Goal: Task Accomplishment & Management: Use online tool/utility

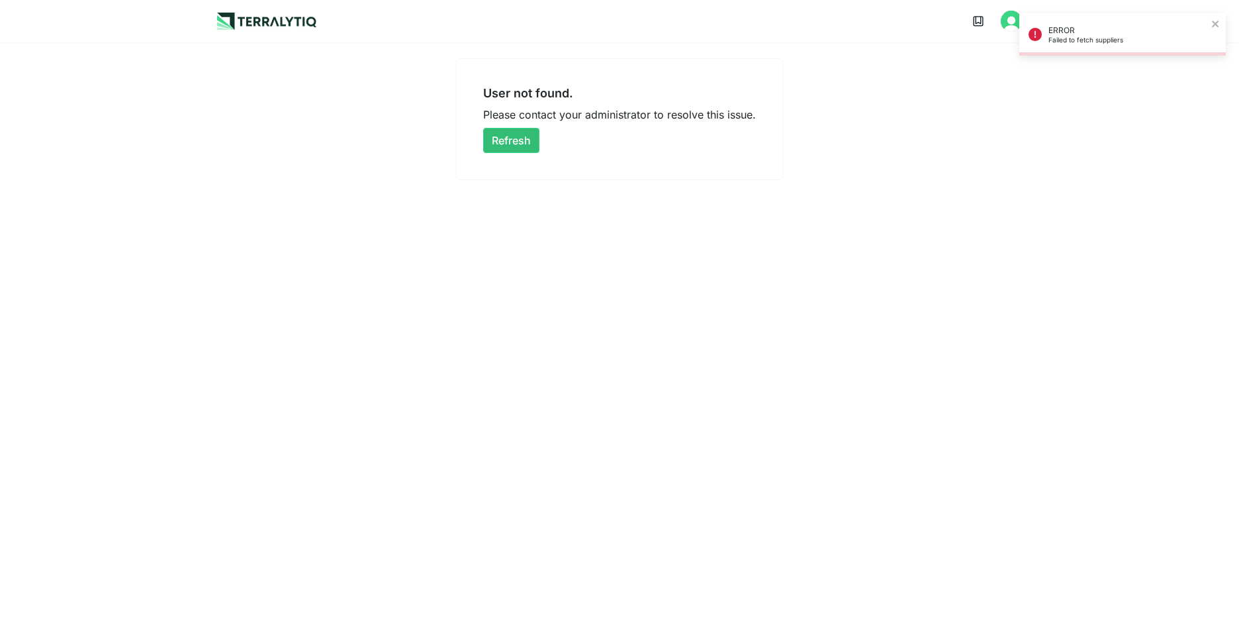
click at [1068, 95] on main "User not found. Please contact your administrator to resolve this issue. Refresh" at bounding box center [619, 111] width 1239 height 138
click at [1218, 22] on icon "close" at bounding box center [1215, 24] width 7 height 7
drag, startPoint x: 1115, startPoint y: 1, endPoint x: 745, endPoint y: 261, distance: 453.3
click at [745, 261] on div "Open main menu User not found. Please contact your administrator to resolve thi…" at bounding box center [619, 316] width 1239 height 632
click at [513, 147] on button "Refresh" at bounding box center [511, 140] width 56 height 25
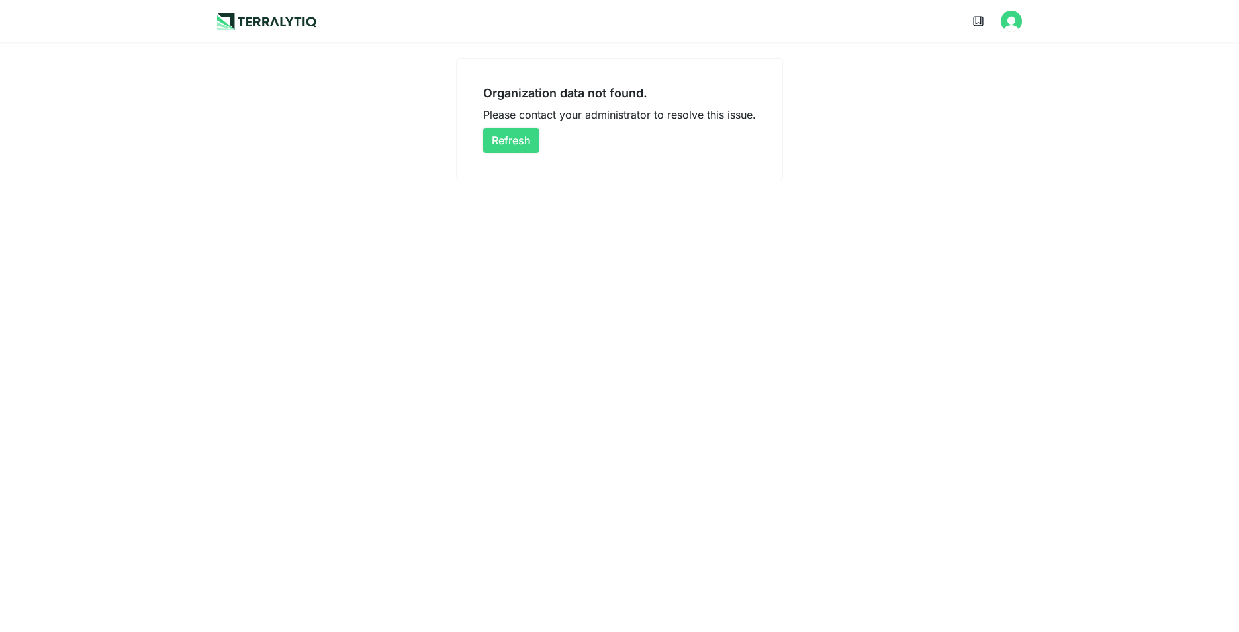
click at [515, 138] on button "Refresh" at bounding box center [511, 140] width 56 height 25
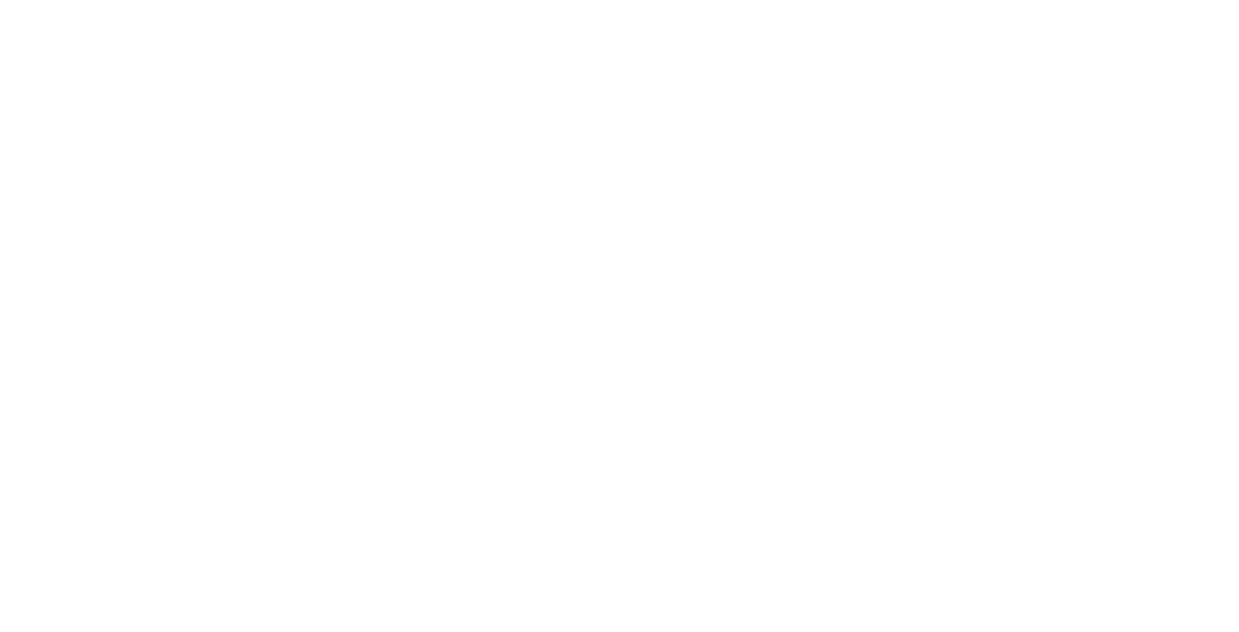
drag, startPoint x: 0, startPoint y: 0, endPoint x: 1172, endPoint y: 21, distance: 1172.6
click at [900, 124] on div at bounding box center [619, 316] width 1239 height 632
drag, startPoint x: 1206, startPoint y: 0, endPoint x: 1231, endPoint y: 17, distance: 30.1
click at [1115, 68] on div at bounding box center [619, 316] width 1239 height 632
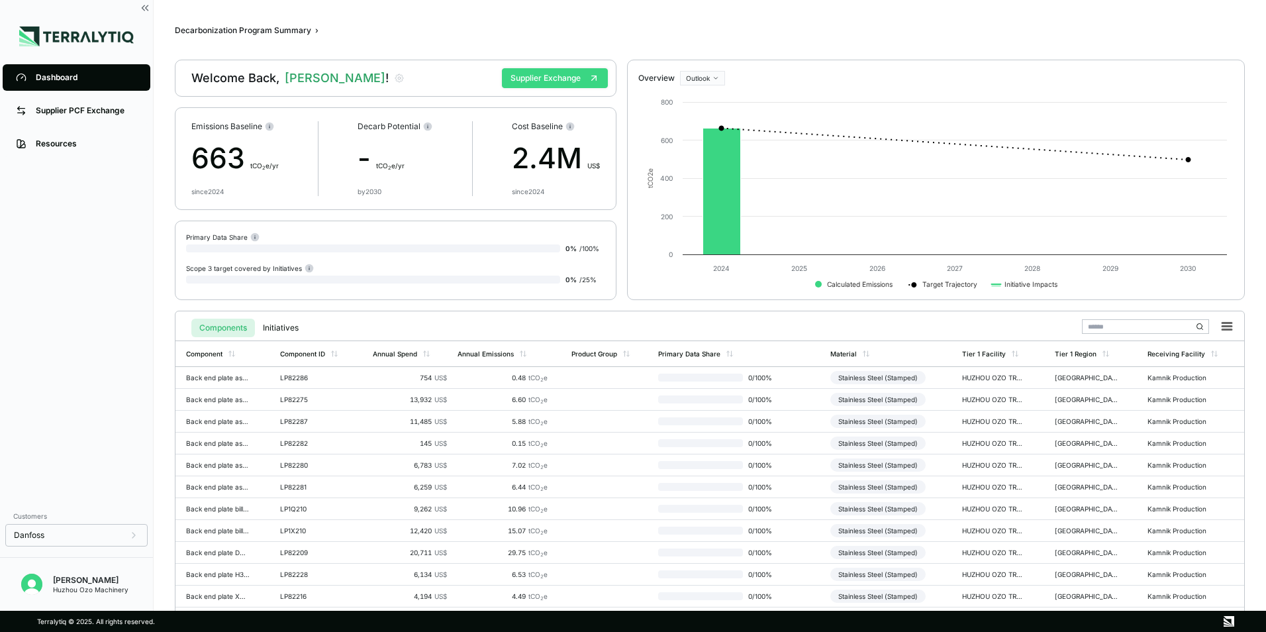
click at [539, 77] on button "Supplier Exchange" at bounding box center [555, 78] width 106 height 20
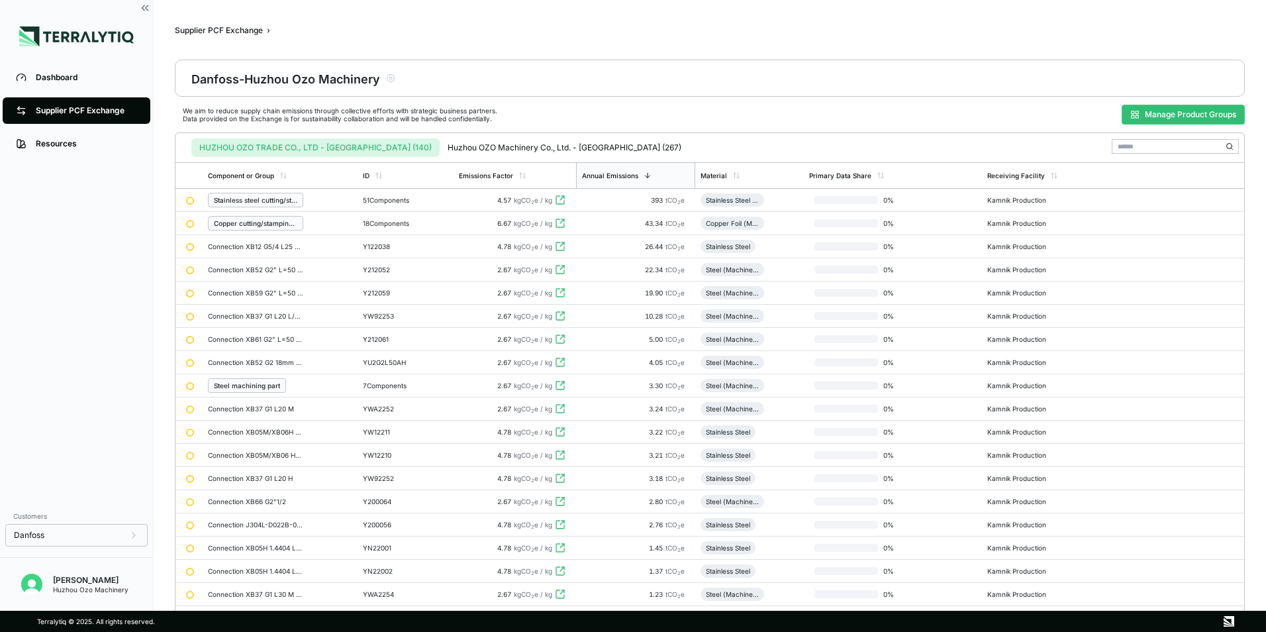
click at [1183, 118] on button "Manage Product Groups" at bounding box center [1182, 115] width 123 height 20
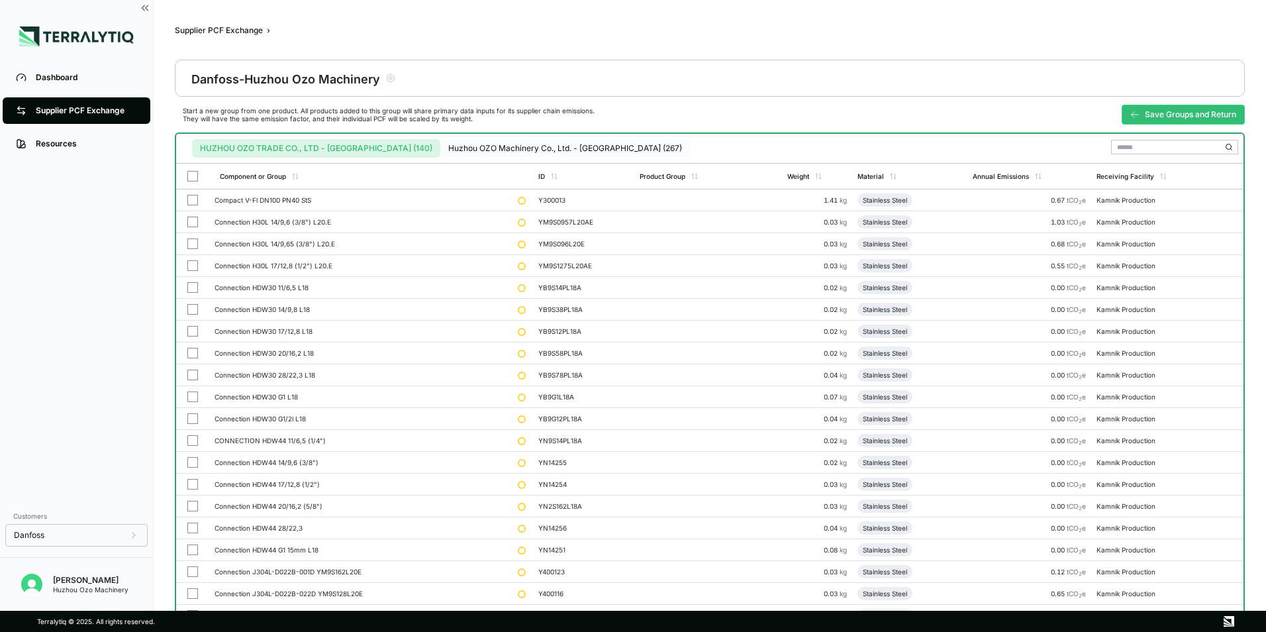
click at [467, 145] on button "Huzhou OZO Machinery Co., Ltd. - [GEOGRAPHIC_DATA] (267)" at bounding box center [565, 148] width 250 height 19
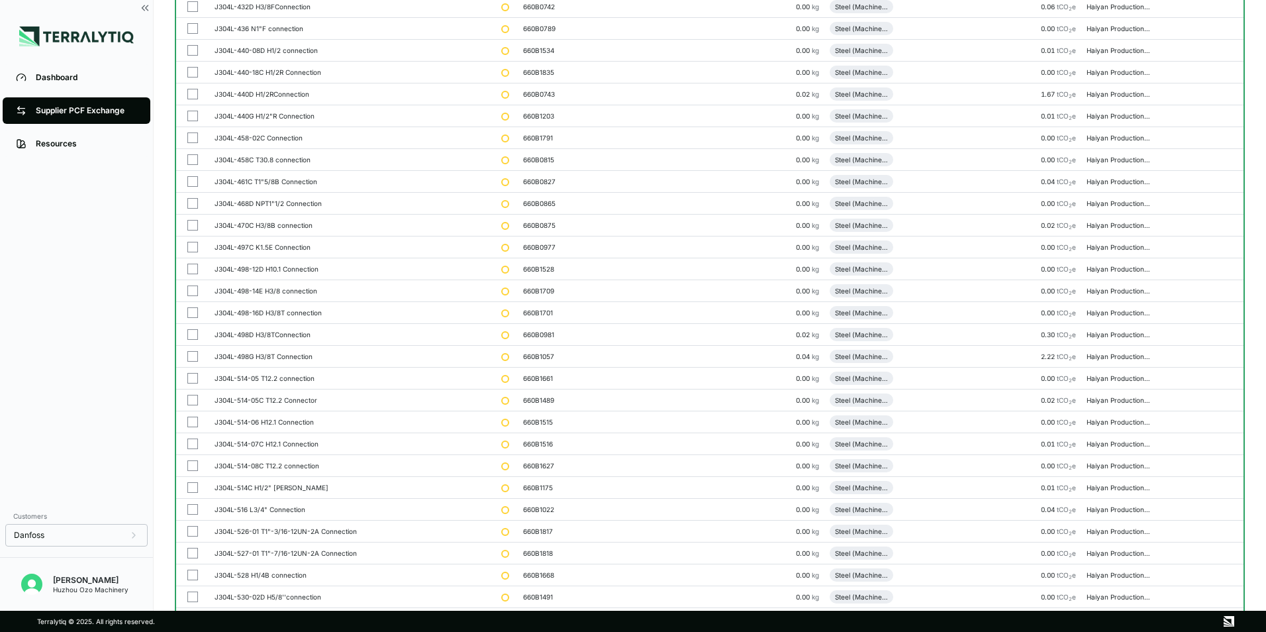
scroll to position [2913, 0]
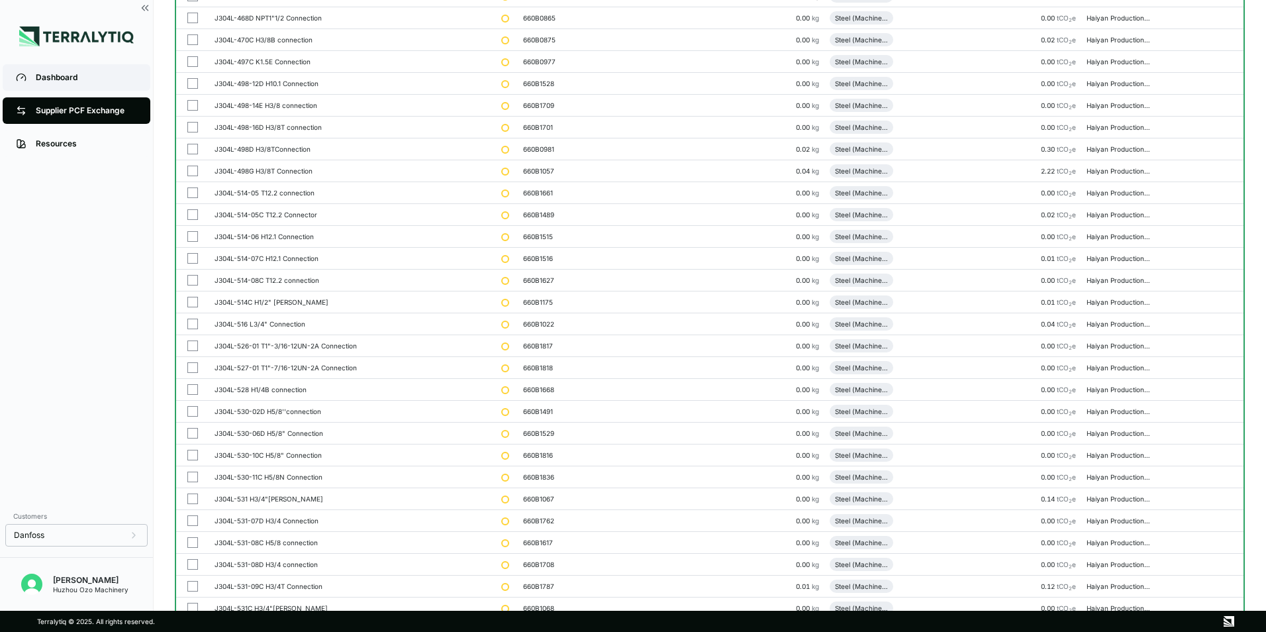
click at [56, 80] on div "Dashboard" at bounding box center [86, 77] width 101 height 11
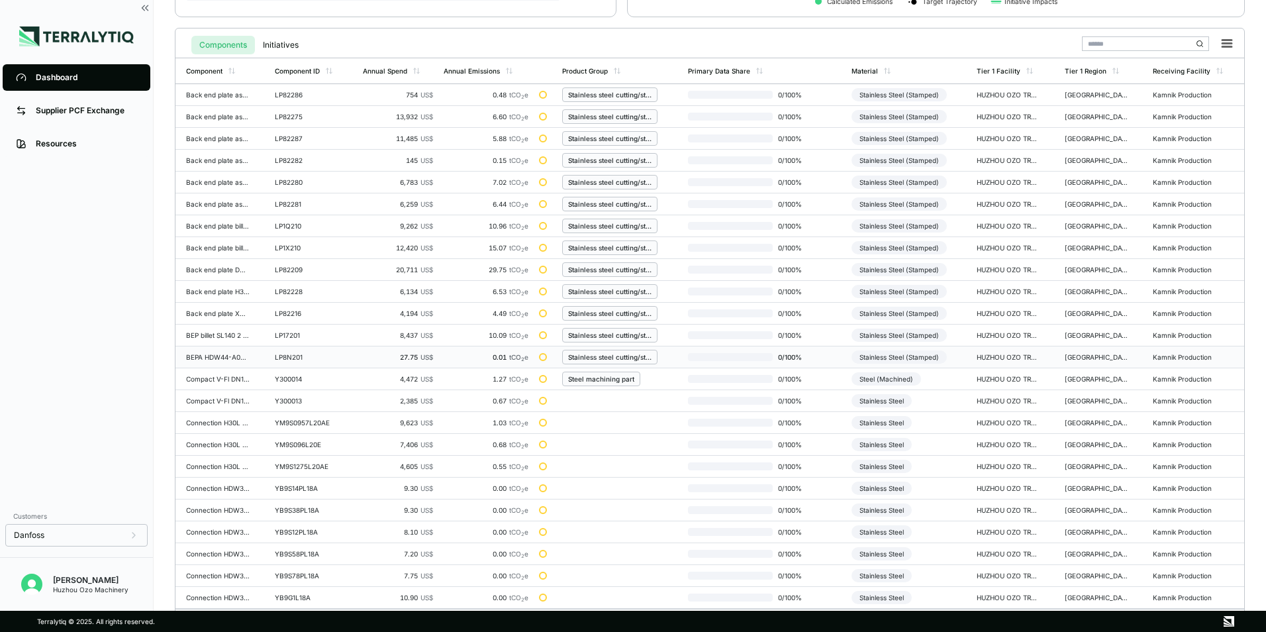
scroll to position [308, 0]
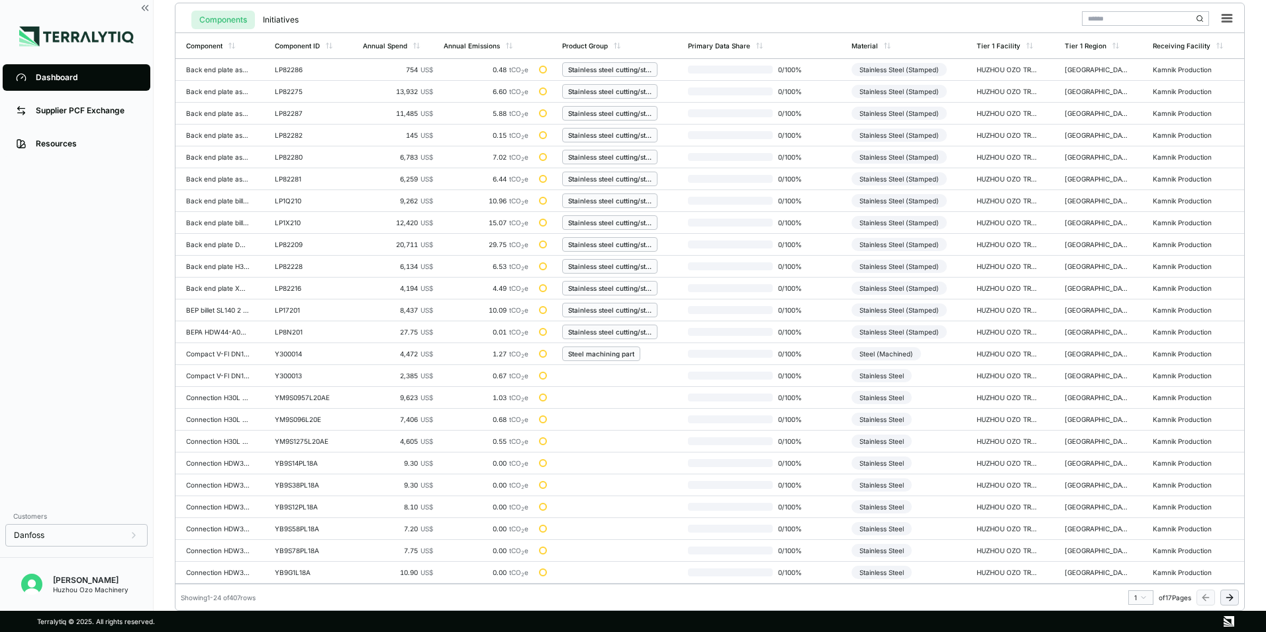
click at [1141, 597] on html "Dashboard Supplier PCF Exchange Resources Customers Danfoss [PERSON_NAME] Huzho…" at bounding box center [633, 316] width 1266 height 632
click at [1133, 524] on div "3" at bounding box center [1137, 524] width 20 height 16
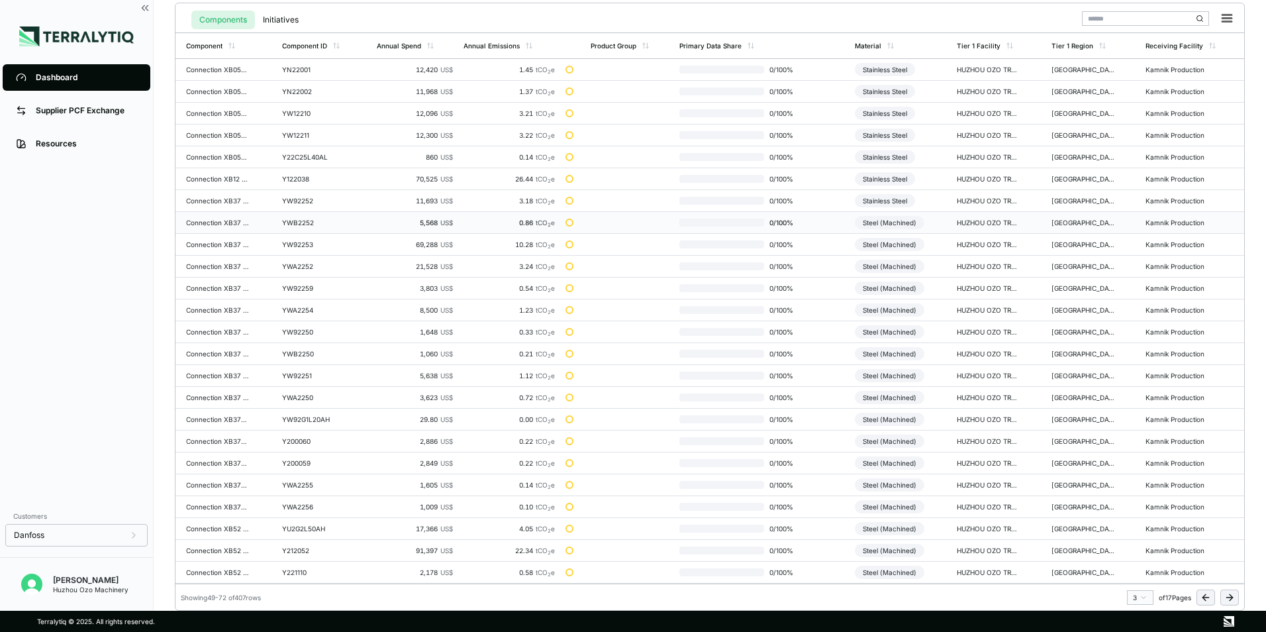
click at [222, 226] on td "Connection XB37 G1 L20 L" at bounding box center [225, 223] width 101 height 22
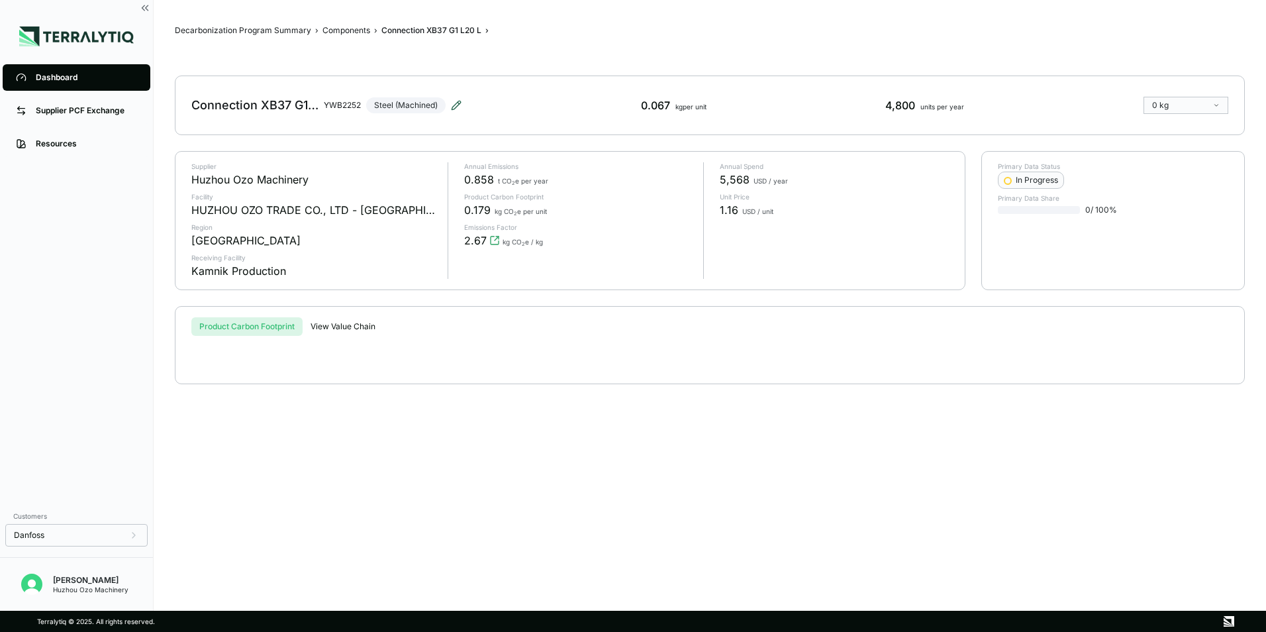
click at [453, 103] on icon at bounding box center [456, 105] width 11 height 11
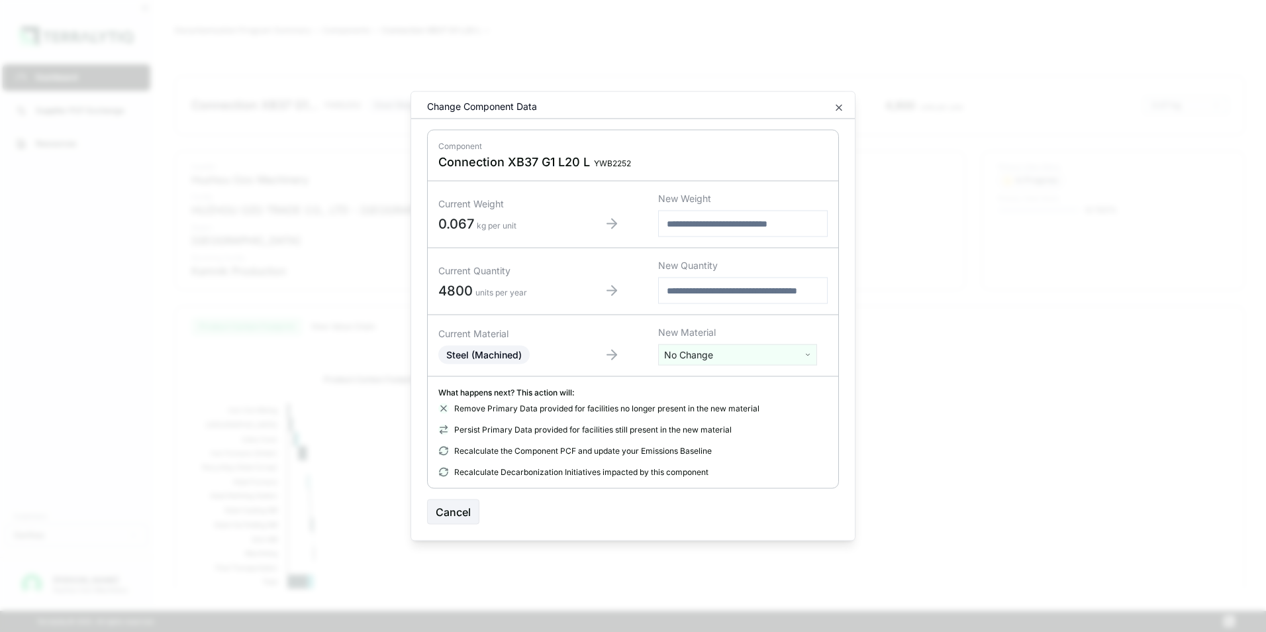
click at [712, 354] on html "Dashboard Supplier PCF Exchange Resources Customers Danfoss [PERSON_NAME] Huzho…" at bounding box center [633, 316] width 1266 height 632
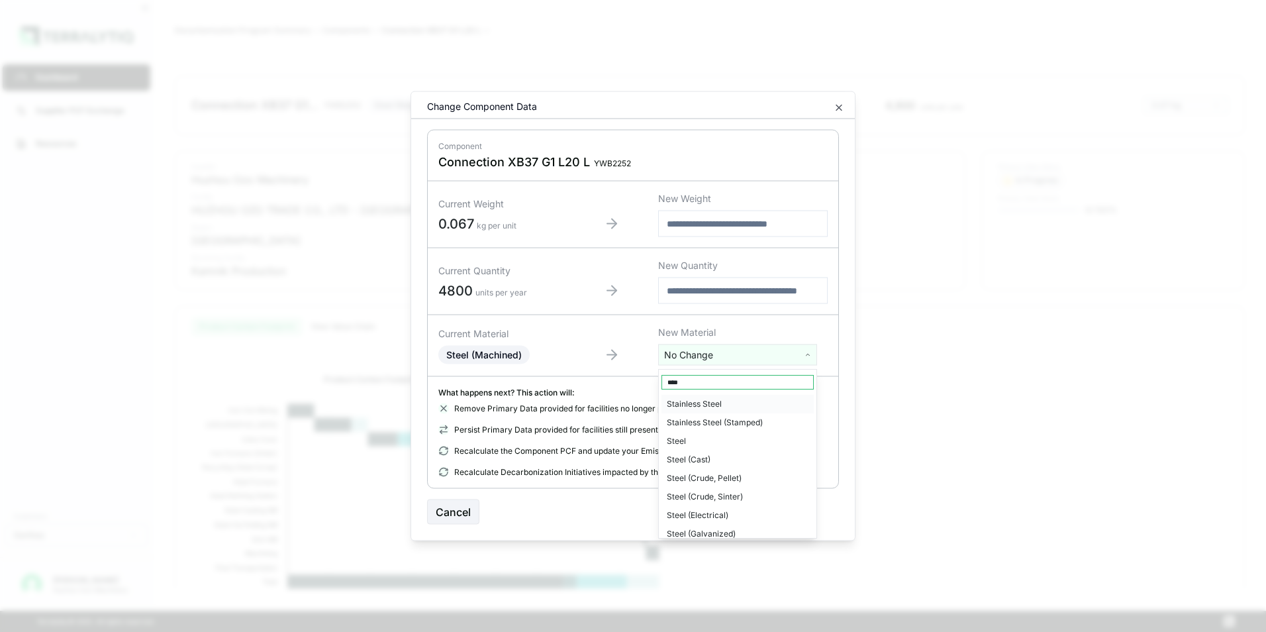
type input "****"
click at [700, 401] on div "Stainless Steel" at bounding box center [737, 404] width 152 height 19
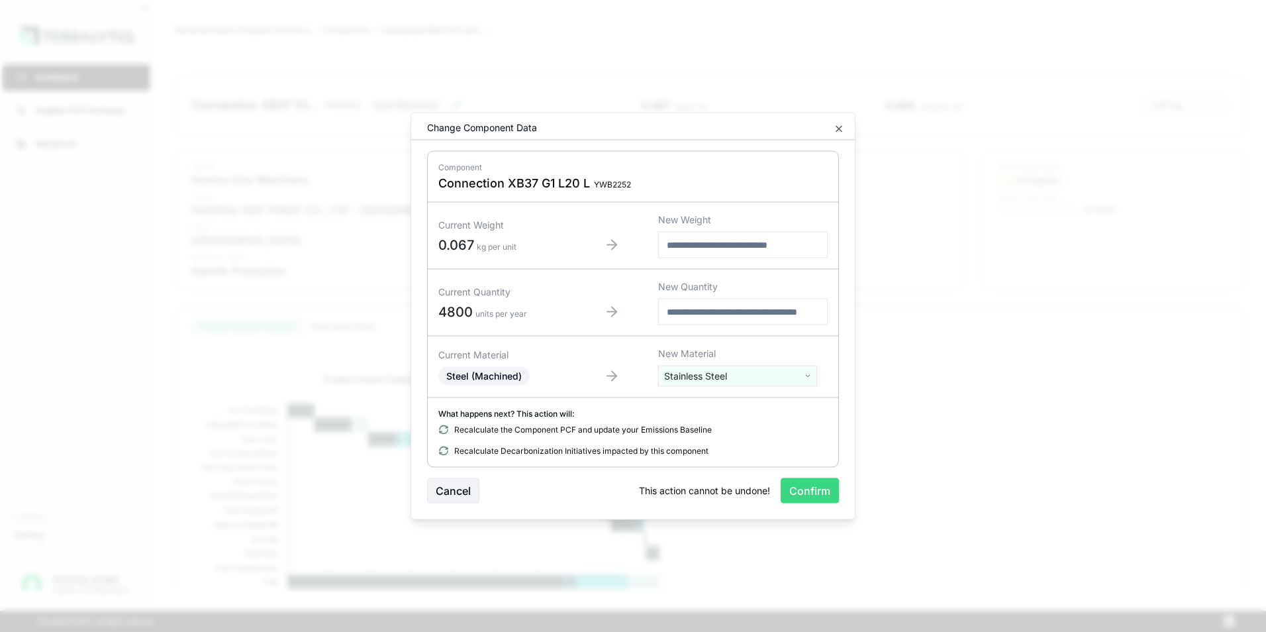
click at [820, 492] on button "Confirm" at bounding box center [810, 490] width 58 height 25
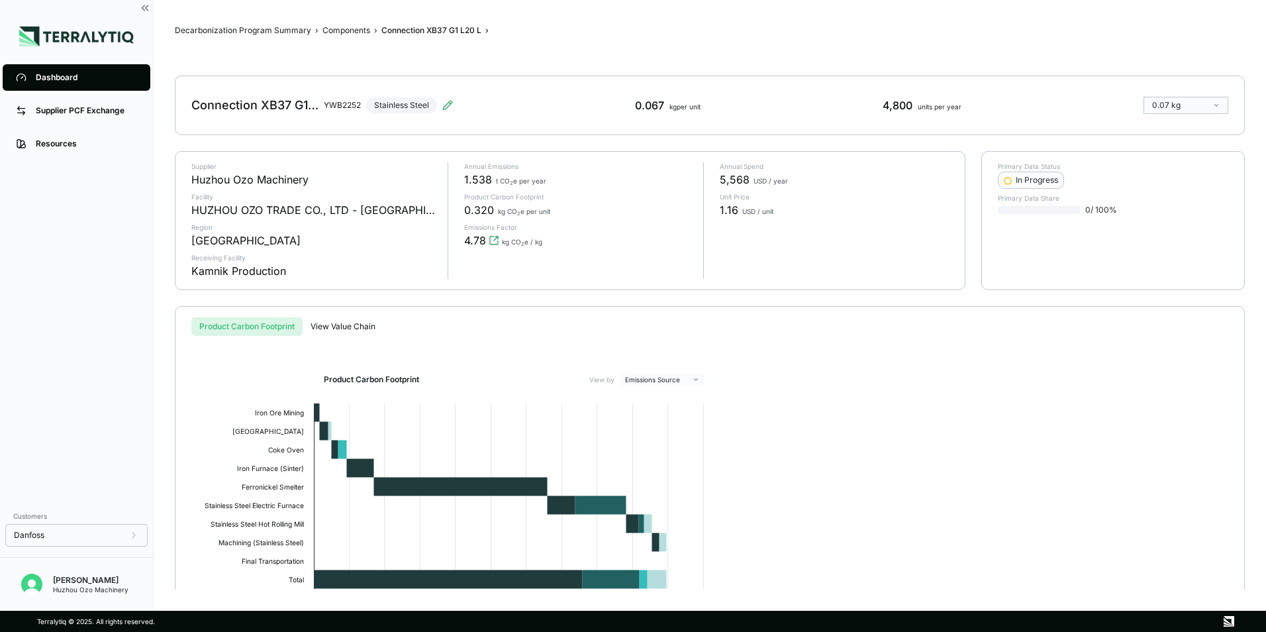
click at [34, 71] on link "Dashboard" at bounding box center [77, 77] width 148 height 26
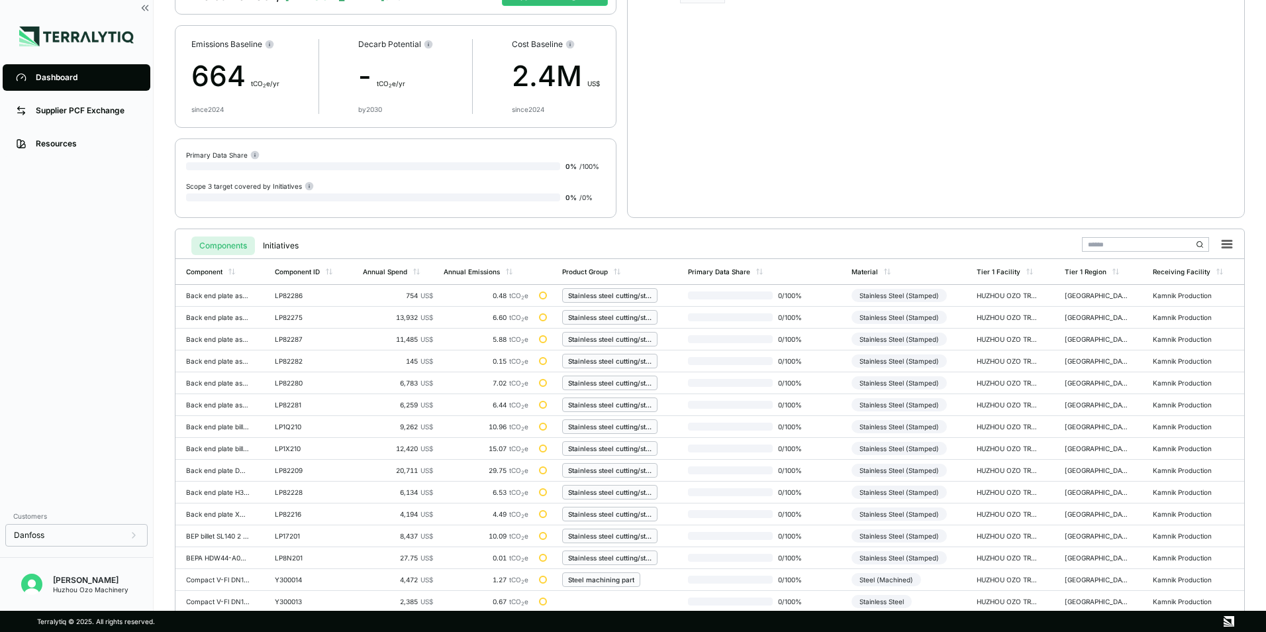
scroll to position [308, 0]
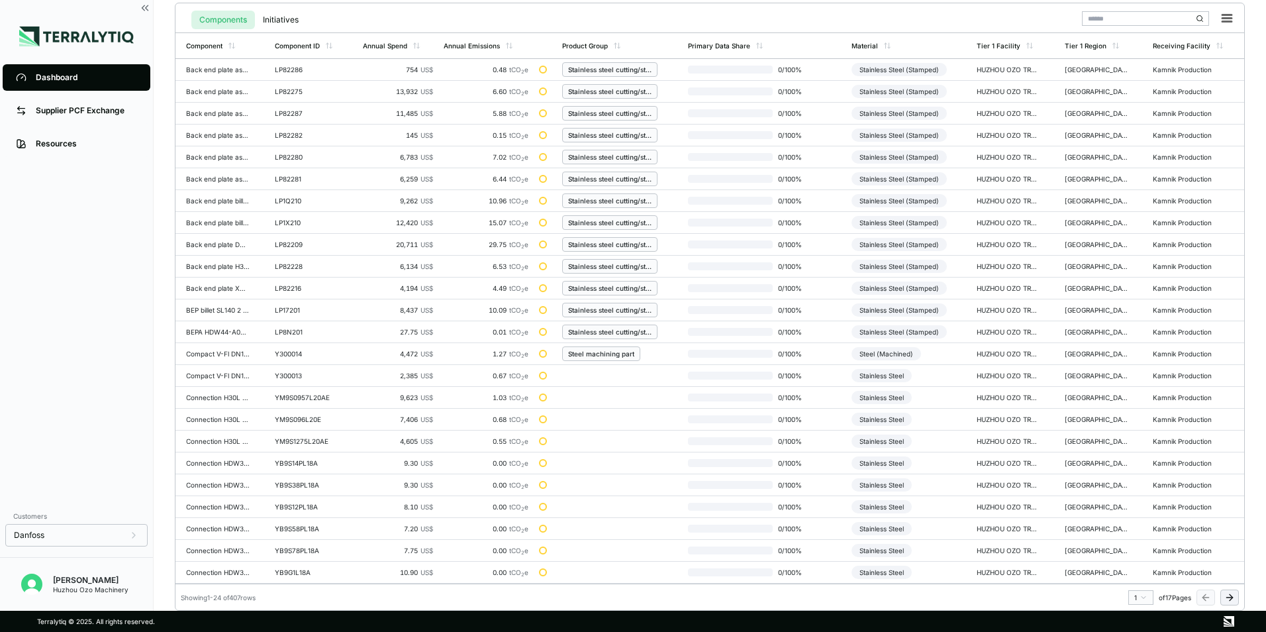
click at [1143, 593] on html "Dashboard Supplier PCF Exchange Resources Customers Danfoss [PERSON_NAME] Huzho…" at bounding box center [633, 316] width 1266 height 632
click at [1130, 524] on div "3" at bounding box center [1137, 524] width 20 height 16
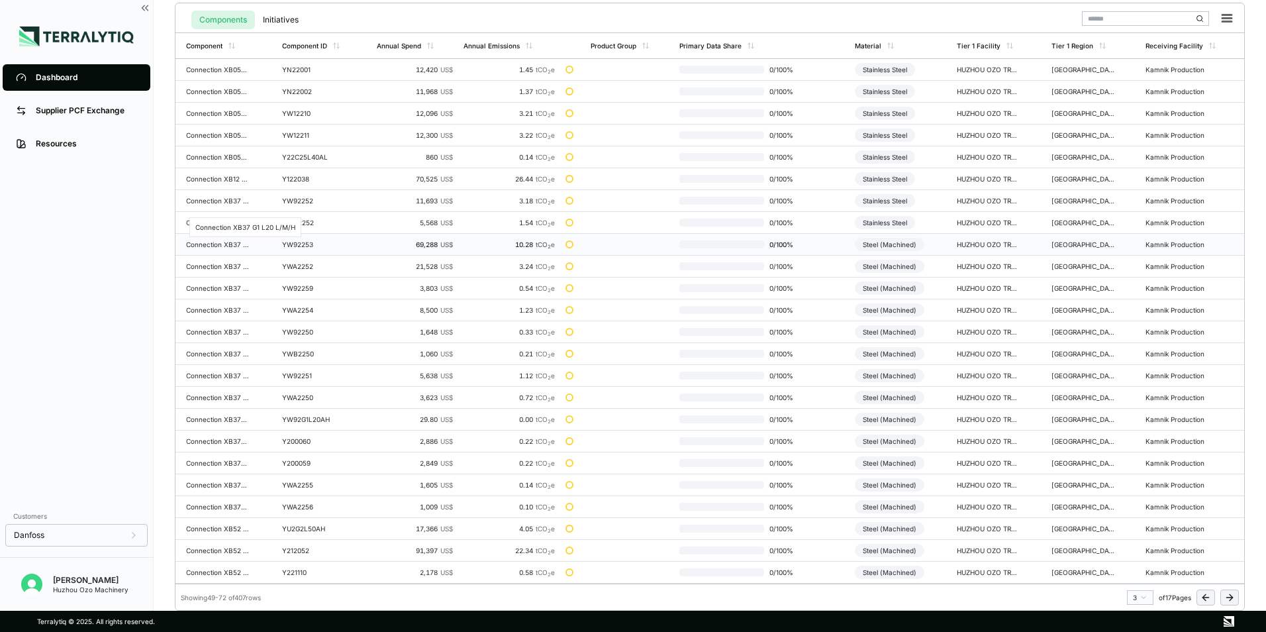
click at [216, 243] on div "Connection XB37 G1 L20 L/M/H" at bounding box center [218, 244] width 64 height 8
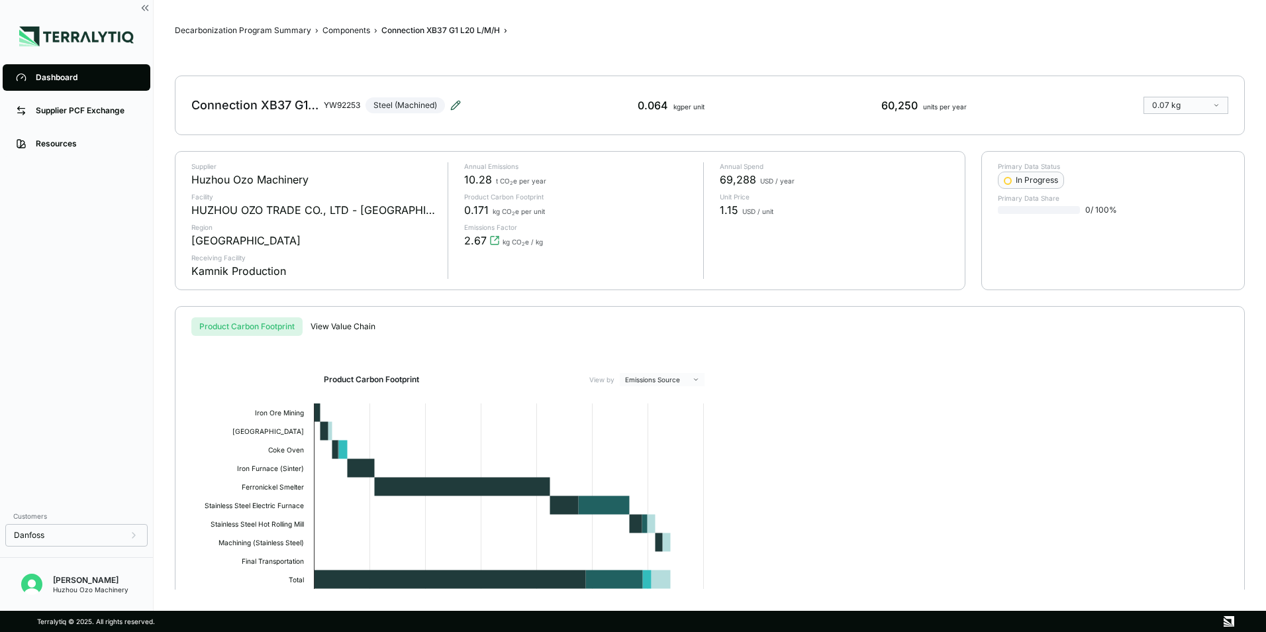
click at [458, 104] on icon at bounding box center [455, 105] width 11 height 11
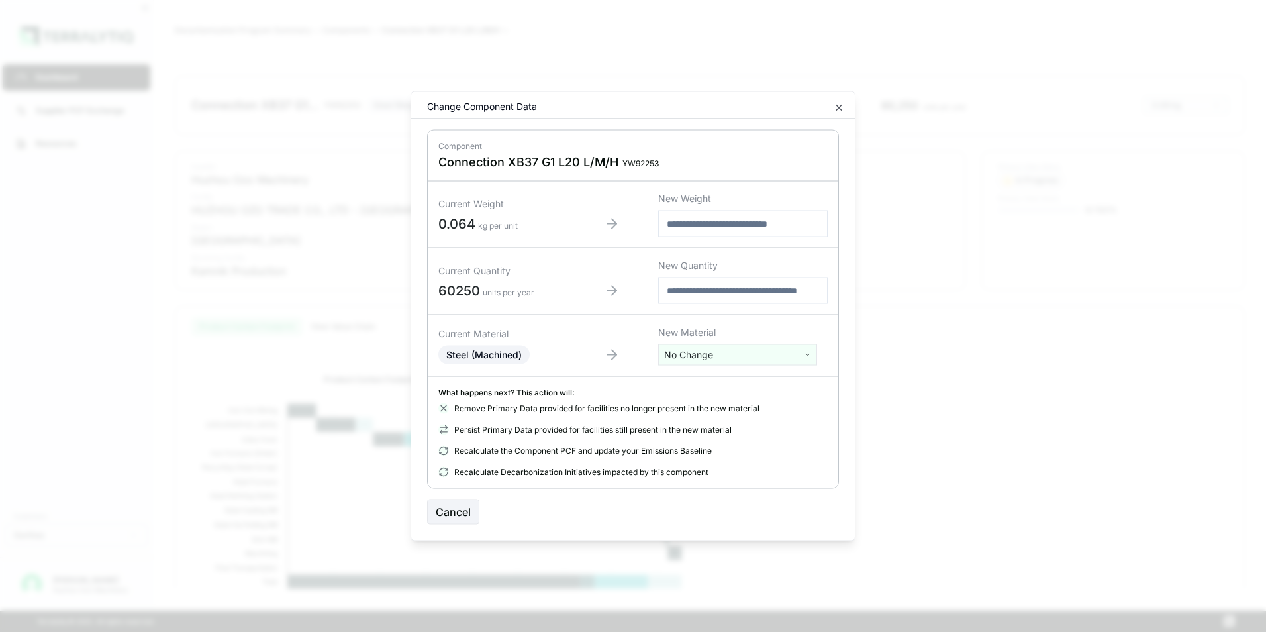
click at [736, 352] on html "Dashboard Supplier PCF Exchange Resources Customers Danfoss [PERSON_NAME] Huzho…" at bounding box center [633, 316] width 1266 height 632
type input "****"
click at [715, 406] on div "Stainless Steel" at bounding box center [737, 404] width 152 height 19
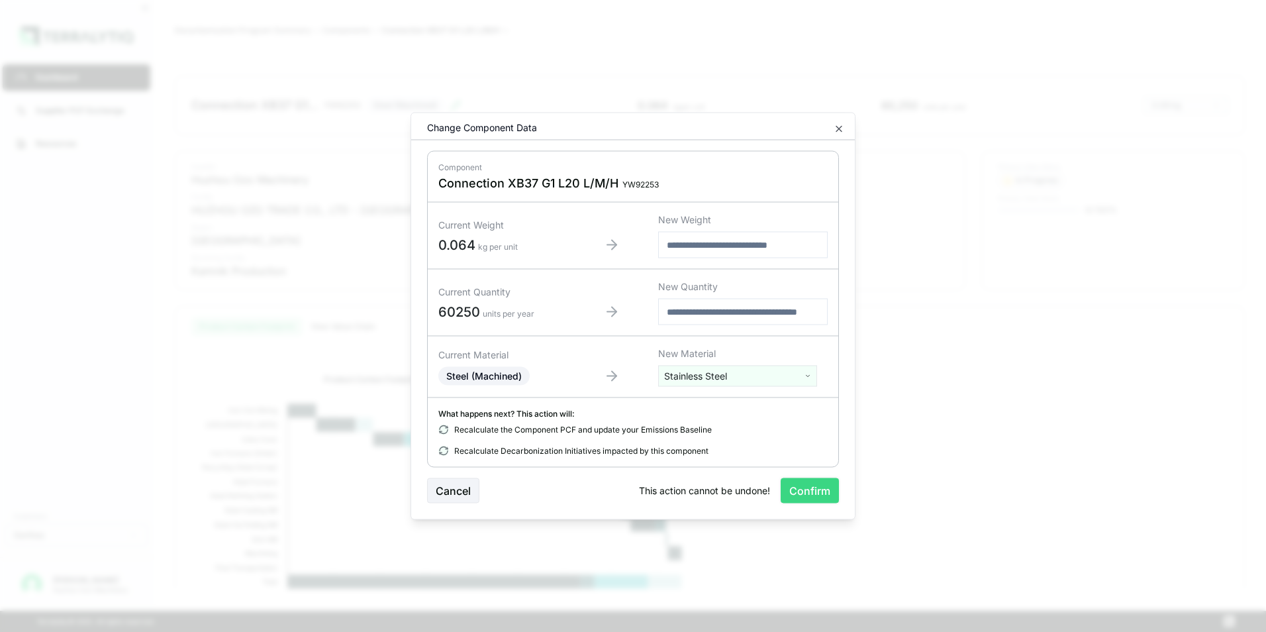
click at [812, 490] on button "Confirm" at bounding box center [810, 490] width 58 height 25
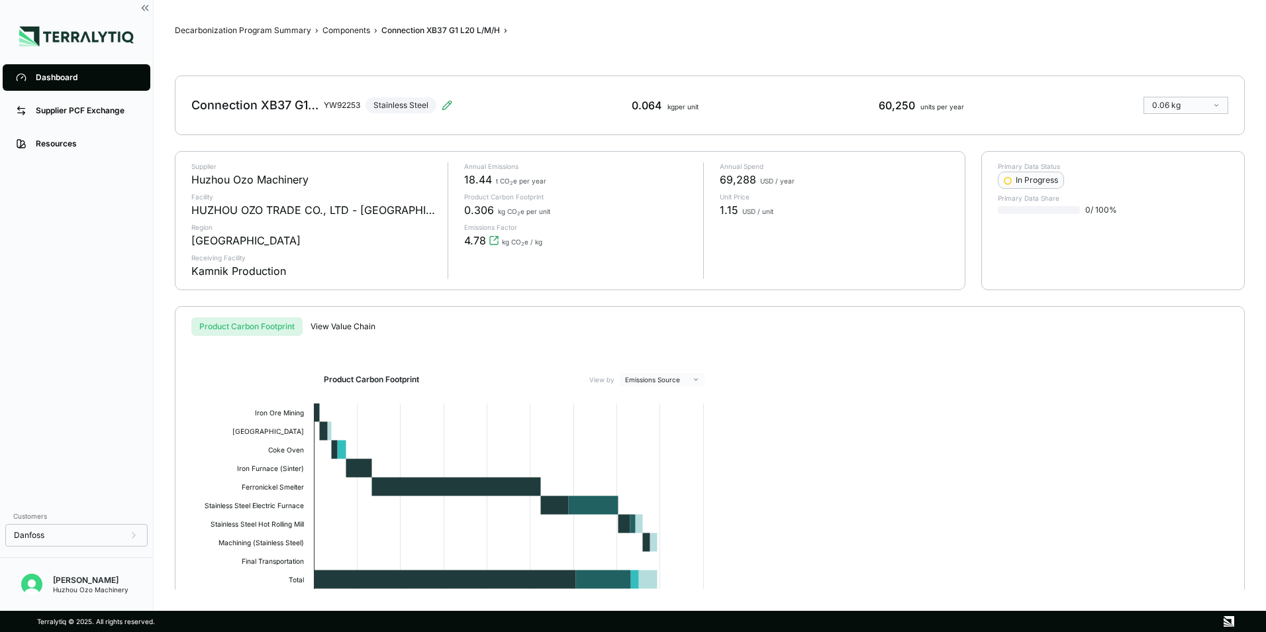
click at [62, 79] on div "Dashboard" at bounding box center [86, 77] width 101 height 11
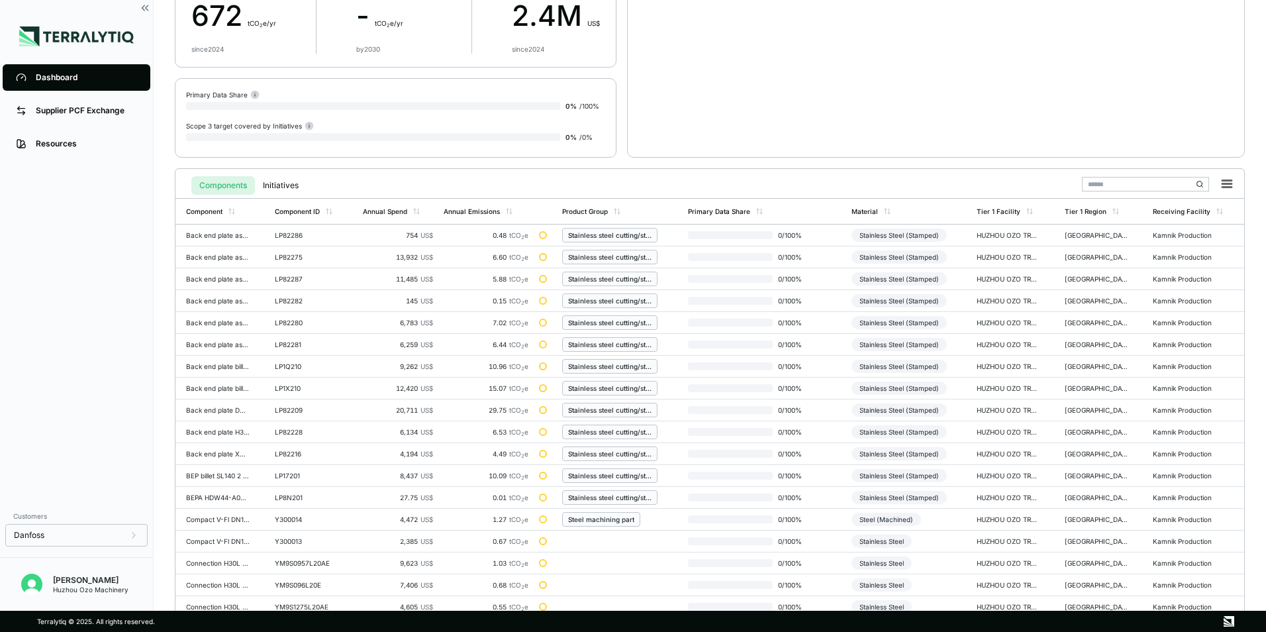
scroll to position [308, 0]
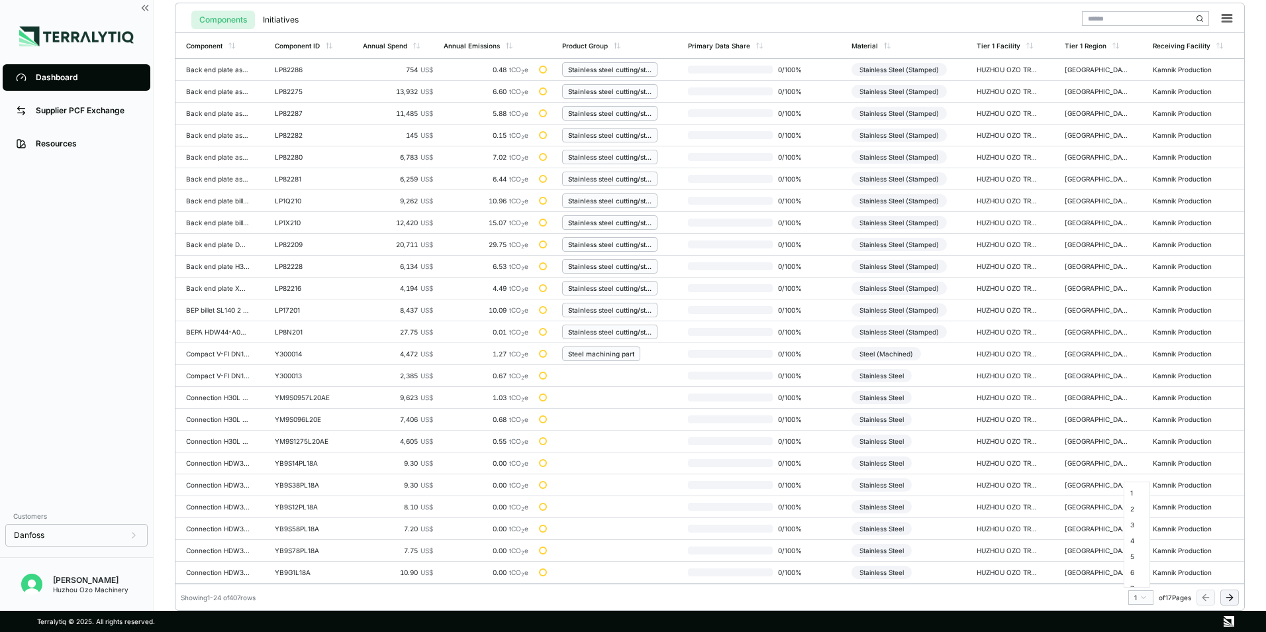
click at [1145, 598] on html "Dashboard Supplier PCF Exchange Resources Customers Danfoss [PERSON_NAME] Huzho…" at bounding box center [633, 316] width 1266 height 632
click at [1135, 524] on div "3" at bounding box center [1137, 524] width 20 height 16
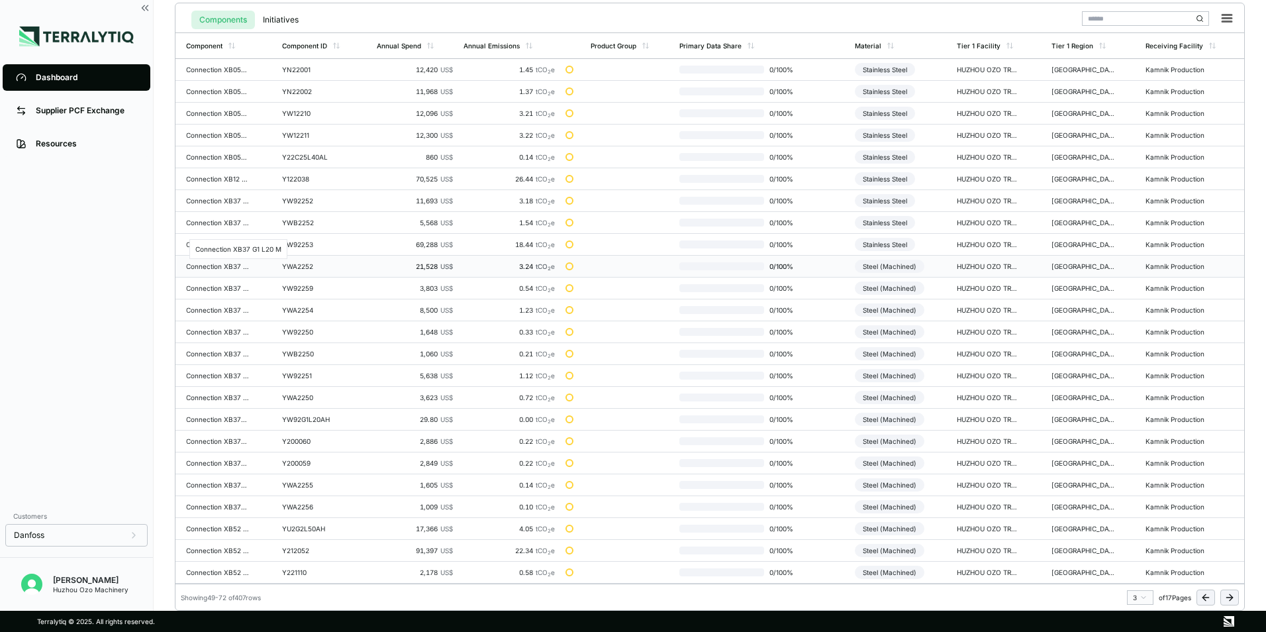
click at [244, 265] on div "Connection XB37 G1 L20 M" at bounding box center [218, 266] width 64 height 8
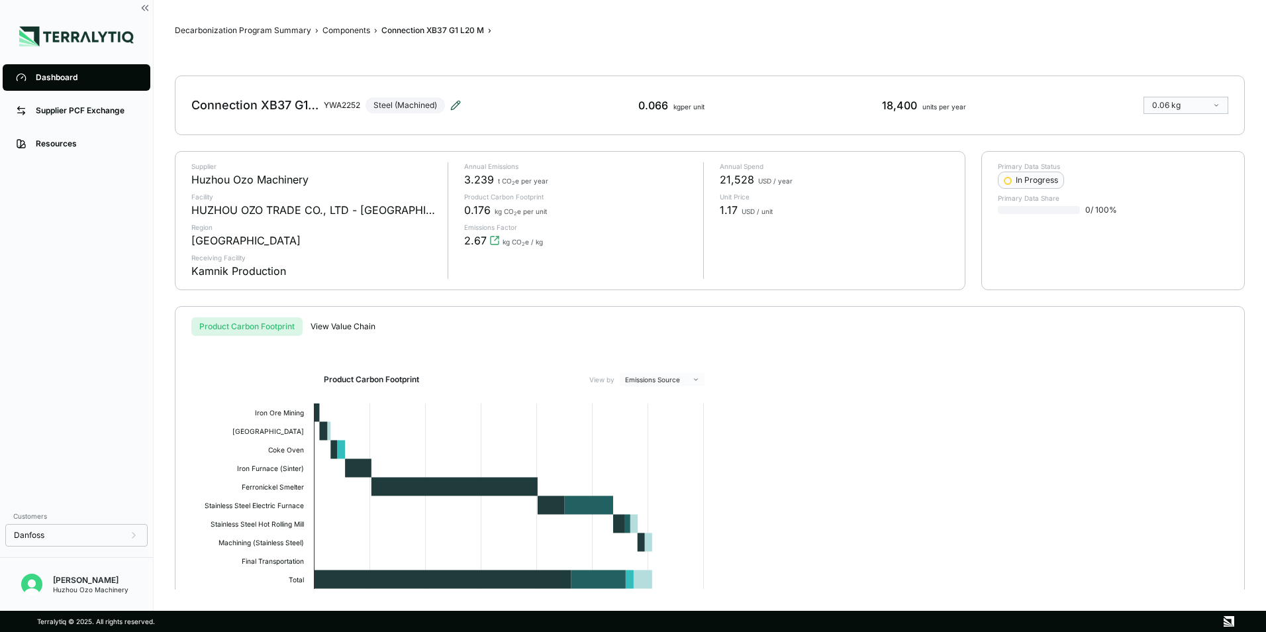
click at [453, 105] on icon at bounding box center [455, 105] width 11 height 11
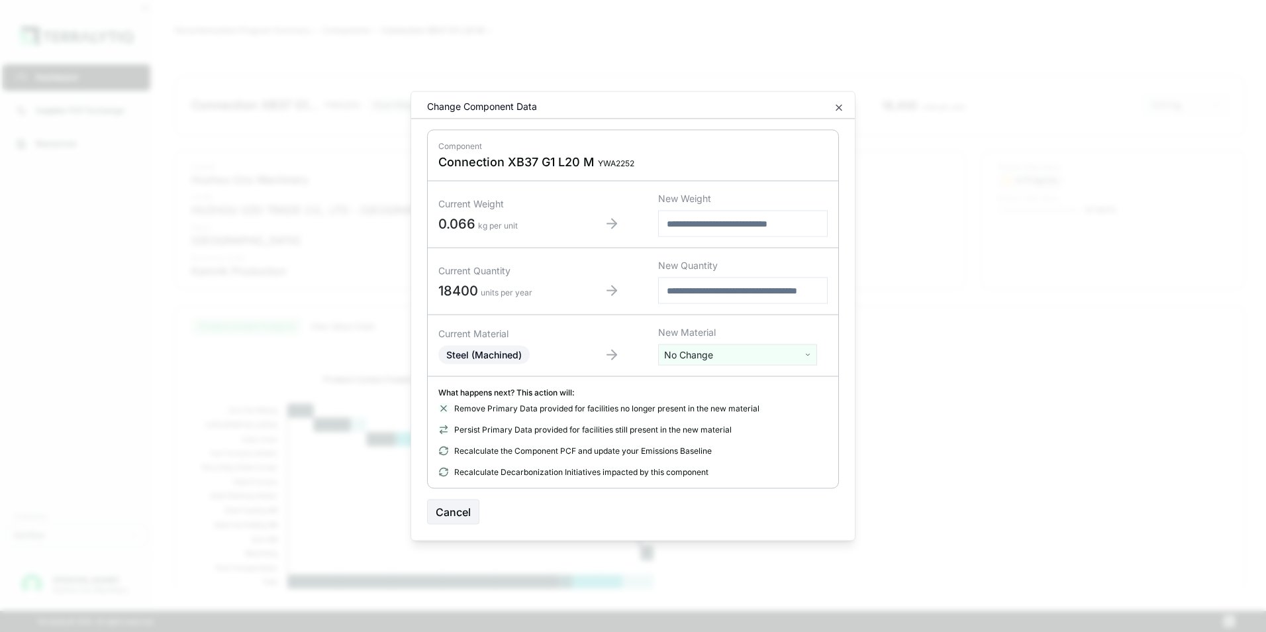
click at [706, 356] on html "Dashboard Supplier PCF Exchange Resources Customers Danfoss [PERSON_NAME] Huzho…" at bounding box center [633, 316] width 1266 height 632
type input "****"
click at [704, 404] on div "Stainless Steel" at bounding box center [737, 404] width 152 height 19
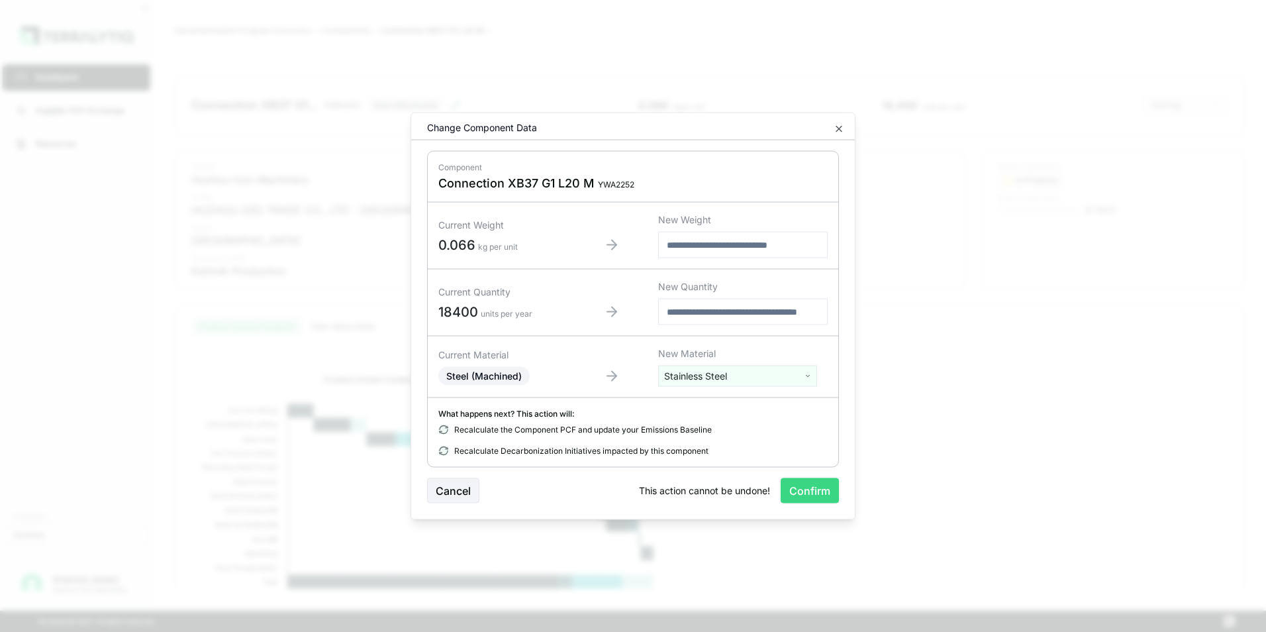
click at [808, 489] on button "Confirm" at bounding box center [810, 490] width 58 height 25
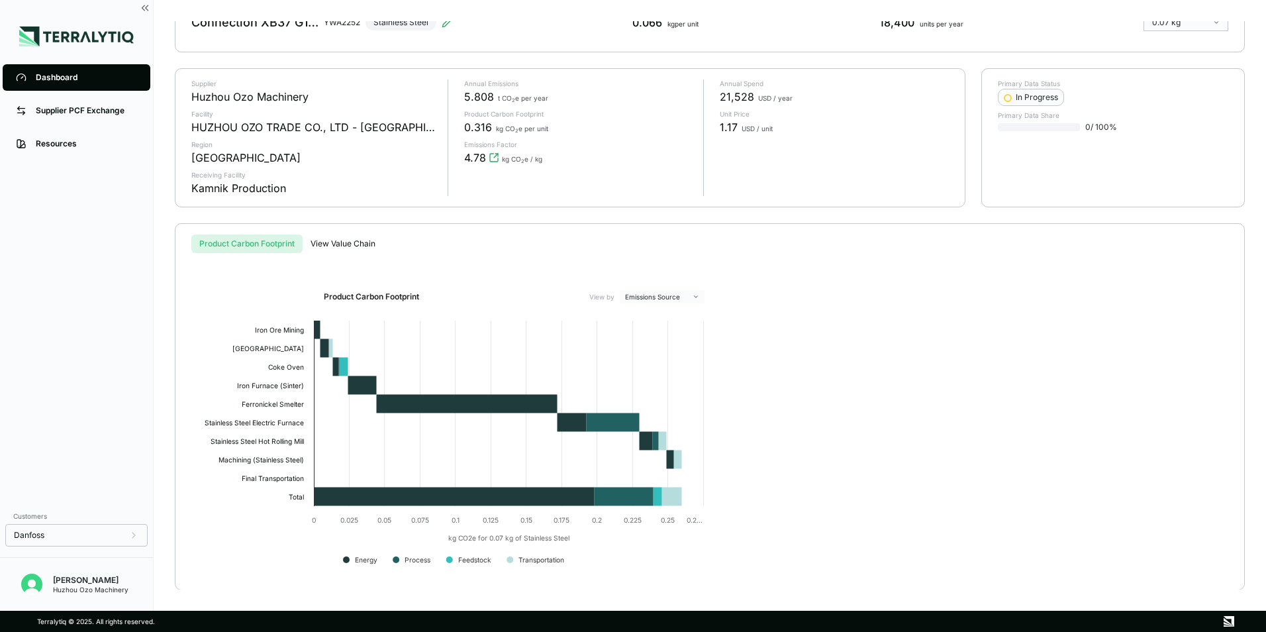
scroll to position [83, 0]
click at [44, 77] on div "Dashboard" at bounding box center [86, 77] width 101 height 11
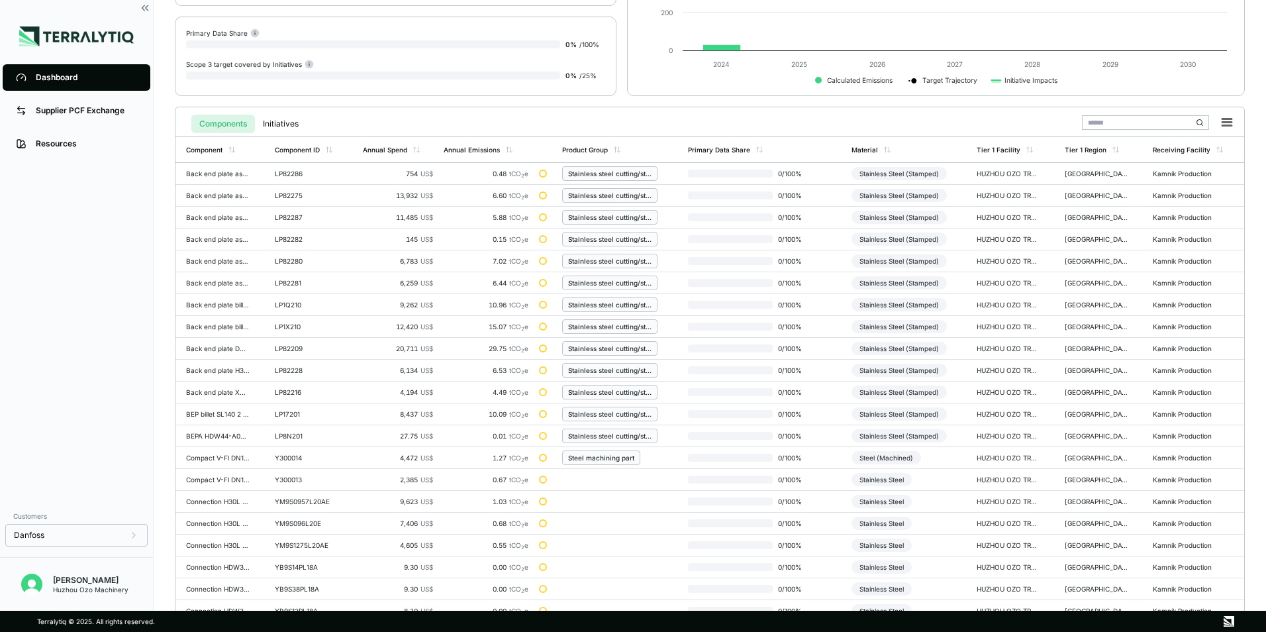
scroll to position [308, 0]
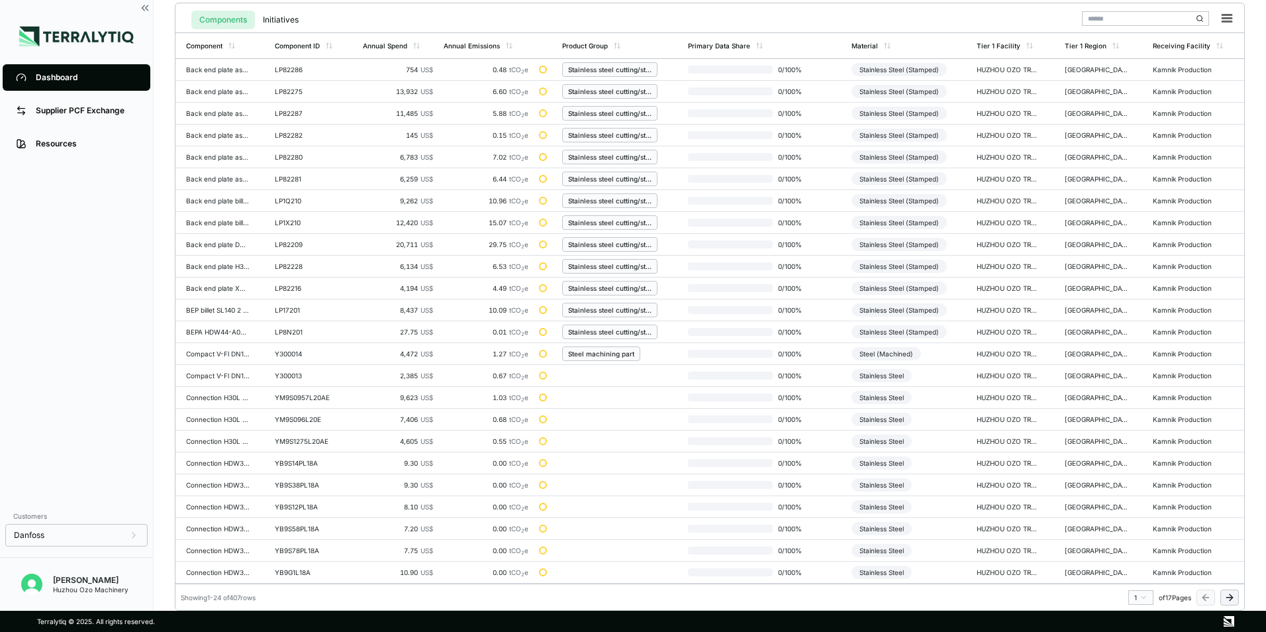
click at [1143, 594] on html "Dashboard Supplier PCF Exchange Resources Customers Danfoss [PERSON_NAME] Huzho…" at bounding box center [633, 316] width 1266 height 632
click at [1132, 524] on div "3" at bounding box center [1137, 524] width 20 height 16
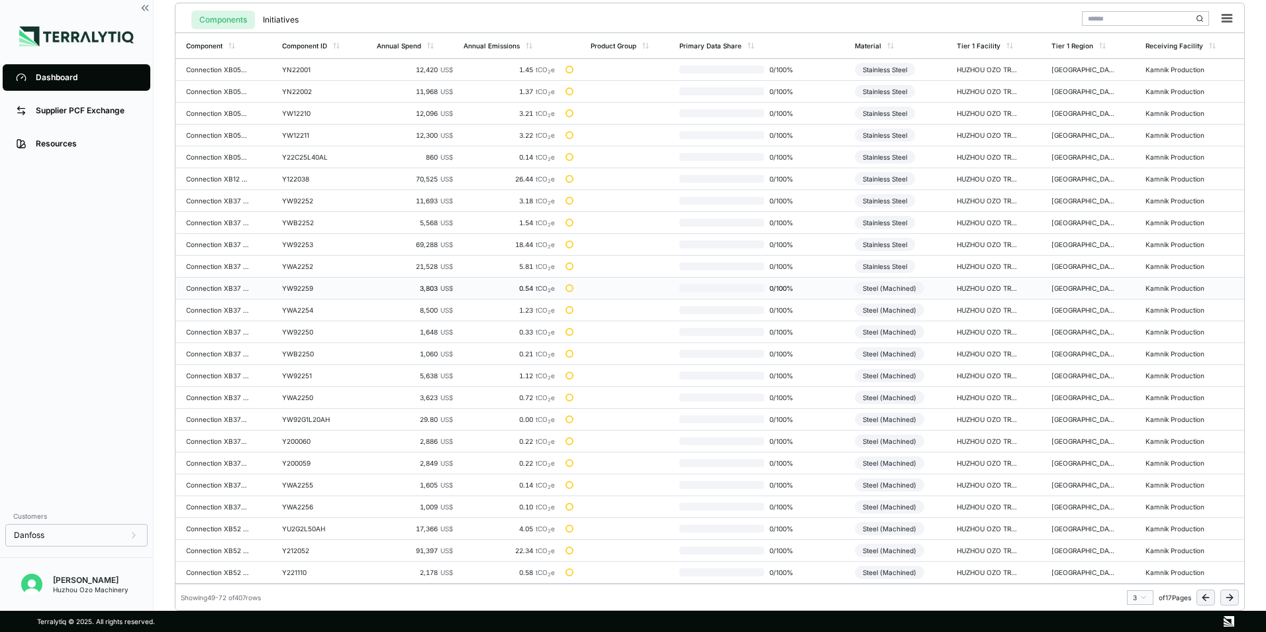
click at [218, 287] on div "Connection XB37 G1 L30 L/M/H NEW" at bounding box center [218, 288] width 64 height 8
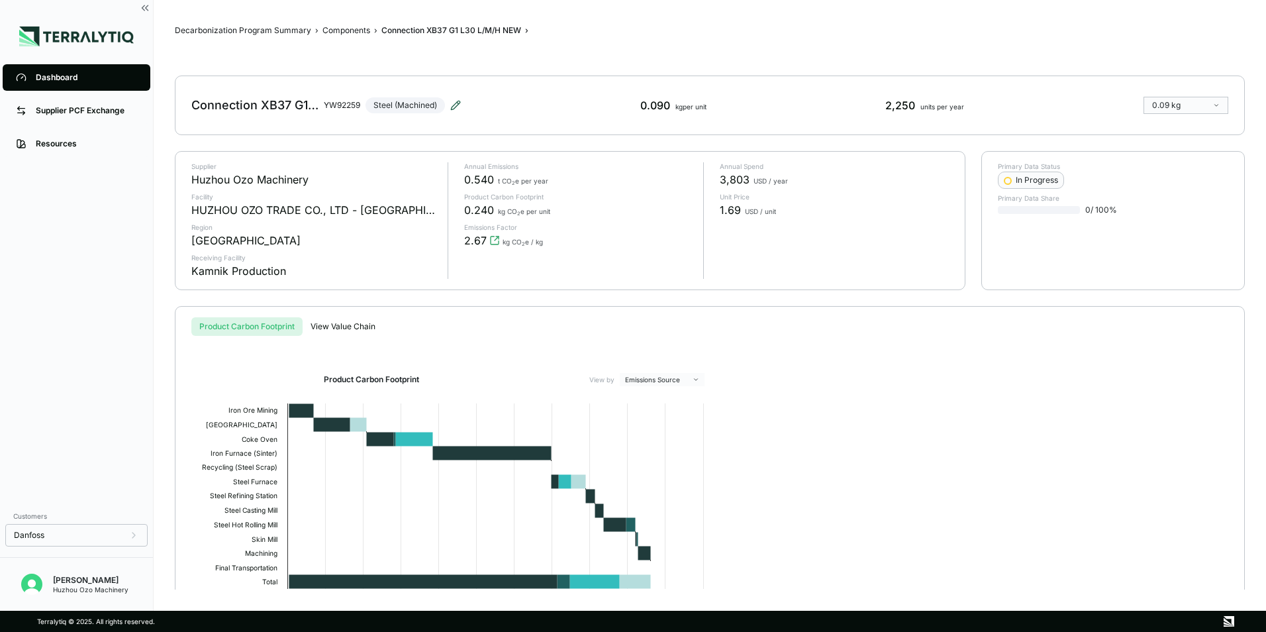
click at [456, 101] on icon at bounding box center [455, 105] width 11 height 11
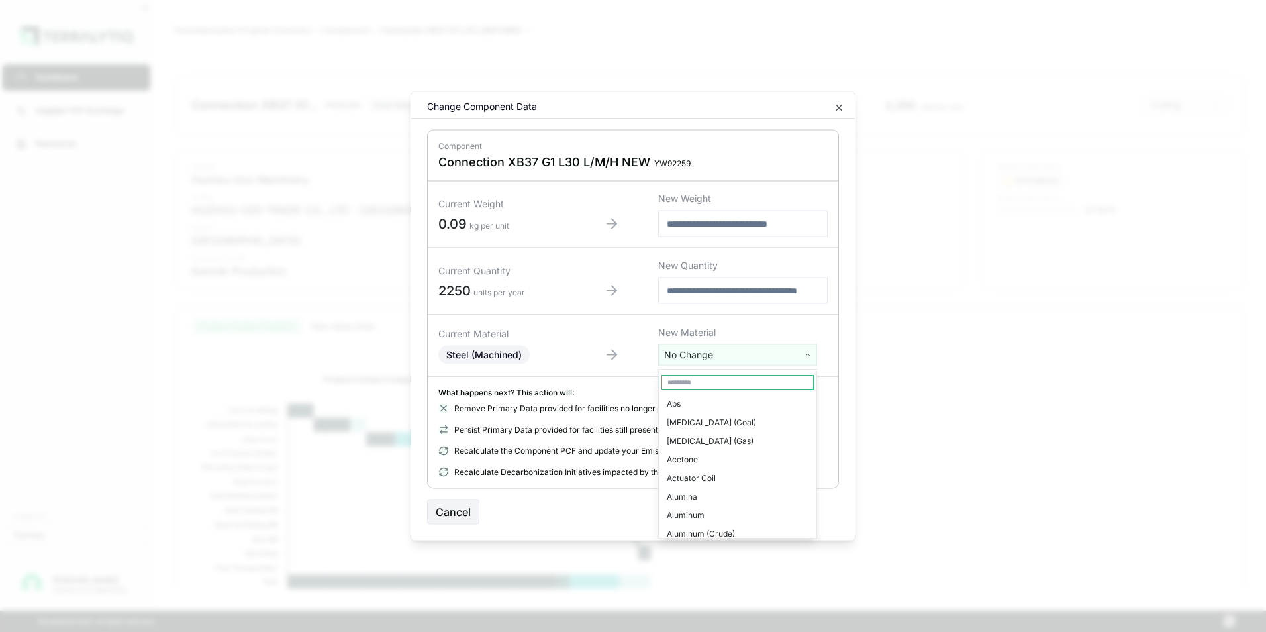
click at [724, 360] on html "Dashboard Supplier PCF Exchange Resources Customers Danfoss [PERSON_NAME] Huzho…" at bounding box center [633, 316] width 1266 height 632
type input "****"
click at [716, 401] on div "Stainless Steel" at bounding box center [737, 404] width 152 height 19
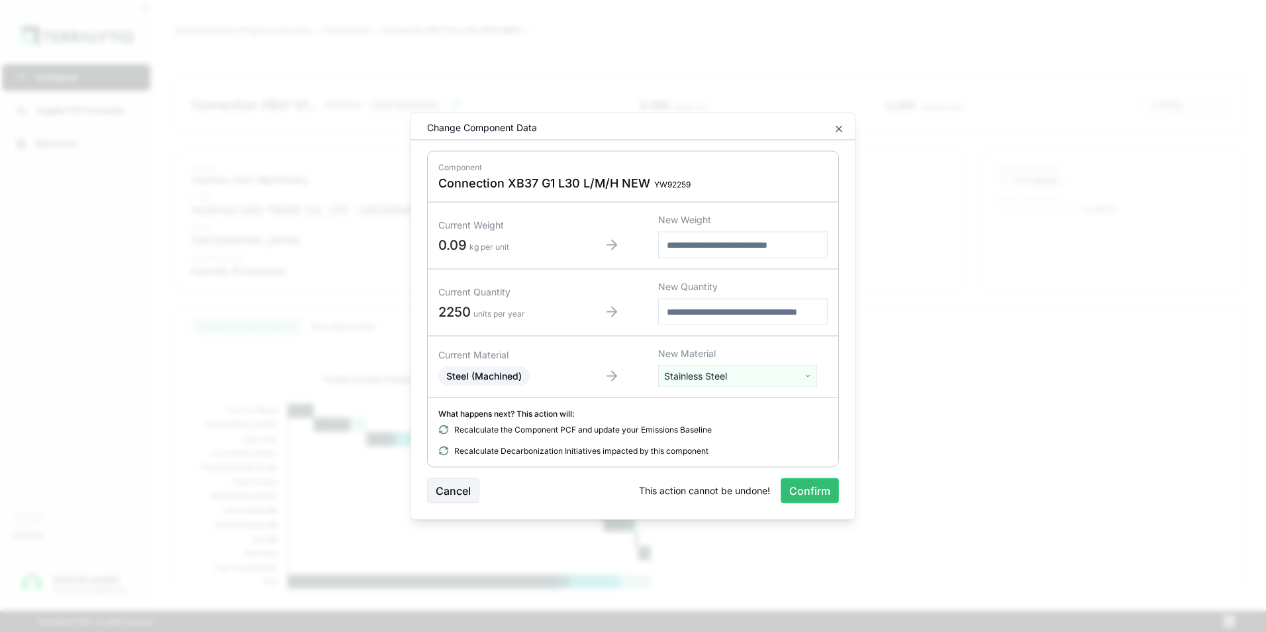
click at [815, 485] on button "Confirm" at bounding box center [810, 490] width 58 height 25
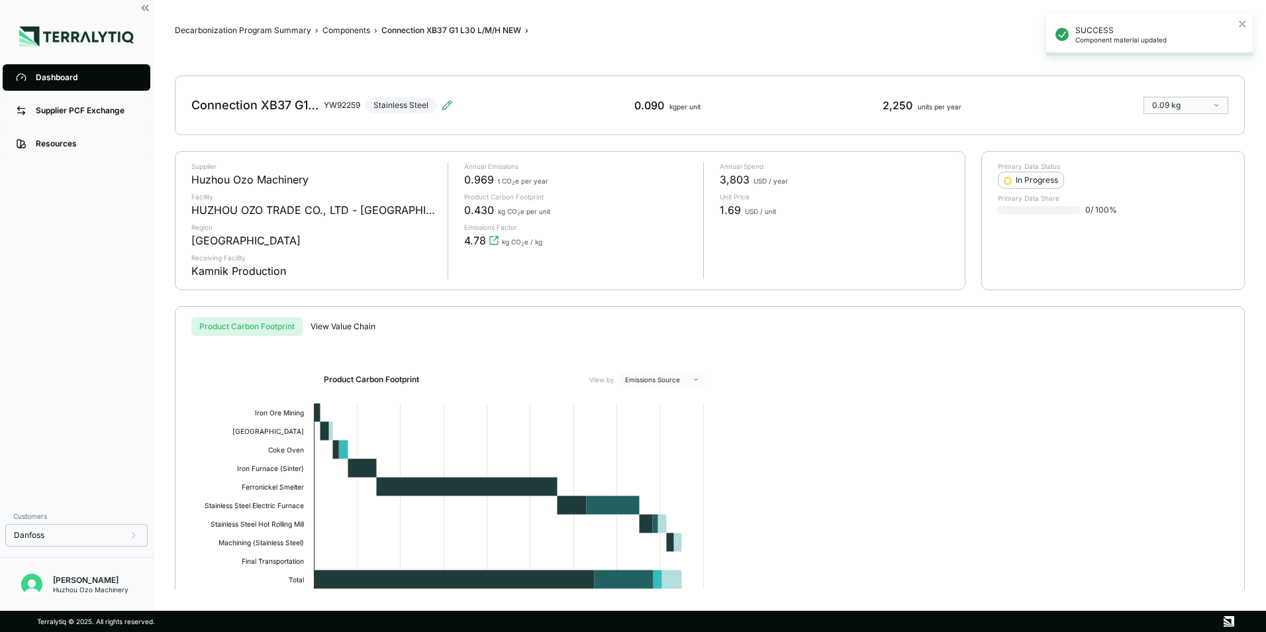
click at [61, 76] on div "Dashboard" at bounding box center [86, 77] width 101 height 11
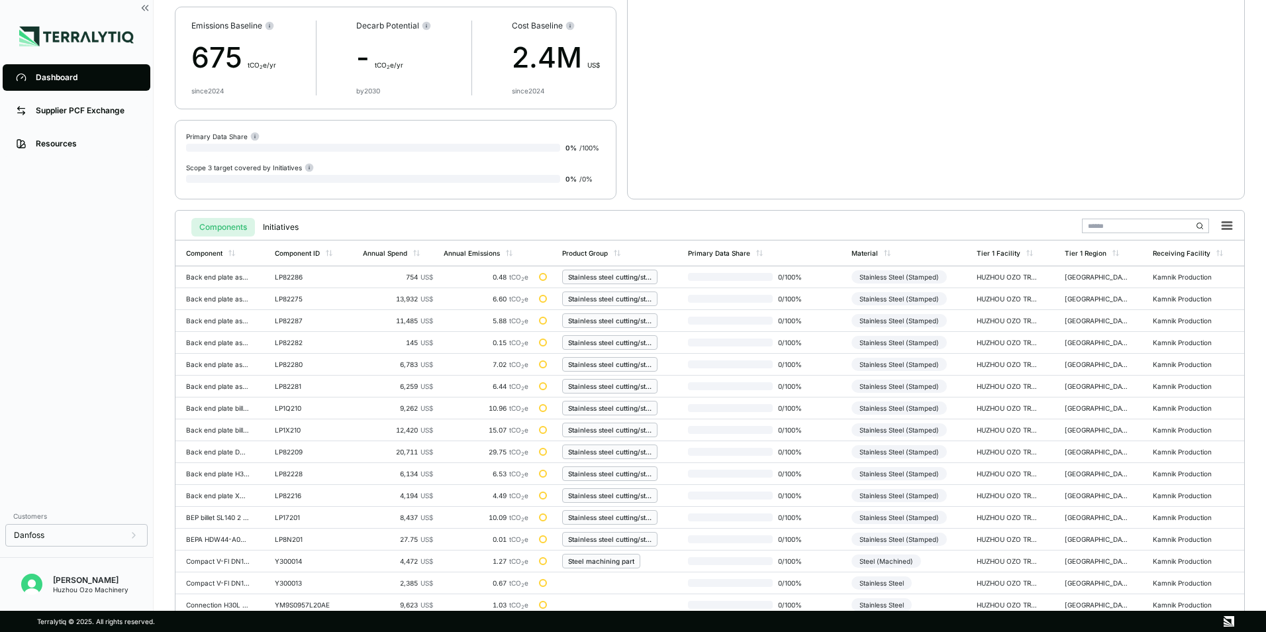
scroll to position [308, 0]
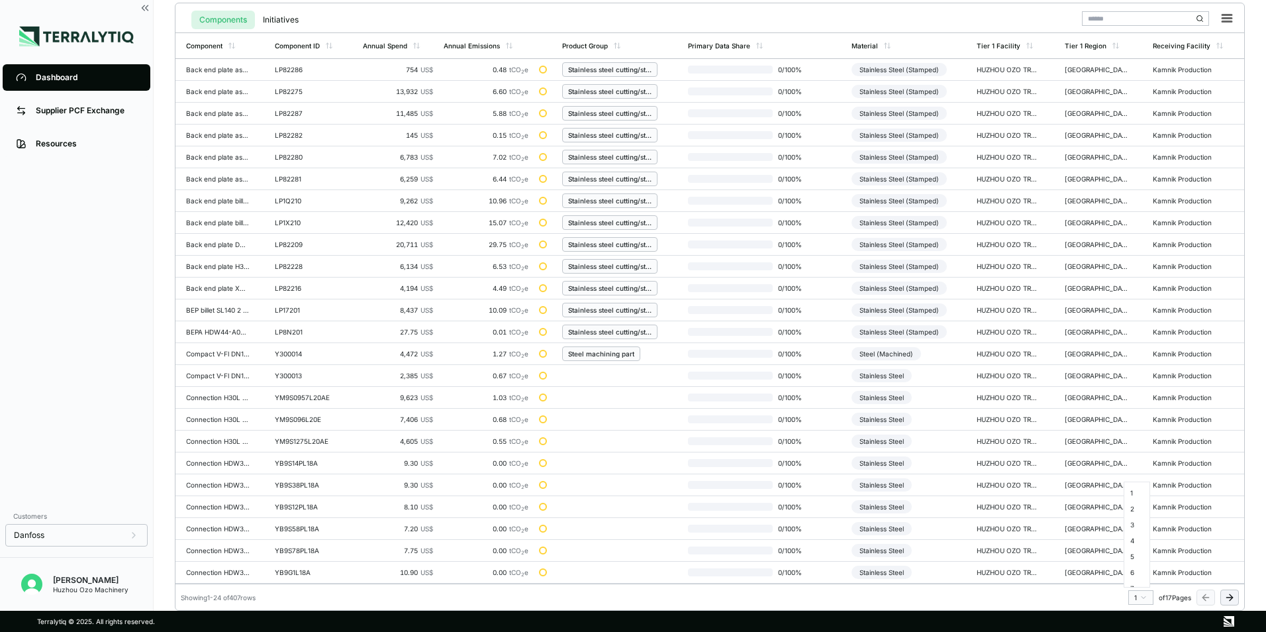
click at [1140, 599] on html "Dashboard Supplier PCF Exchange Resources Customers Danfoss [PERSON_NAME] Huzho…" at bounding box center [633, 316] width 1266 height 632
click at [1133, 528] on div "3" at bounding box center [1137, 524] width 20 height 16
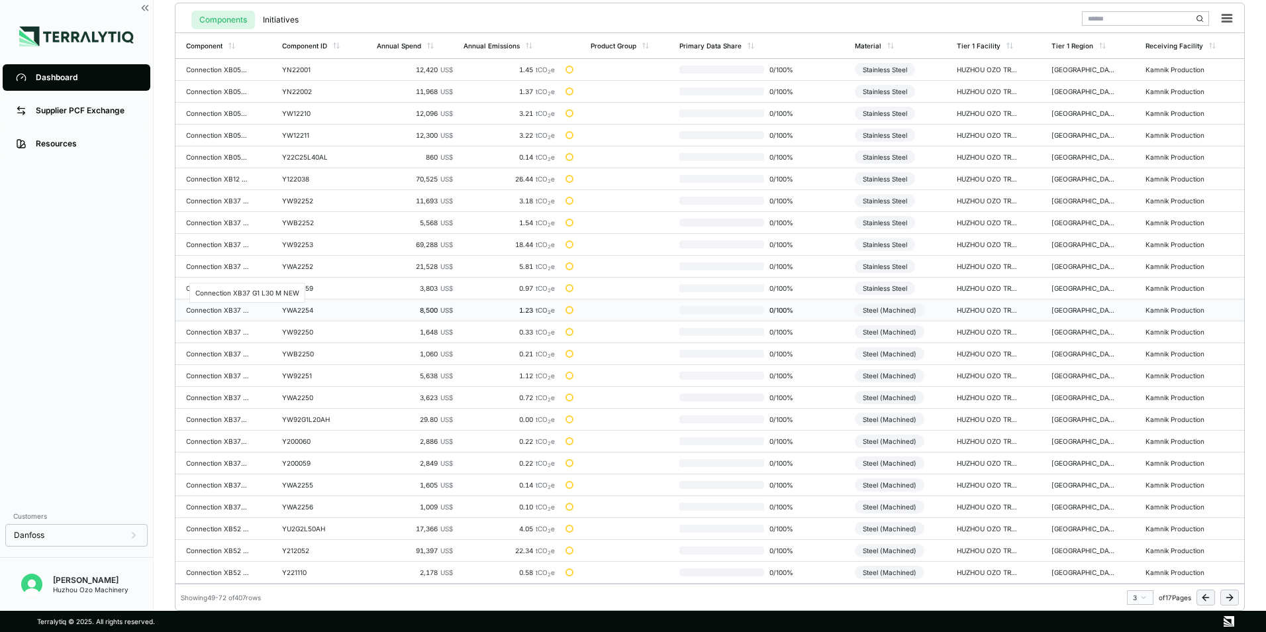
click at [225, 311] on div "Connection XB37 G1 L30 M NEW" at bounding box center [218, 310] width 64 height 8
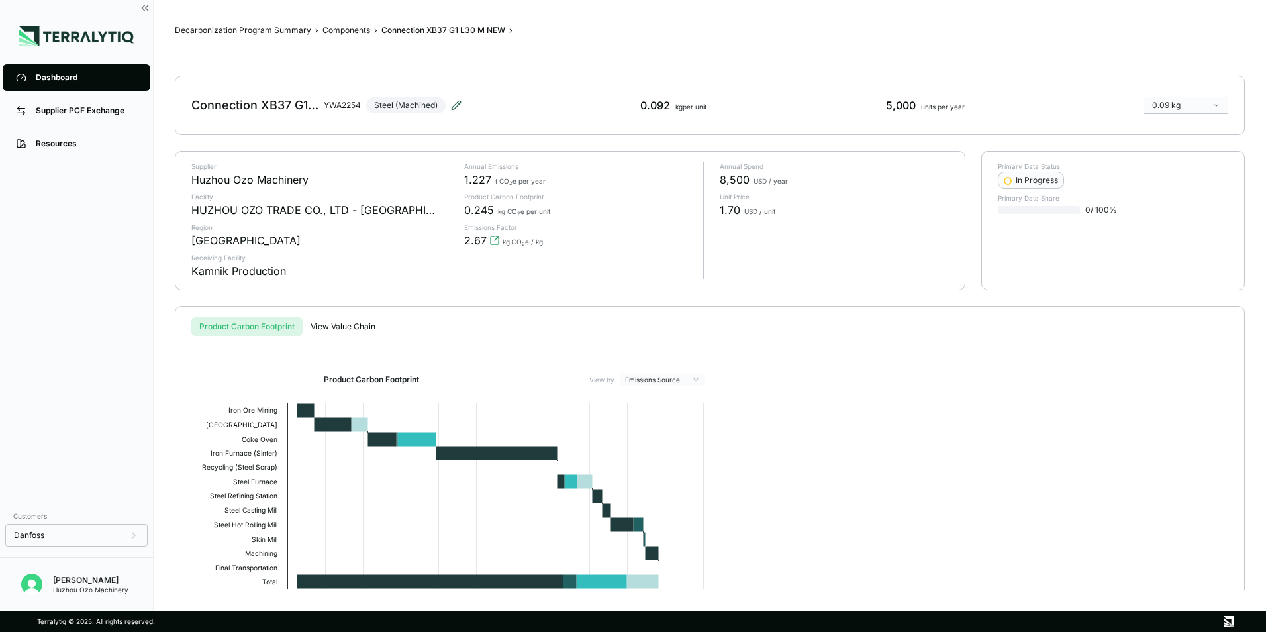
click at [456, 105] on icon at bounding box center [455, 105] width 9 height 9
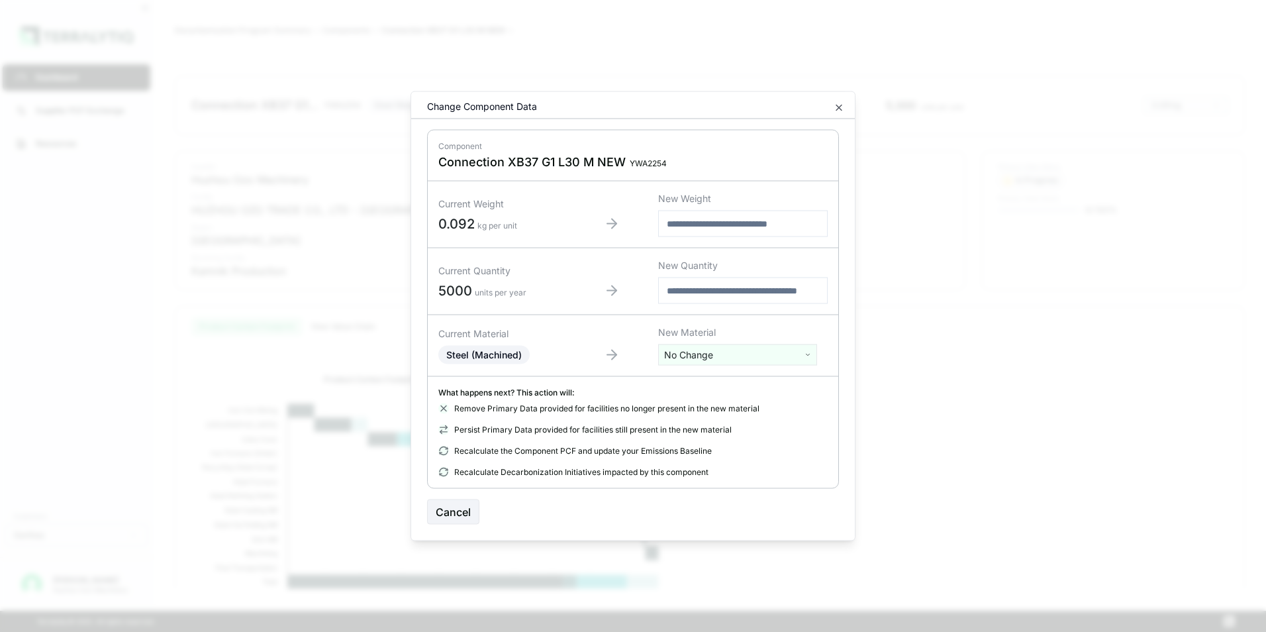
click at [710, 357] on html "Dashboard Supplier PCF Exchange Resources Customers Danfoss [PERSON_NAME] Huzho…" at bounding box center [633, 316] width 1266 height 632
type input "****"
click at [718, 406] on div "Stainless Steel" at bounding box center [737, 404] width 152 height 19
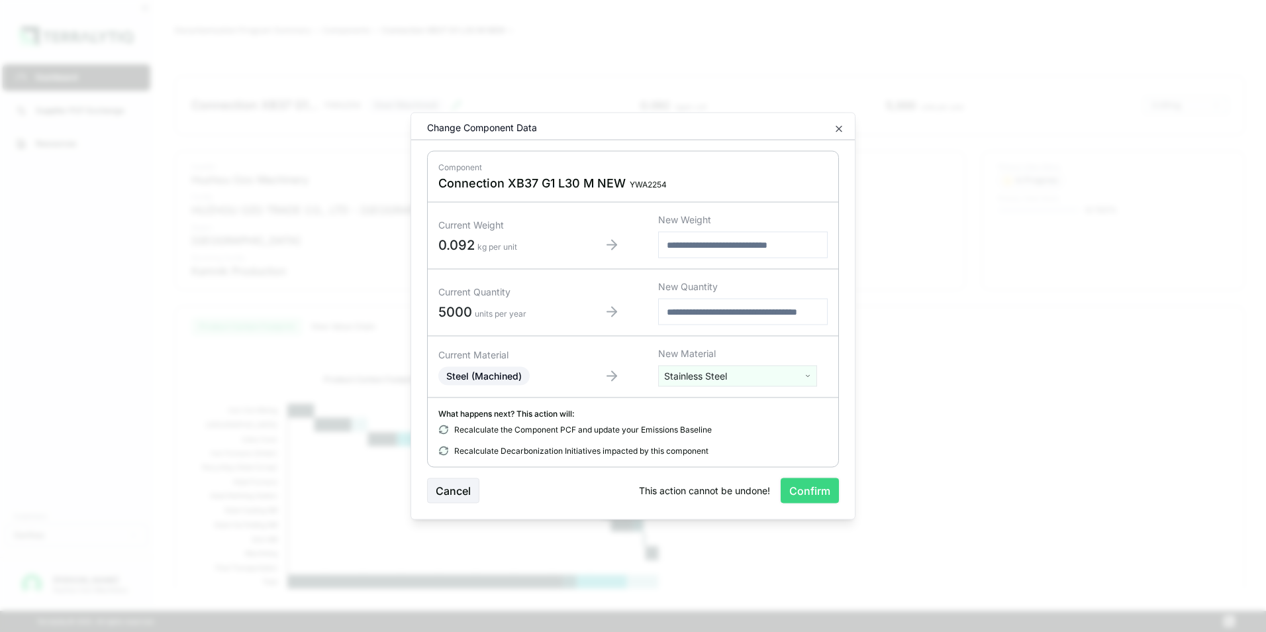
click at [812, 493] on button "Confirm" at bounding box center [810, 490] width 58 height 25
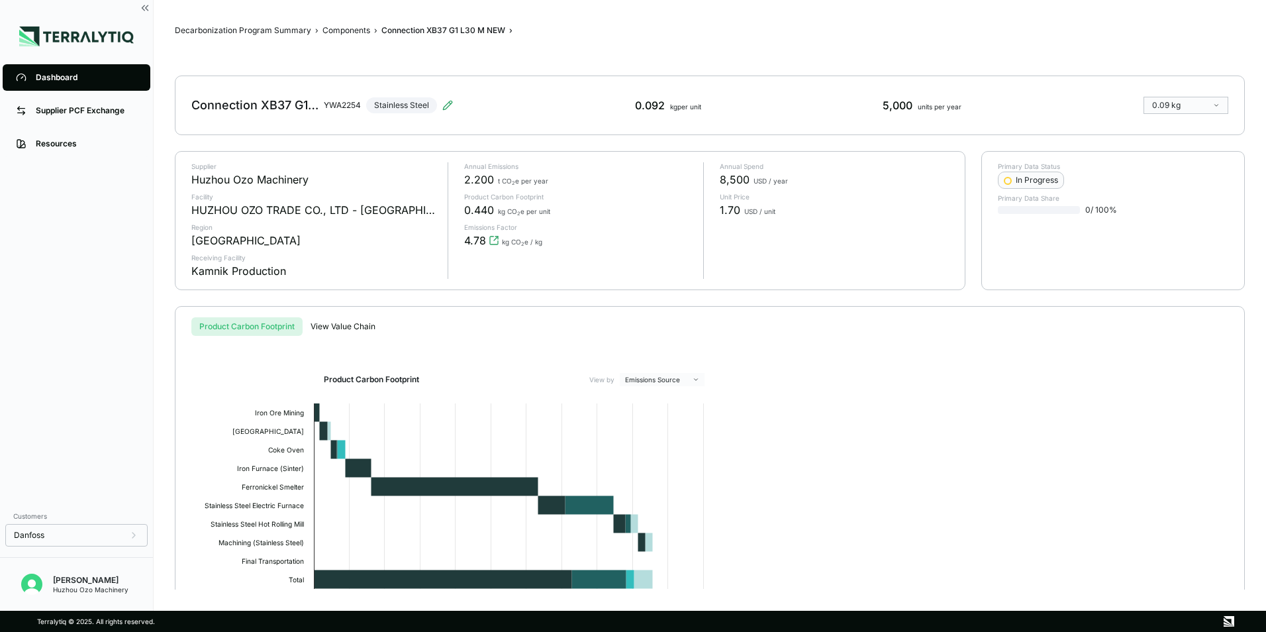
click at [70, 77] on div "Dashboard" at bounding box center [86, 77] width 101 height 11
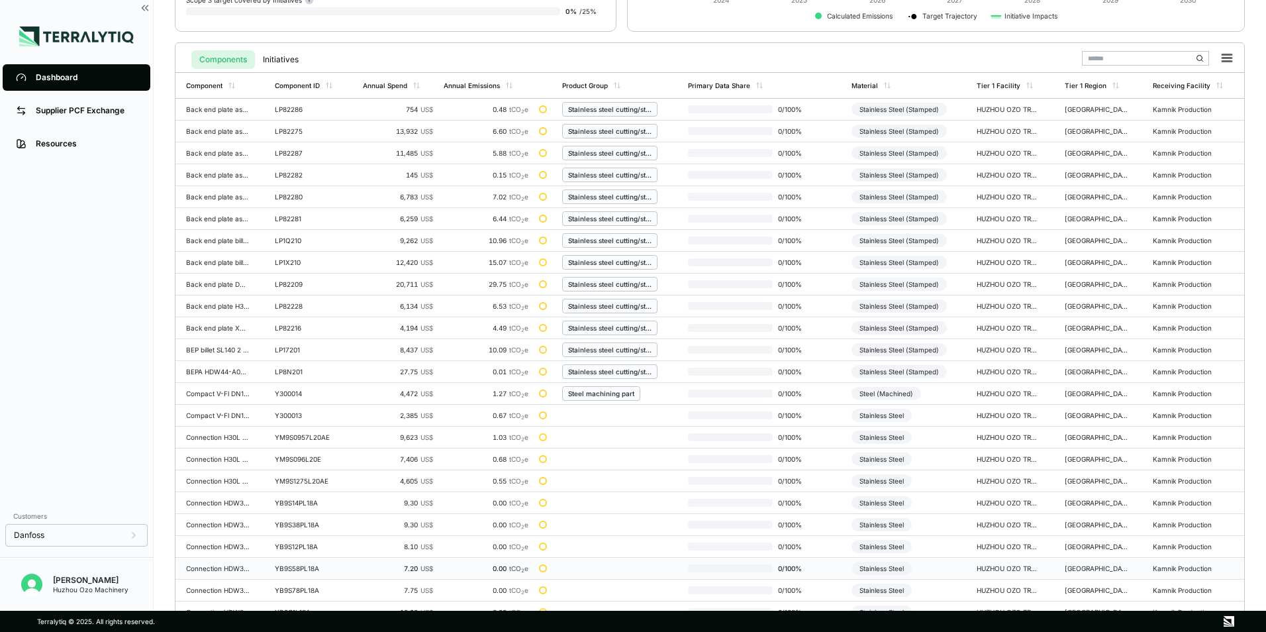
scroll to position [308, 0]
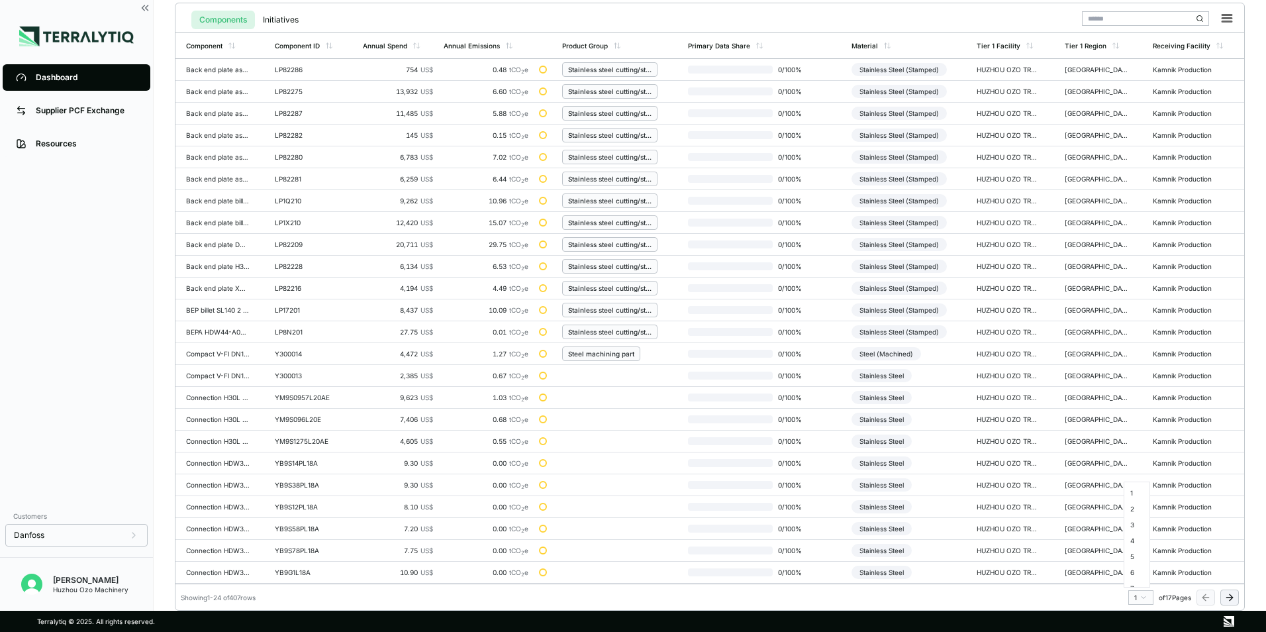
click at [1147, 600] on html "Dashboard Supplier PCF Exchange Resources Customers Danfoss [PERSON_NAME] Huzho…" at bounding box center [633, 316] width 1266 height 632
click at [1131, 525] on div "3" at bounding box center [1137, 524] width 20 height 16
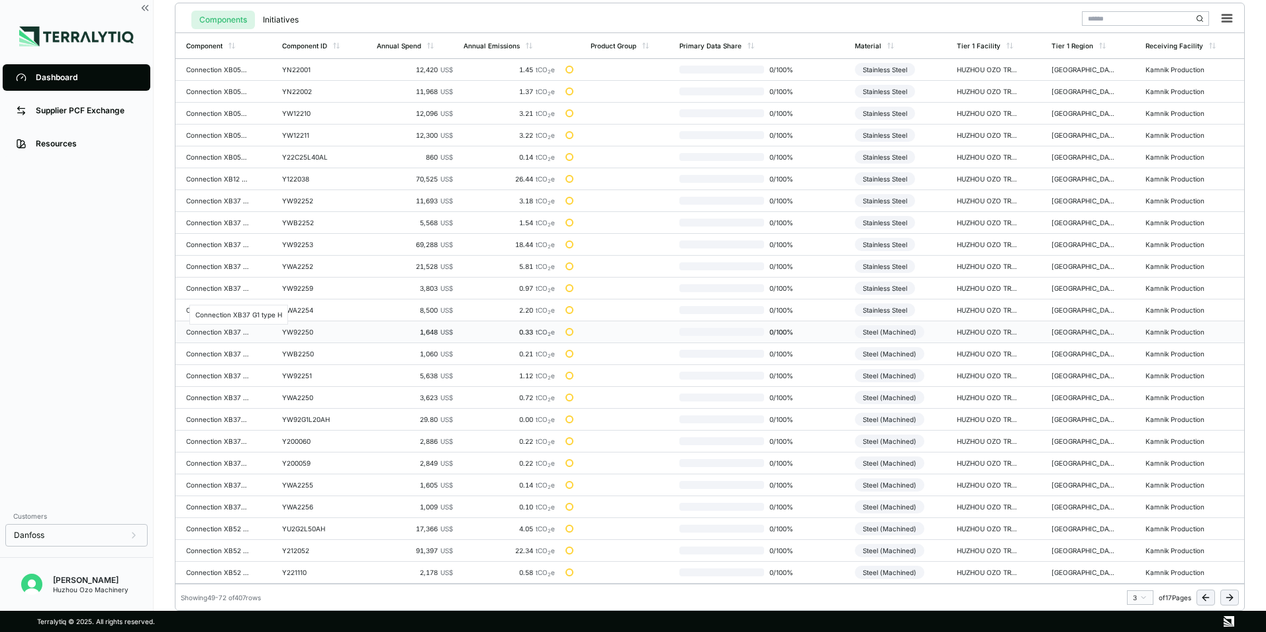
click at [228, 331] on div "Connection XB37 G1 type H" at bounding box center [218, 332] width 64 height 8
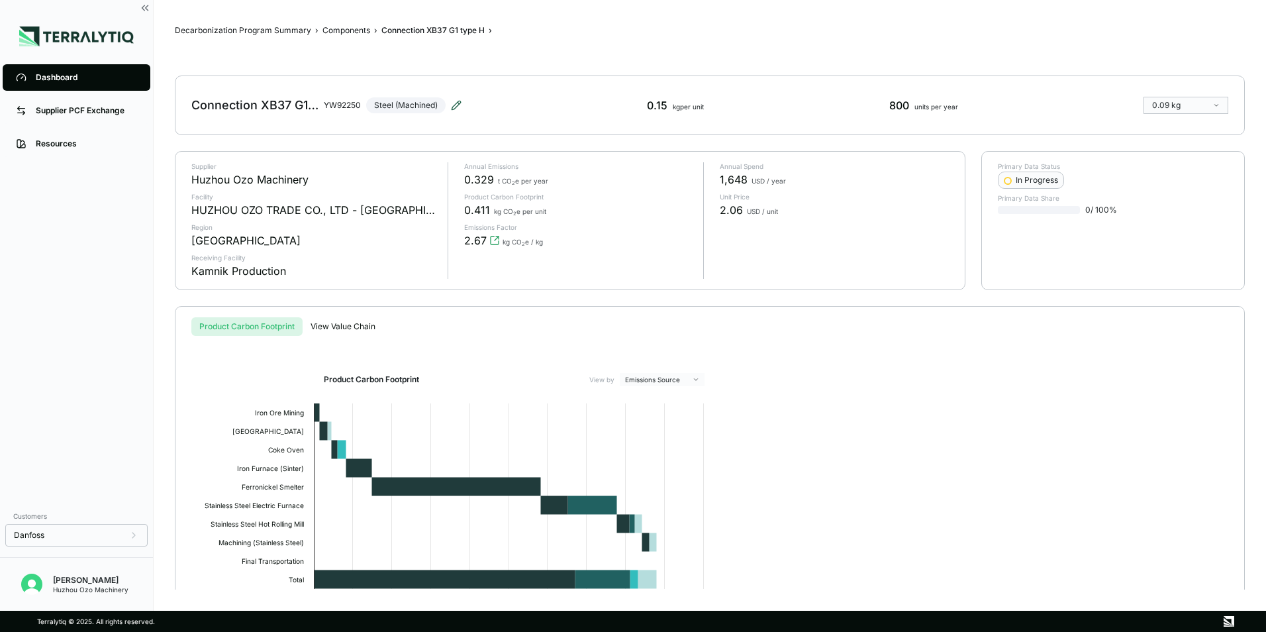
click at [455, 105] on icon at bounding box center [455, 105] width 9 height 9
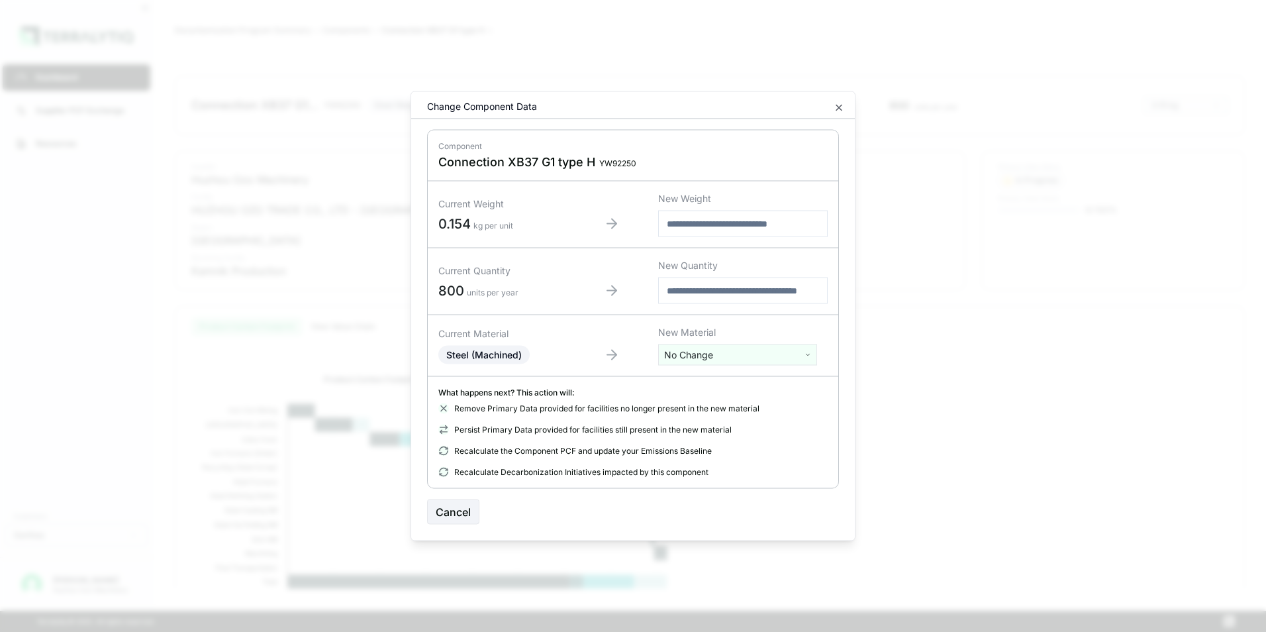
click at [728, 356] on html "Dashboard Supplier PCF Exchange Resources Customers Danfoss [PERSON_NAME] Huzho…" at bounding box center [633, 316] width 1266 height 632
type input "****"
click at [711, 404] on div "Stainless Steel" at bounding box center [737, 404] width 152 height 19
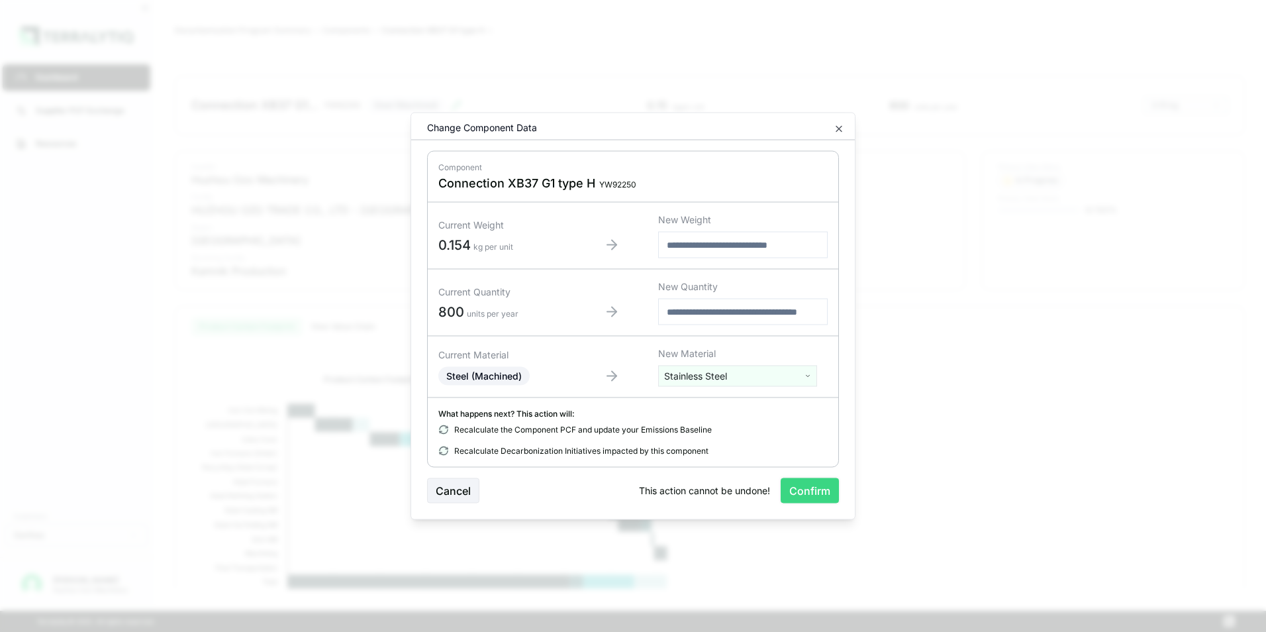
click at [808, 493] on button "Confirm" at bounding box center [810, 490] width 58 height 25
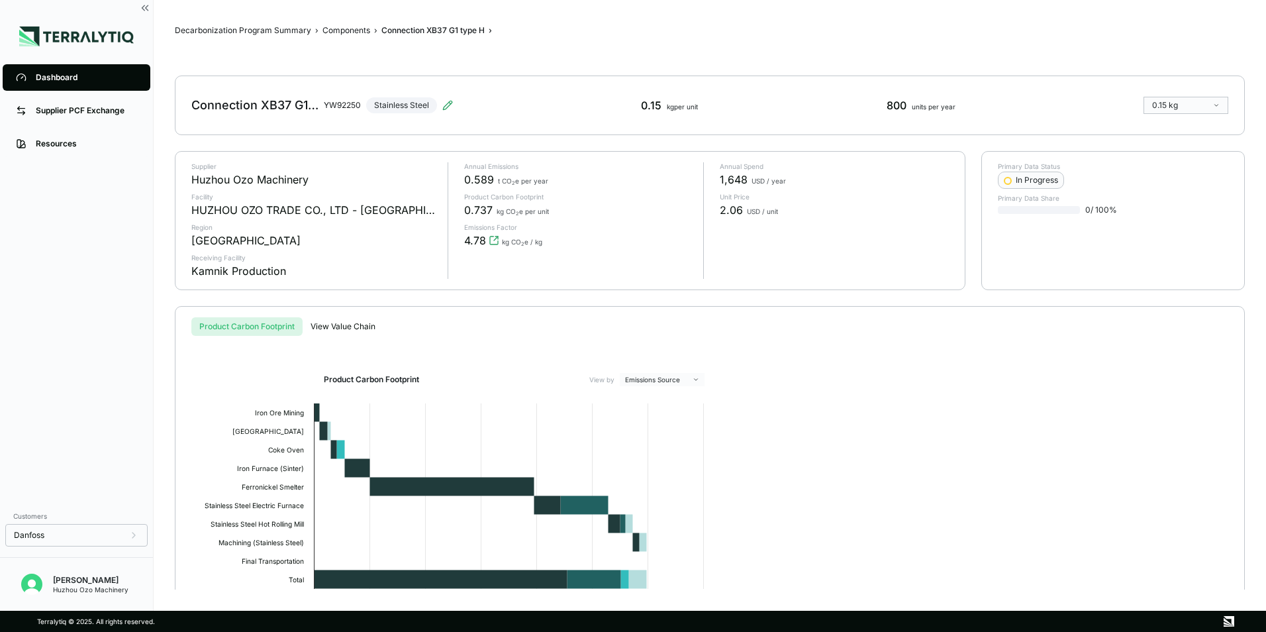
click at [53, 73] on div "Dashboard" at bounding box center [86, 77] width 101 height 11
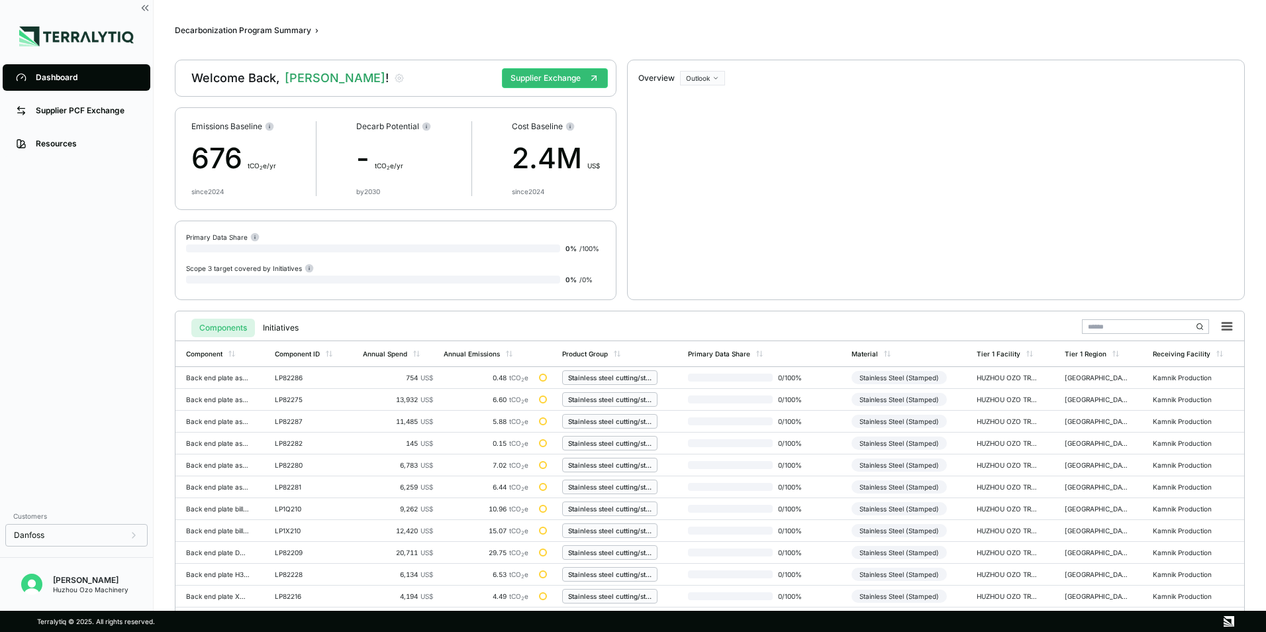
scroll to position [308, 0]
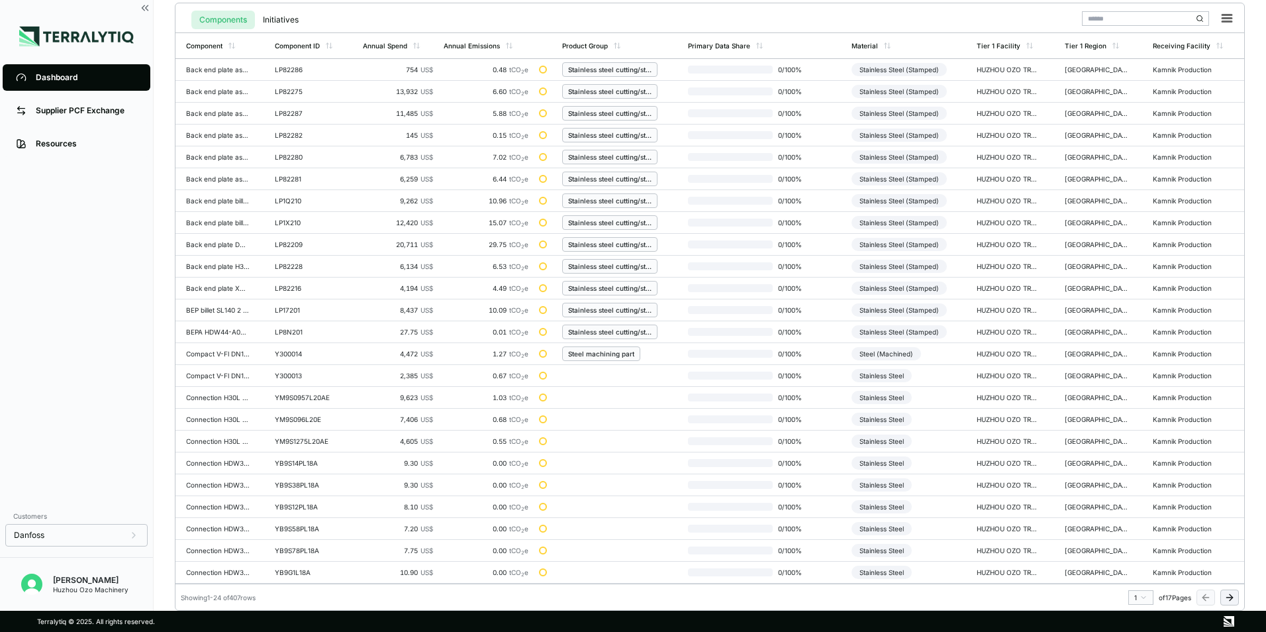
click at [1229, 600] on icon at bounding box center [1230, 597] width 3 height 6
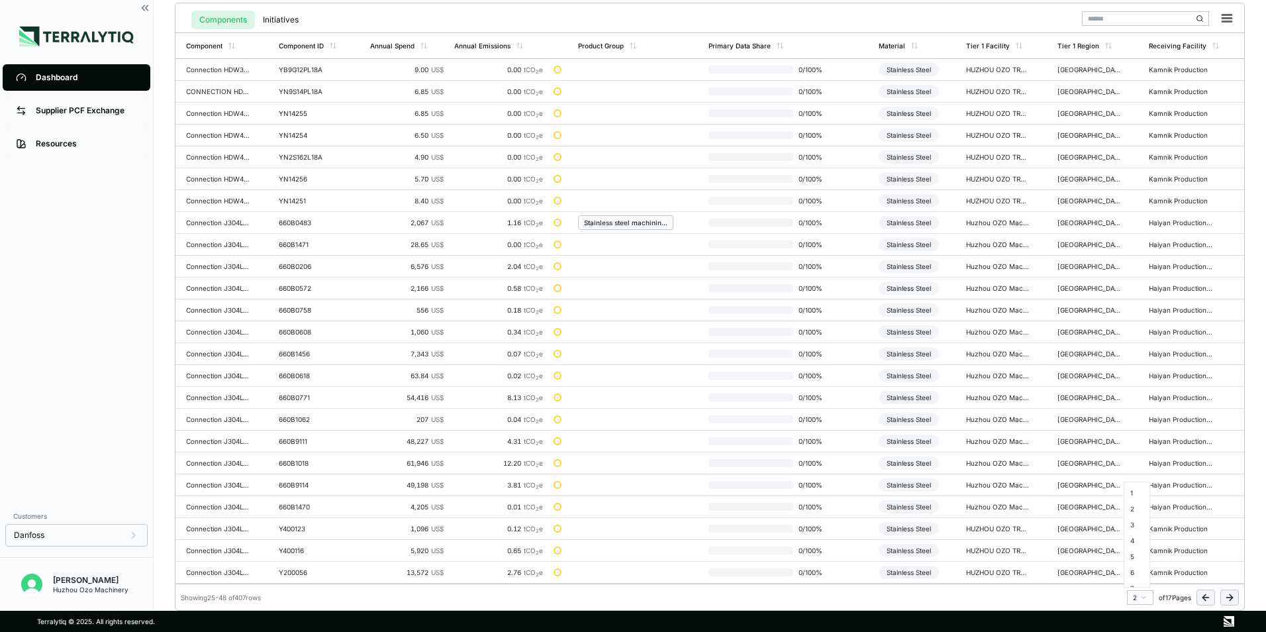
click at [1145, 597] on html "Dashboard Supplier PCF Exchange Resources Customers Danfoss [PERSON_NAME] Huzho…" at bounding box center [633, 316] width 1266 height 632
click at [1134, 524] on div "3" at bounding box center [1137, 524] width 20 height 16
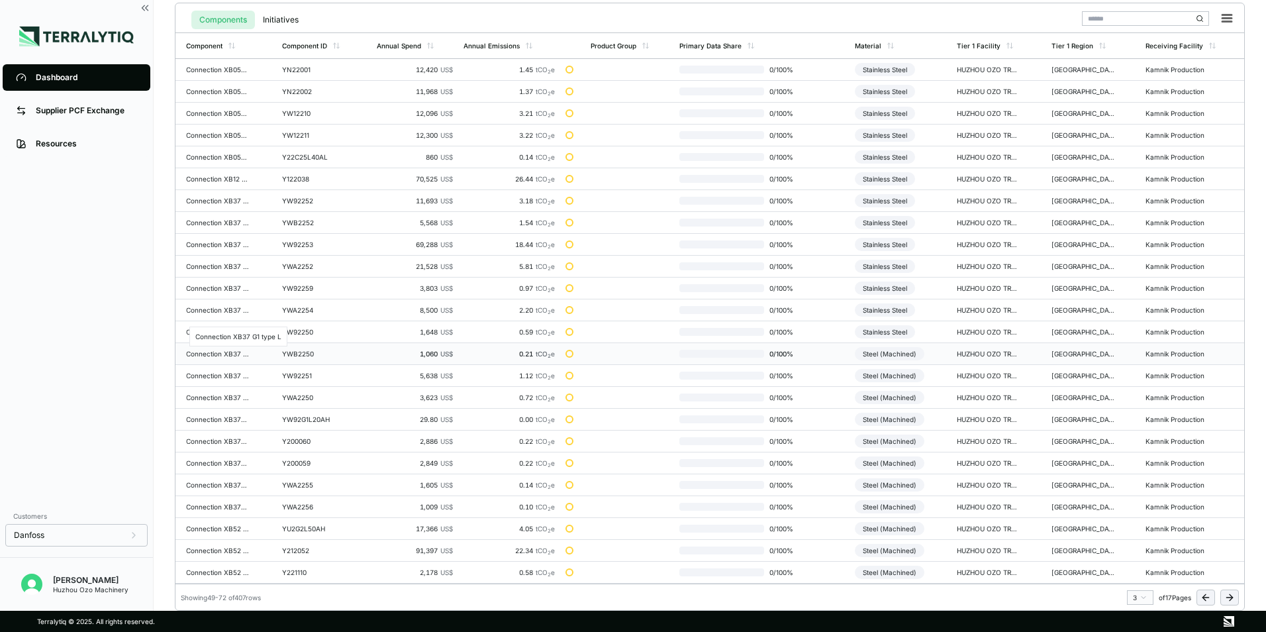
click at [223, 352] on div "Connection XB37 G1 type L" at bounding box center [218, 354] width 64 height 8
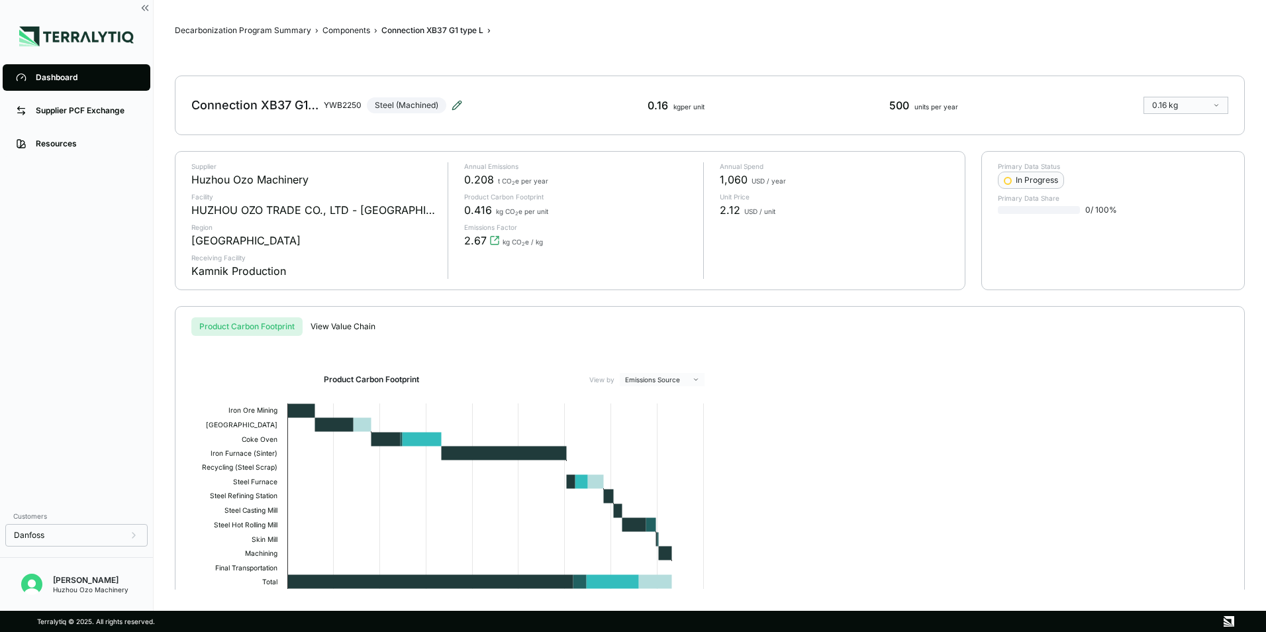
click at [457, 101] on icon at bounding box center [456, 105] width 11 height 11
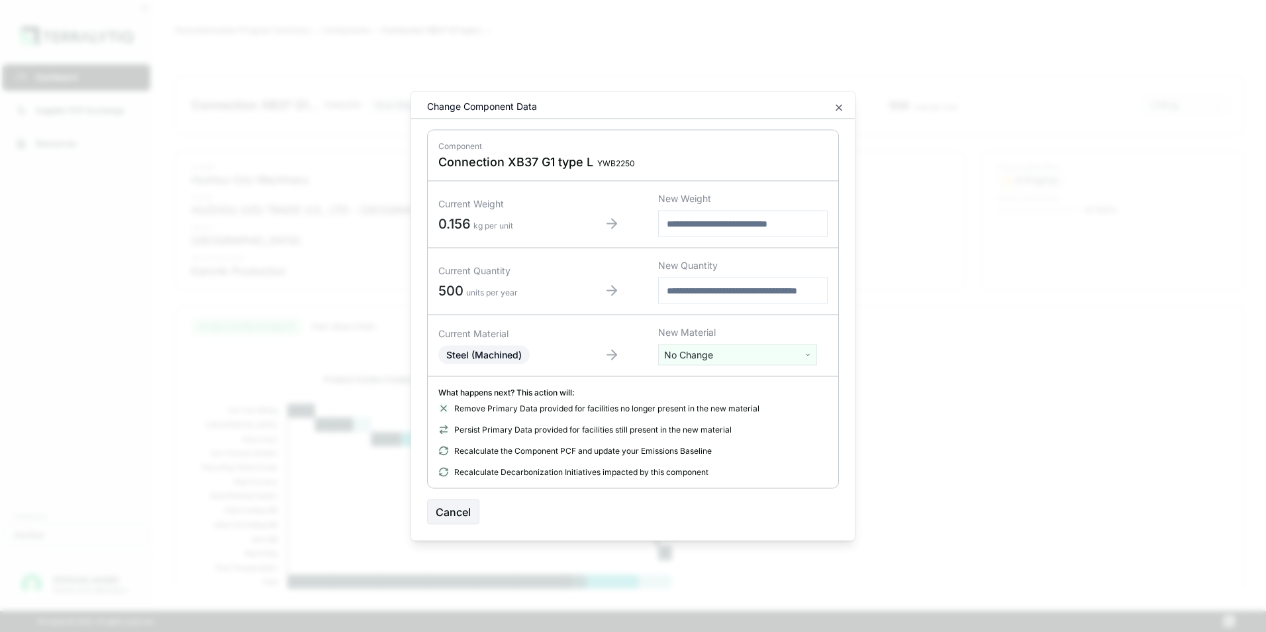
click at [724, 357] on html "Dashboard Supplier PCF Exchange Resources Customers Danfoss [PERSON_NAME] Huzho…" at bounding box center [633, 316] width 1266 height 632
type input "****"
click at [716, 403] on div "Stainless Steel" at bounding box center [737, 404] width 152 height 19
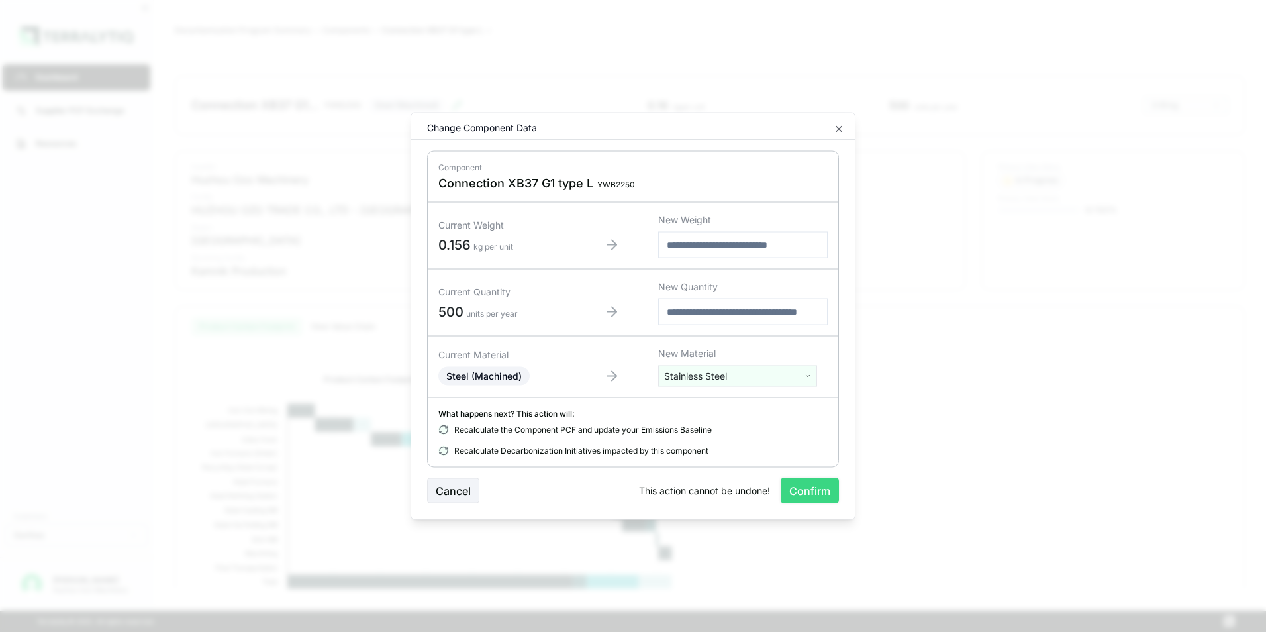
click at [801, 493] on button "Confirm" at bounding box center [810, 490] width 58 height 25
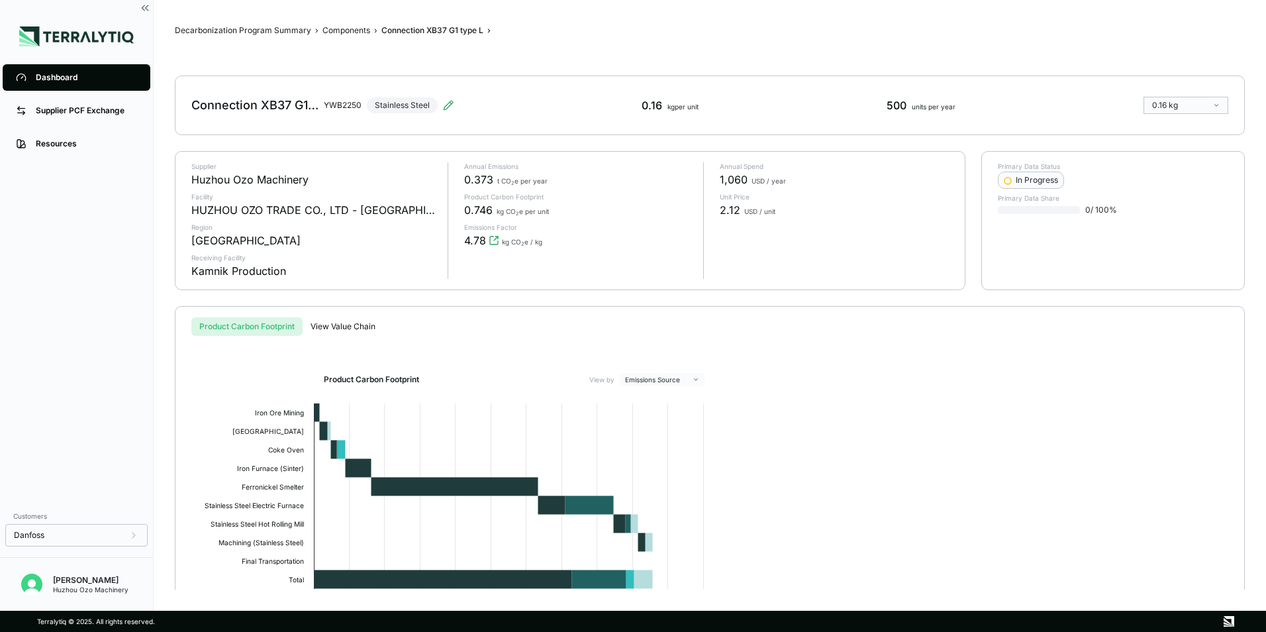
click at [63, 73] on div "Dashboard" at bounding box center [86, 77] width 101 height 11
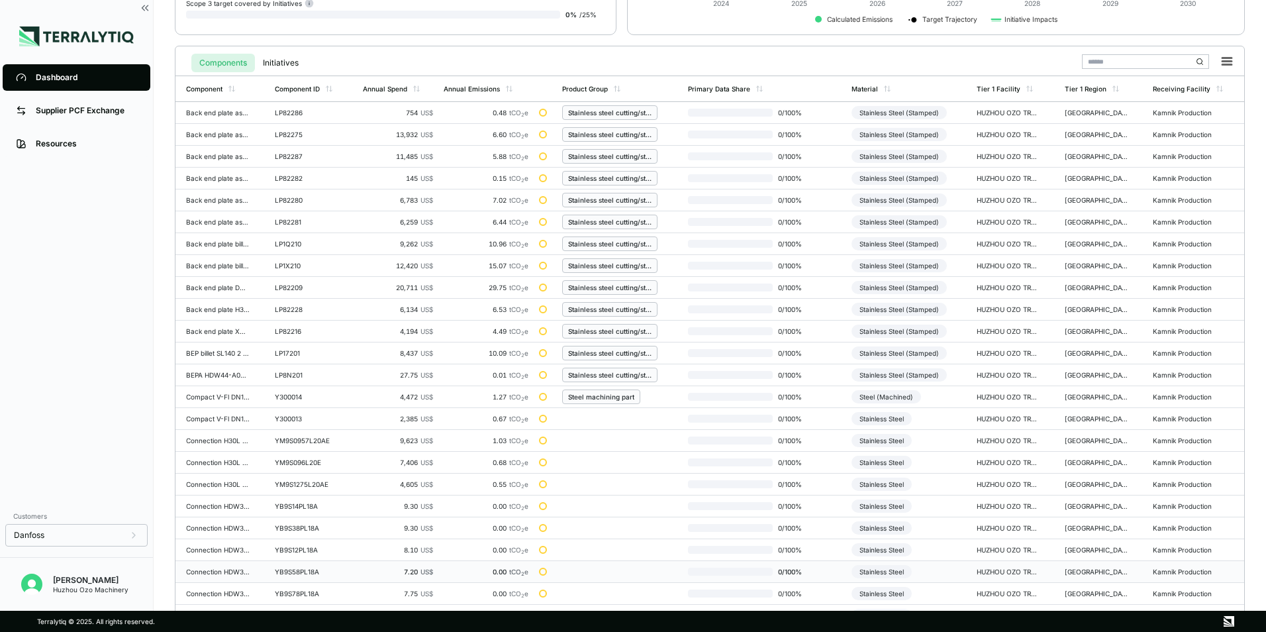
scroll to position [308, 0]
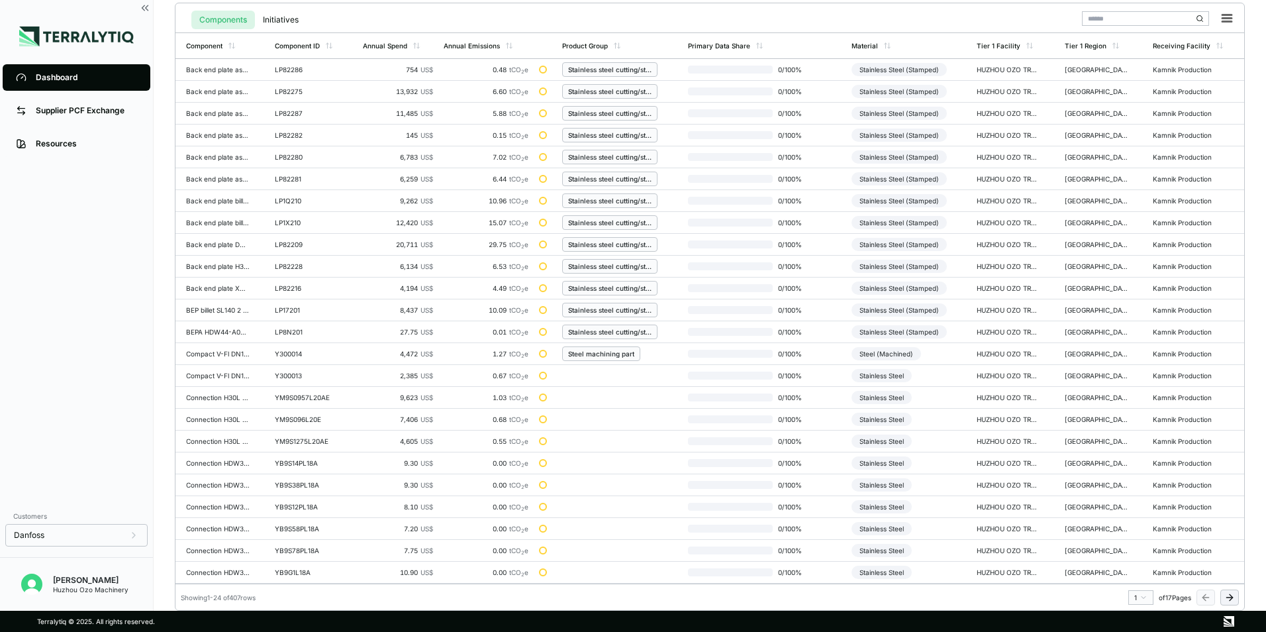
click at [1145, 596] on html "Dashboard Supplier PCF Exchange Resources Customers Danfoss [PERSON_NAME] Huzho…" at bounding box center [633, 316] width 1266 height 632
click at [1133, 524] on div "3" at bounding box center [1137, 524] width 20 height 16
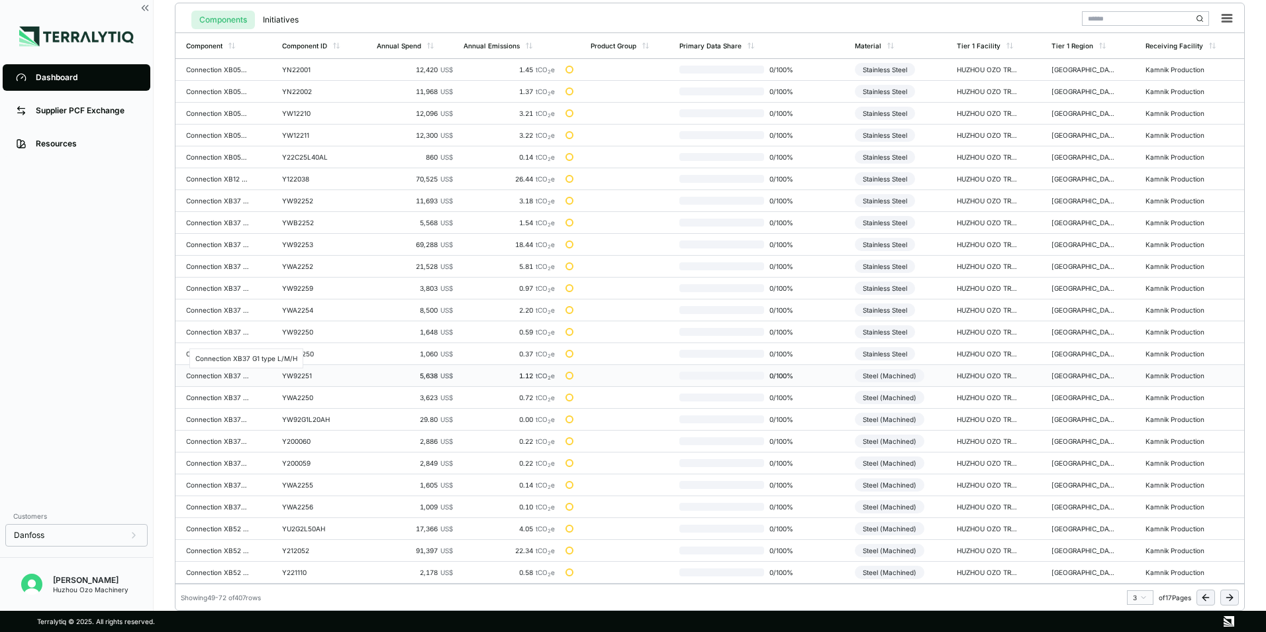
click at [227, 375] on div "Connection XB37 G1 type L/M/H" at bounding box center [218, 375] width 64 height 8
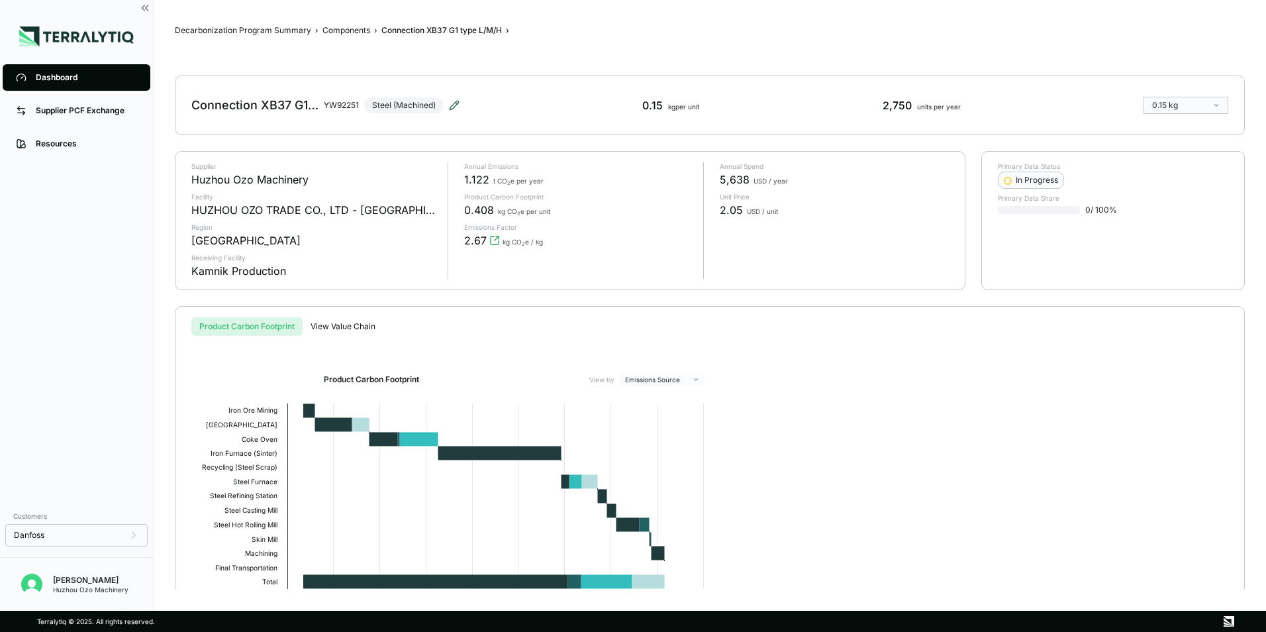
click at [456, 106] on icon at bounding box center [454, 105] width 9 height 9
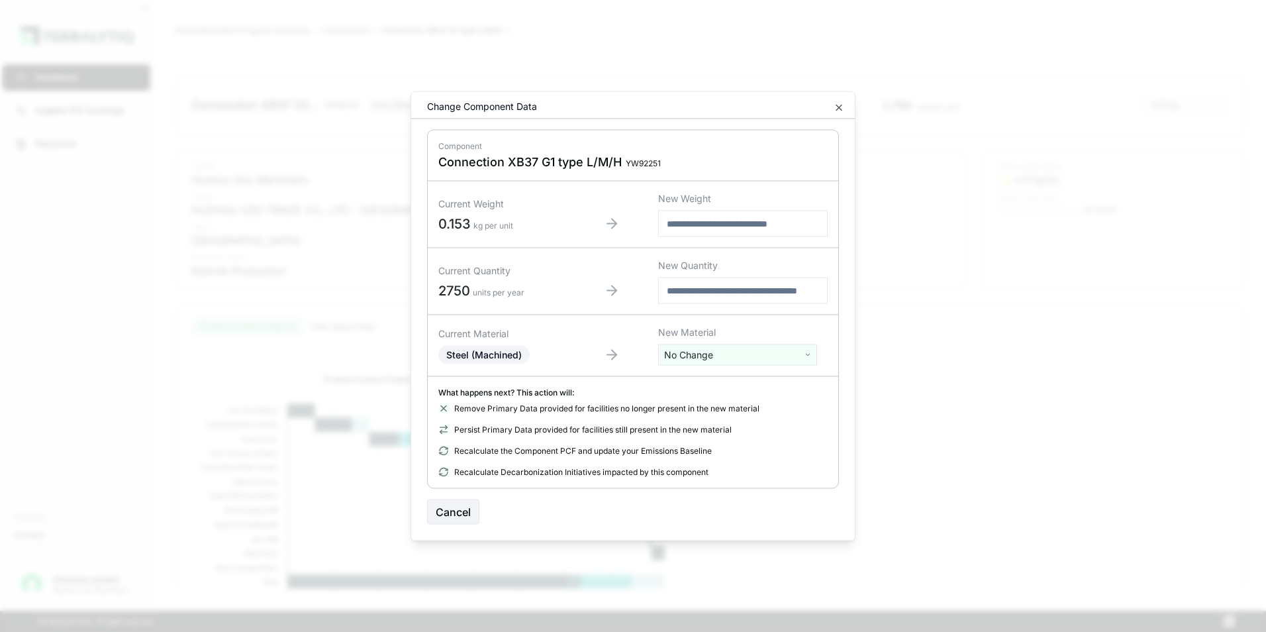
click at [746, 352] on html "Dashboard Supplier PCF Exchange Resources Customers Danfoss [PERSON_NAME] Huzho…" at bounding box center [633, 316] width 1266 height 632
click at [692, 386] on input "text" at bounding box center [737, 382] width 152 height 15
type input "**"
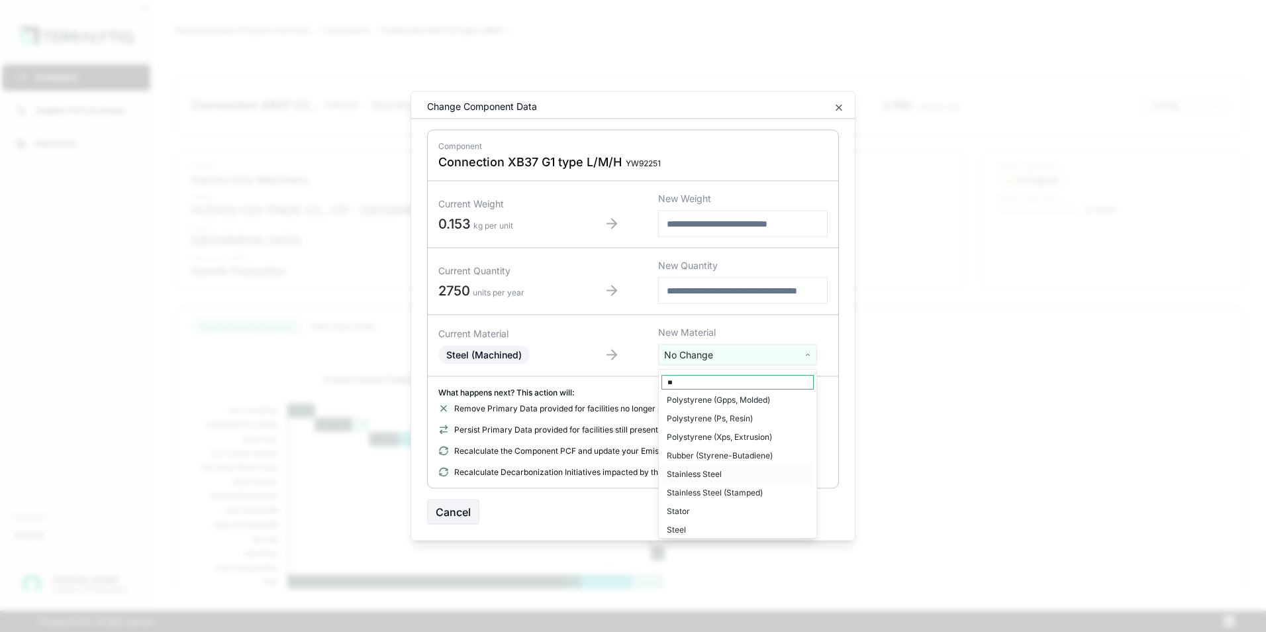
click at [717, 473] on div "Stainless Steel" at bounding box center [737, 474] width 152 height 19
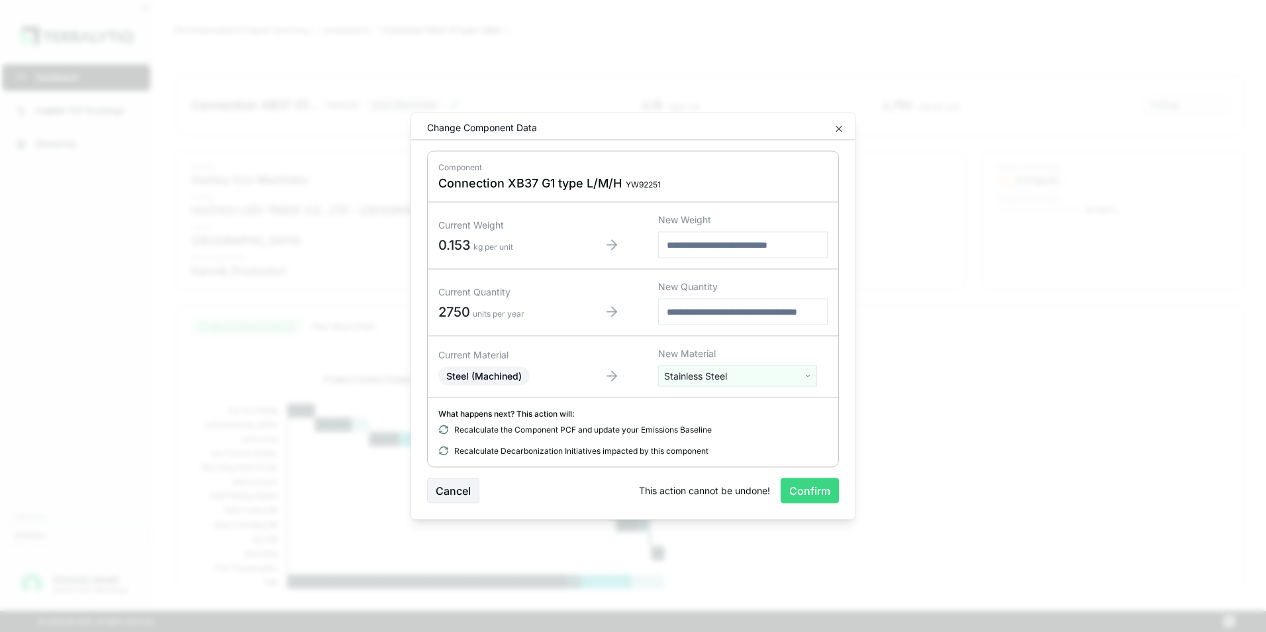
click at [804, 491] on button "Confirm" at bounding box center [810, 490] width 58 height 25
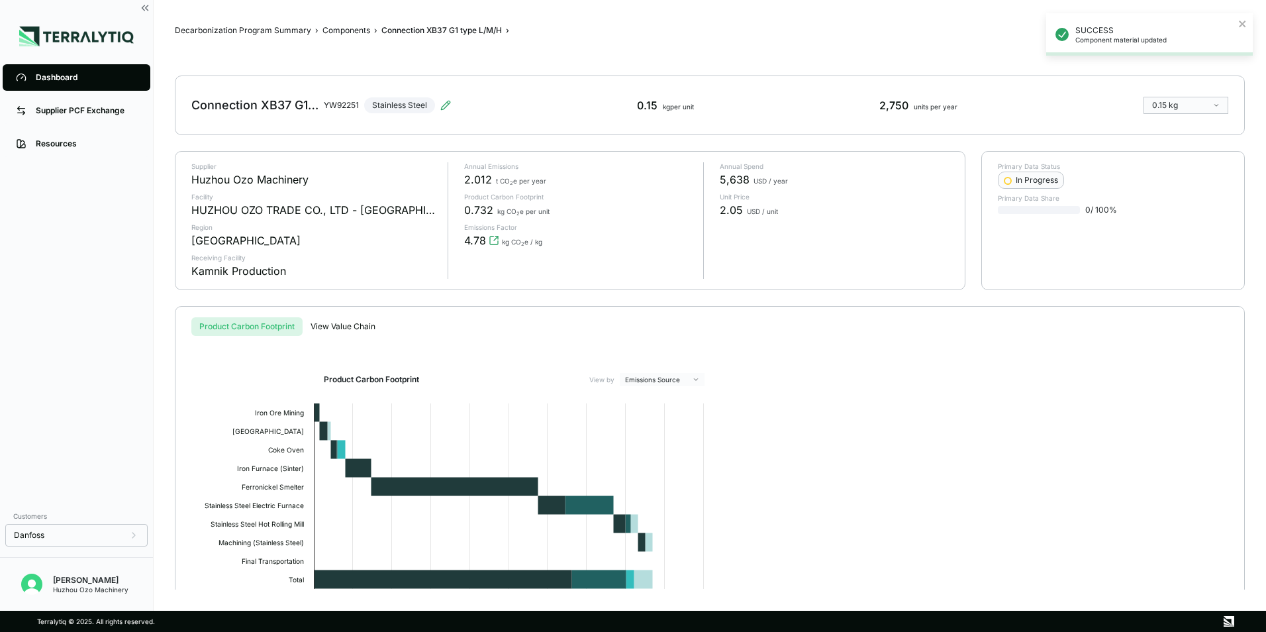
click at [58, 73] on div "Dashboard" at bounding box center [86, 77] width 101 height 11
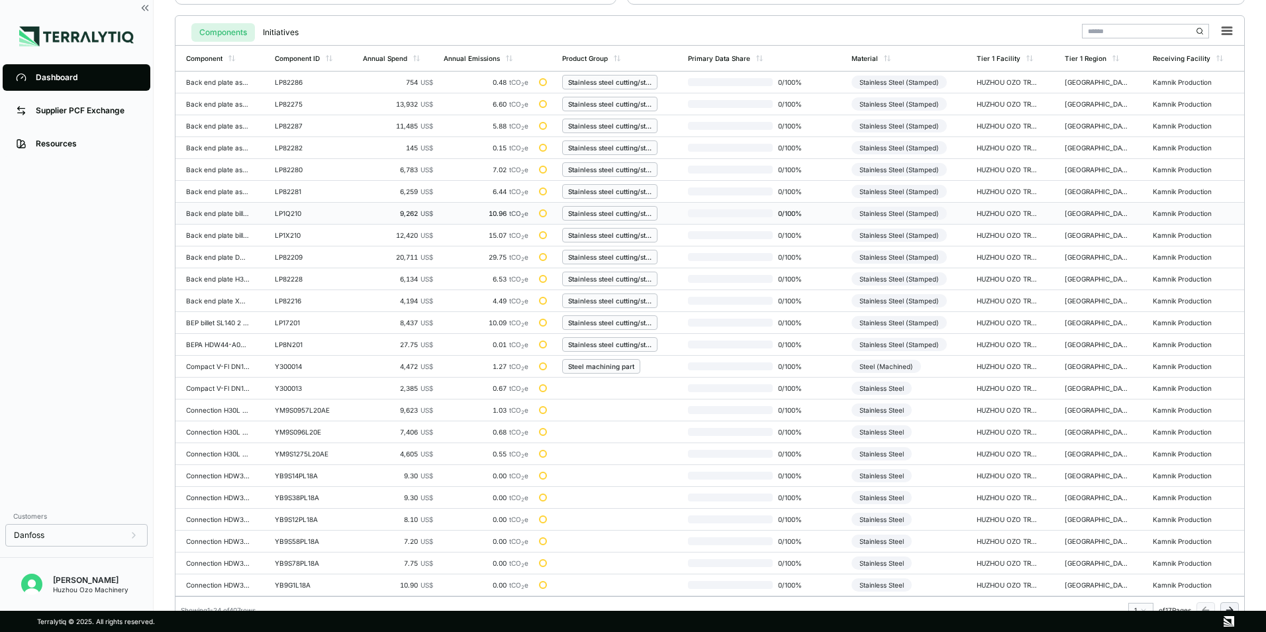
scroll to position [308, 0]
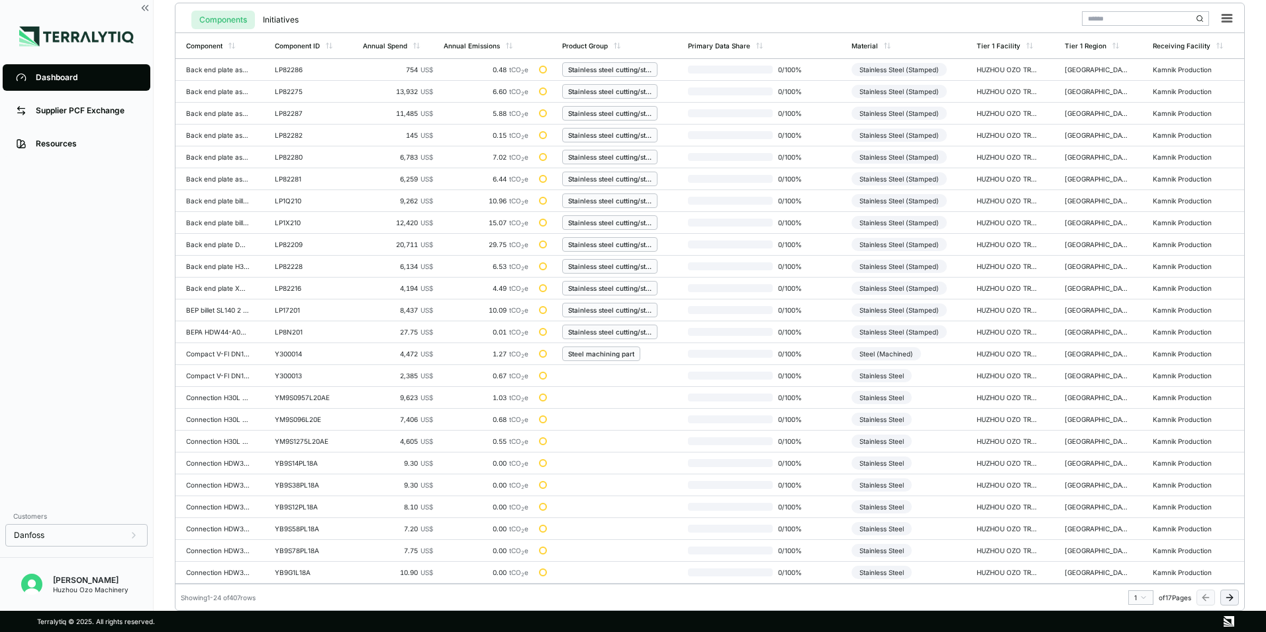
click at [1223, 598] on button at bounding box center [1229, 597] width 19 height 16
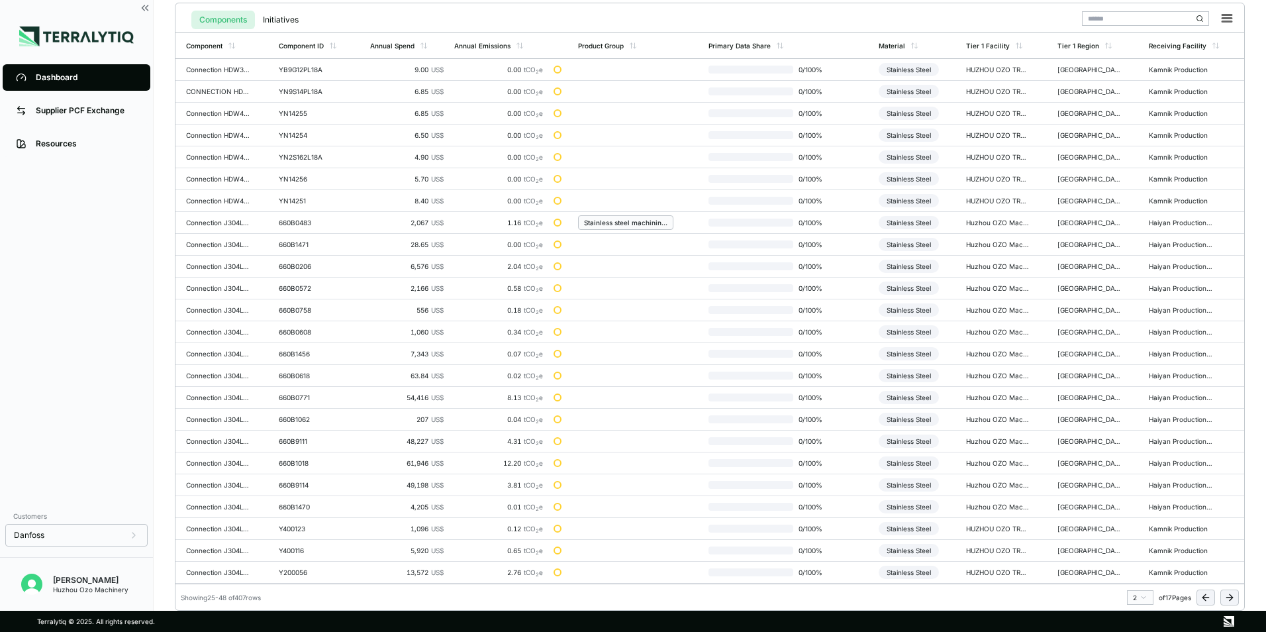
click at [1223, 598] on button at bounding box center [1229, 597] width 19 height 16
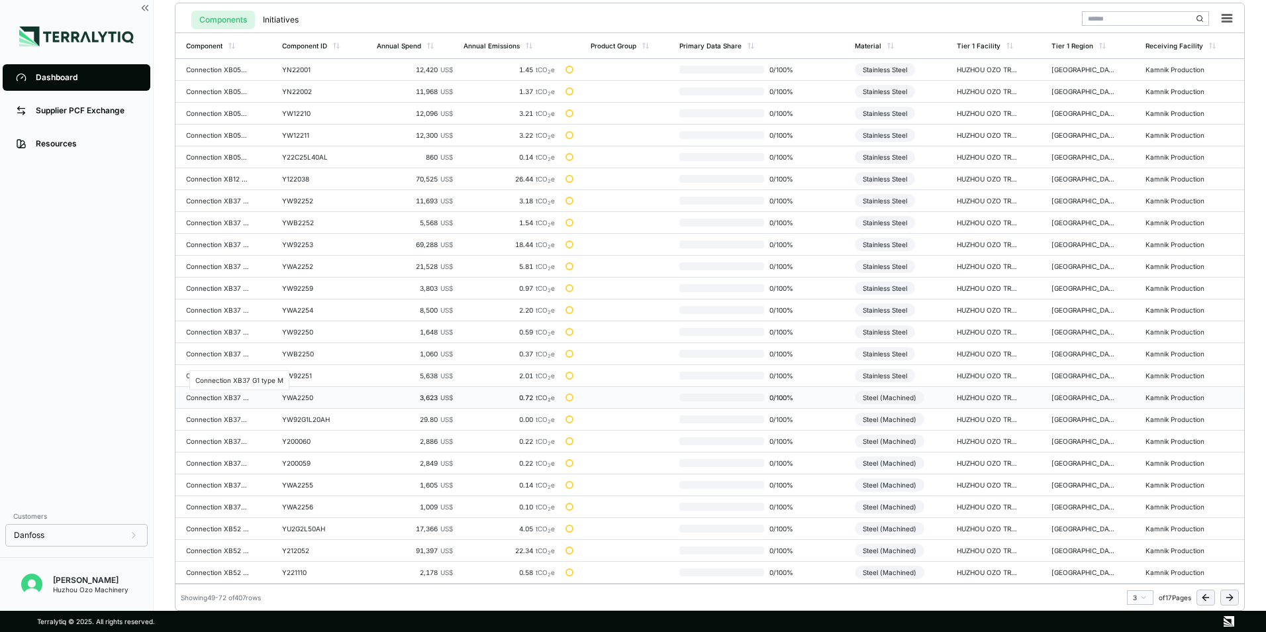
click at [222, 396] on div "Connection XB37 G1 type M" at bounding box center [218, 397] width 64 height 8
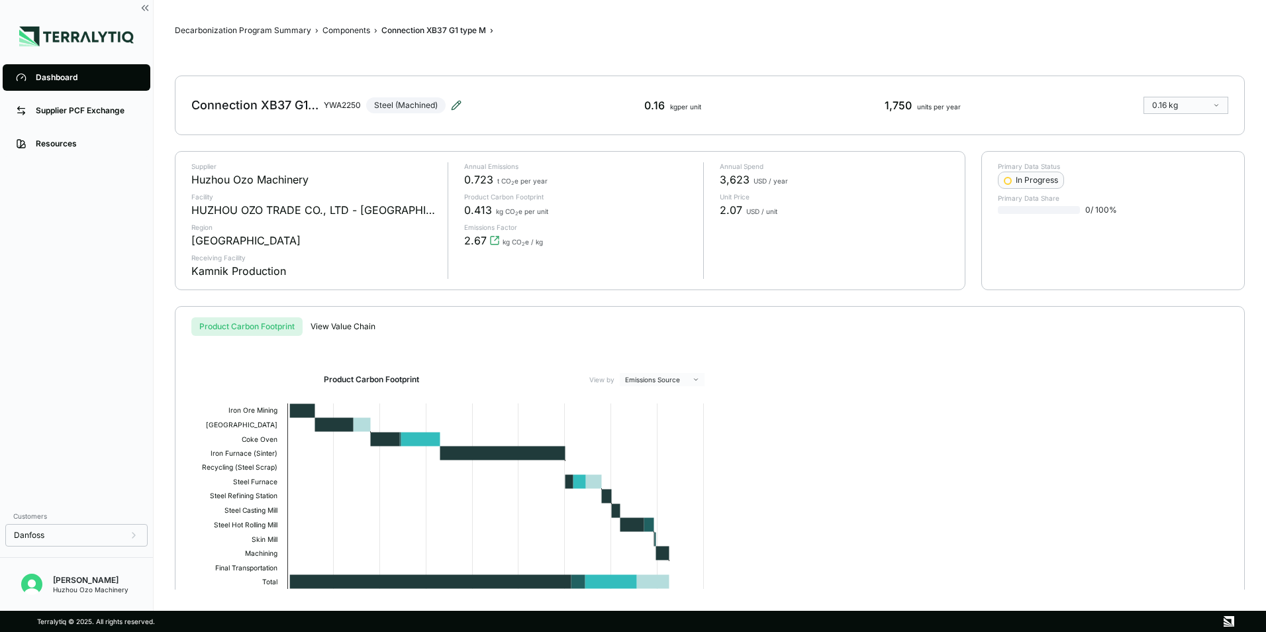
click at [460, 101] on icon at bounding box center [455, 105] width 9 height 9
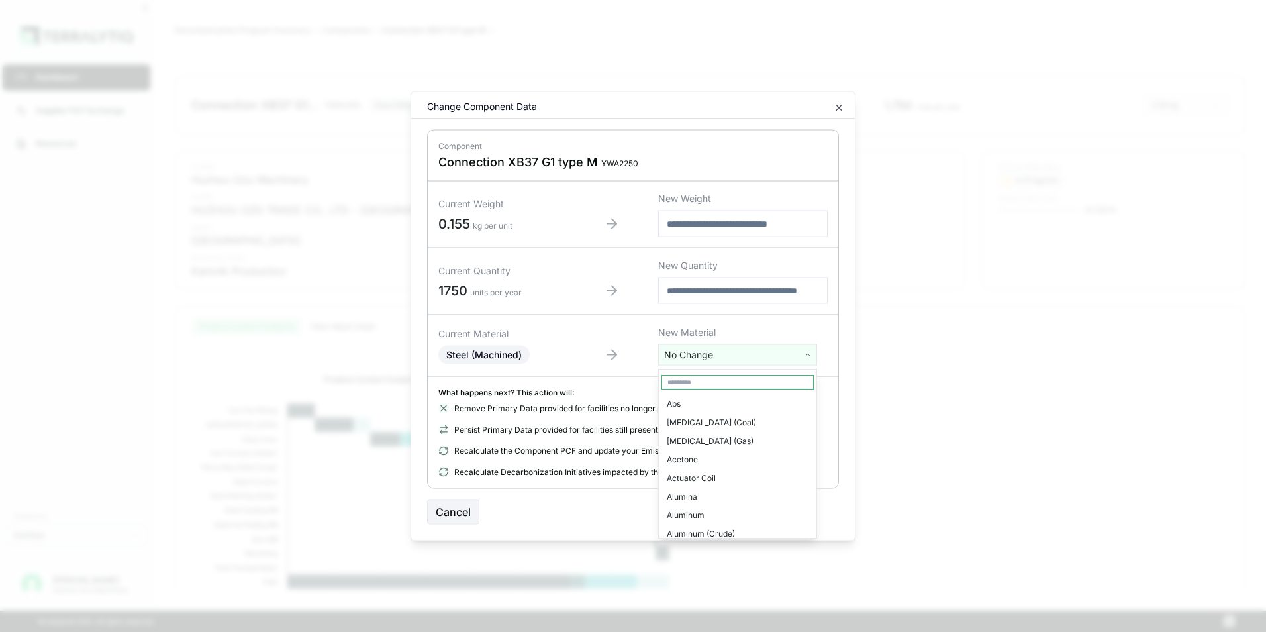
click at [709, 354] on html "Dashboard Supplier PCF Exchange Resources Customers Danfoss [PERSON_NAME] Huzho…" at bounding box center [633, 316] width 1266 height 632
type input "****"
click at [702, 405] on div "Stainless Steel" at bounding box center [737, 404] width 152 height 19
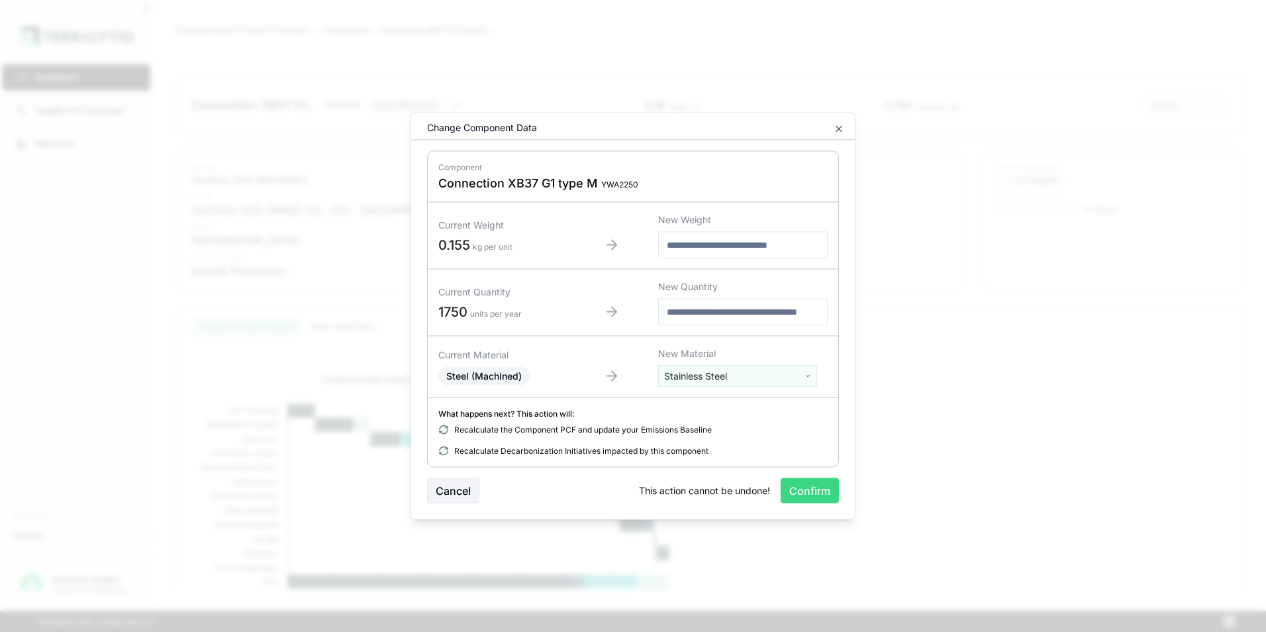
click at [815, 492] on button "Confirm" at bounding box center [810, 490] width 58 height 25
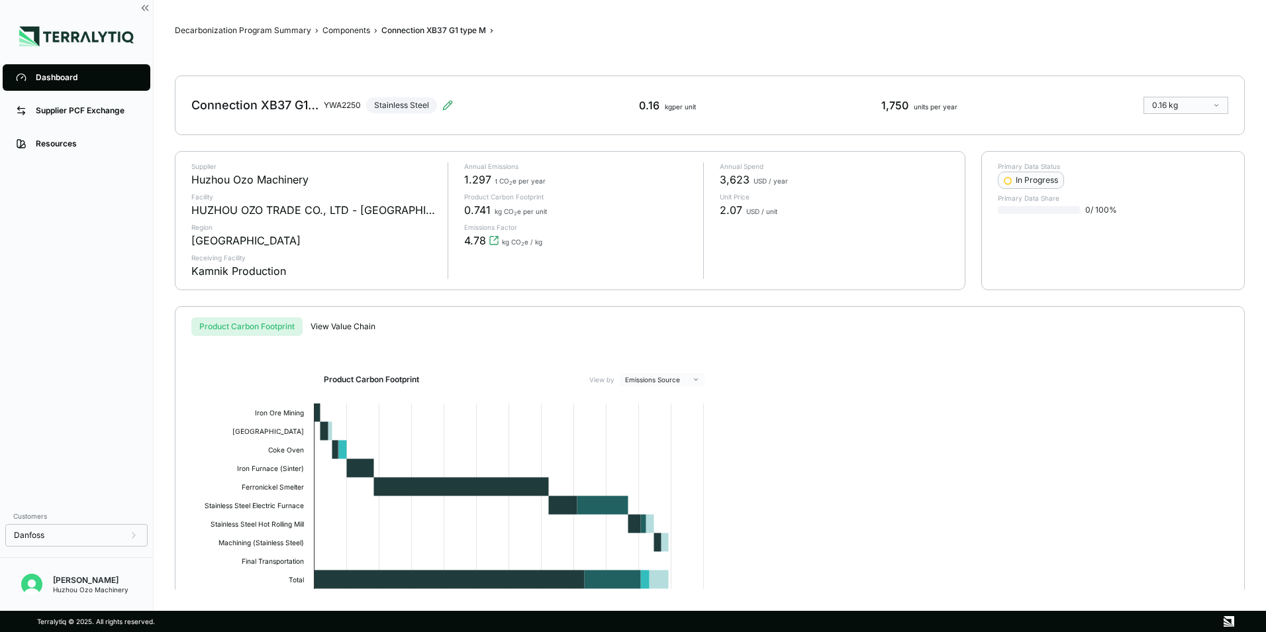
click at [52, 79] on div "Dashboard" at bounding box center [86, 77] width 101 height 11
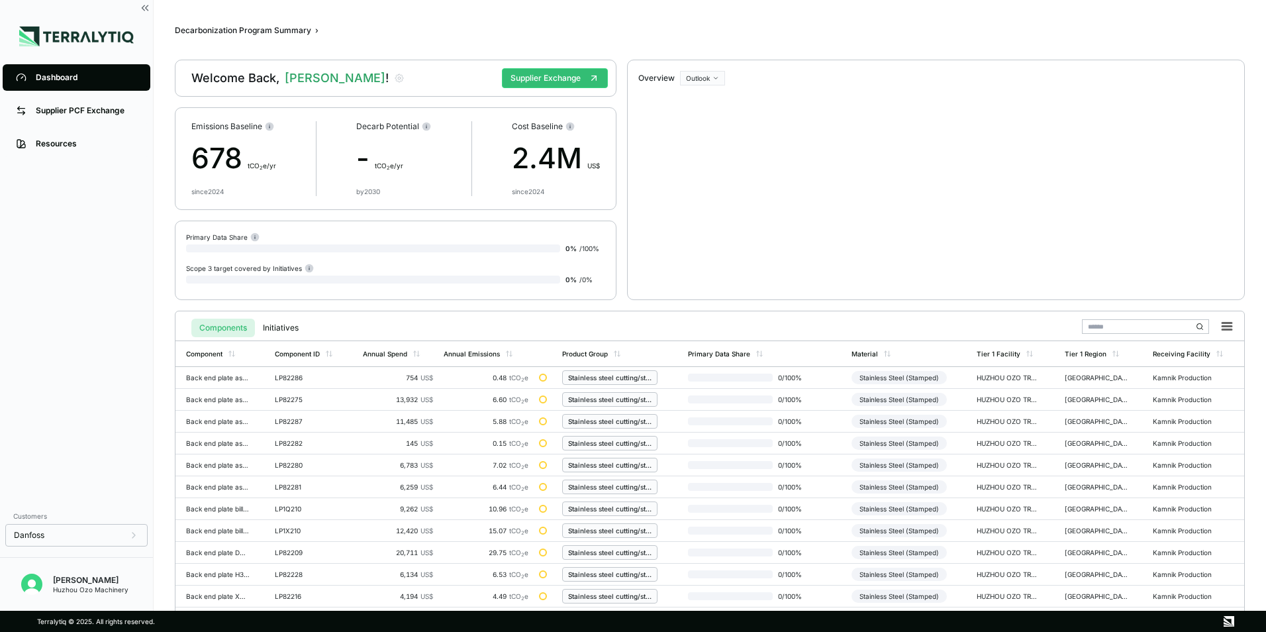
scroll to position [308, 0]
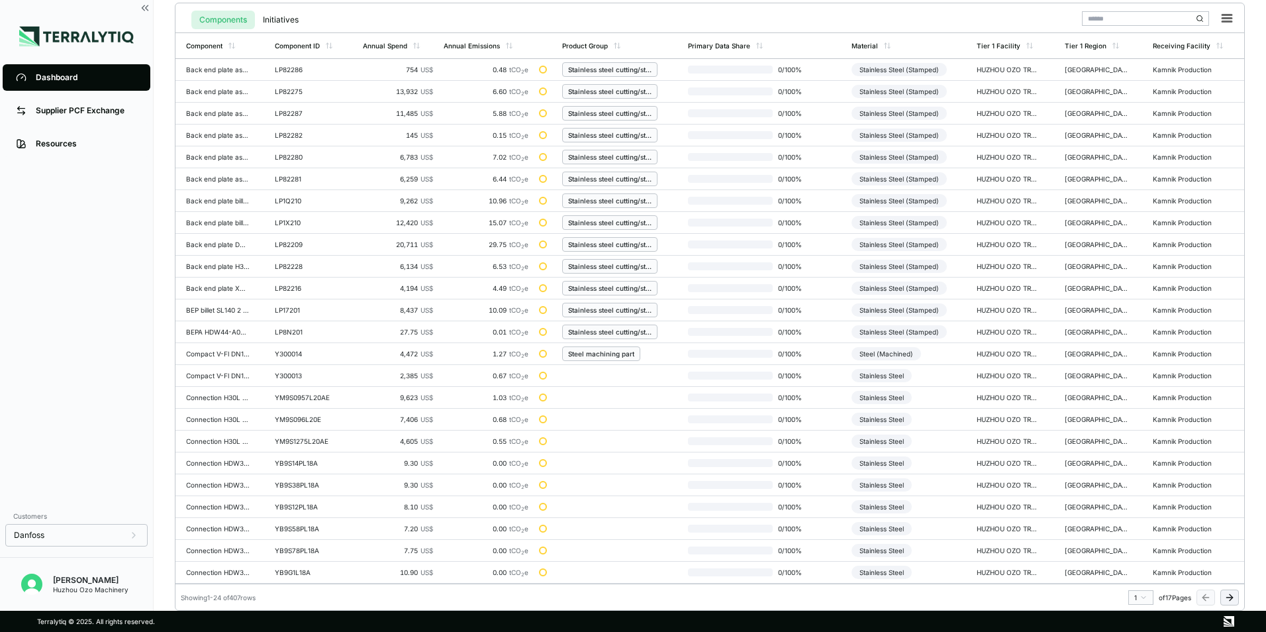
click at [1149, 599] on html "Dashboard Supplier PCF Exchange Resources Customers Danfoss [PERSON_NAME] Huzho…" at bounding box center [633, 316] width 1266 height 632
click at [1135, 522] on div "3" at bounding box center [1137, 524] width 20 height 16
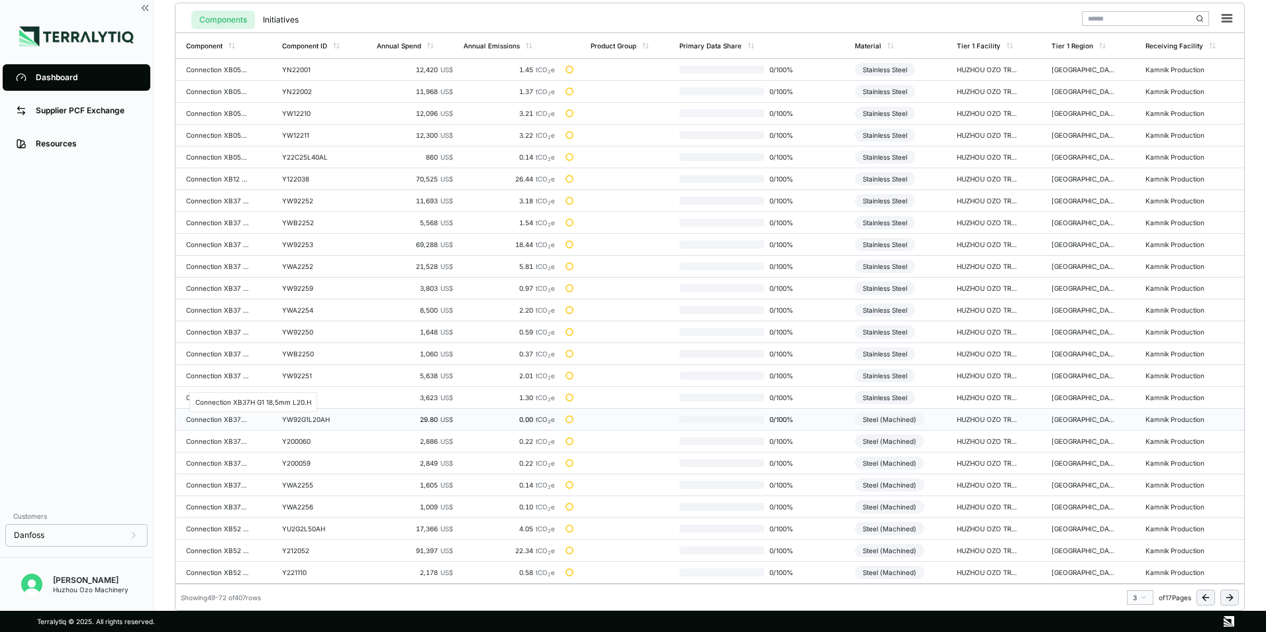
click at [230, 421] on div "Connection XB37H G1 18,5mm L20.H" at bounding box center [218, 419] width 64 height 8
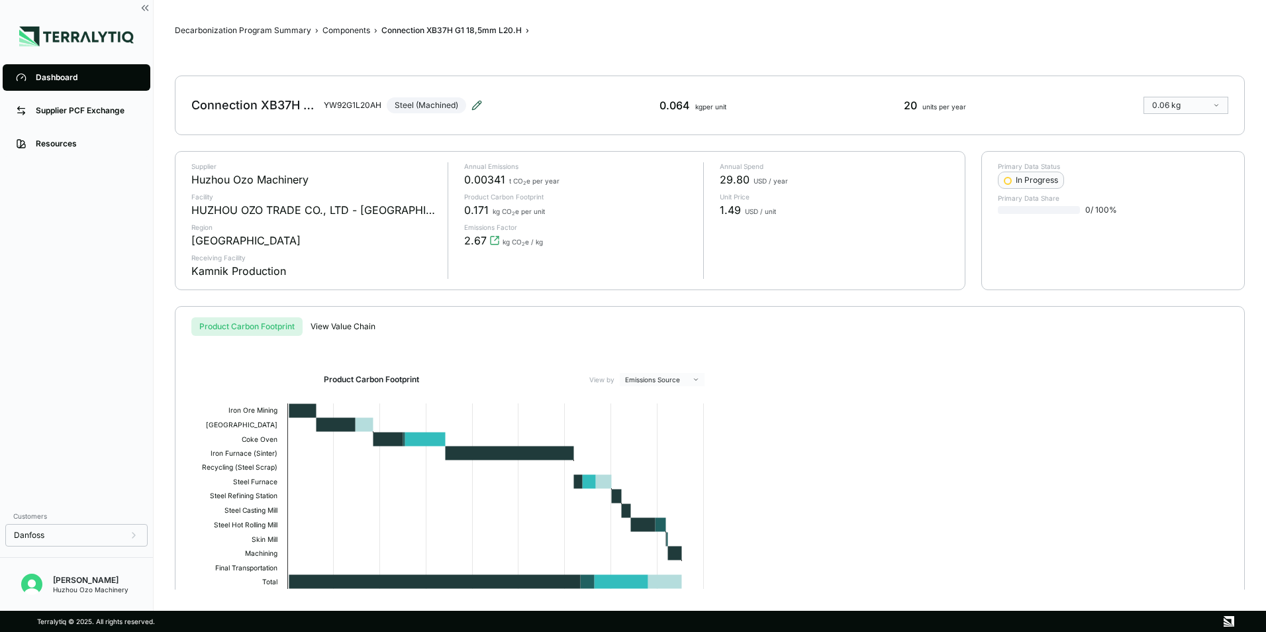
click at [477, 105] on icon at bounding box center [476, 105] width 11 height 11
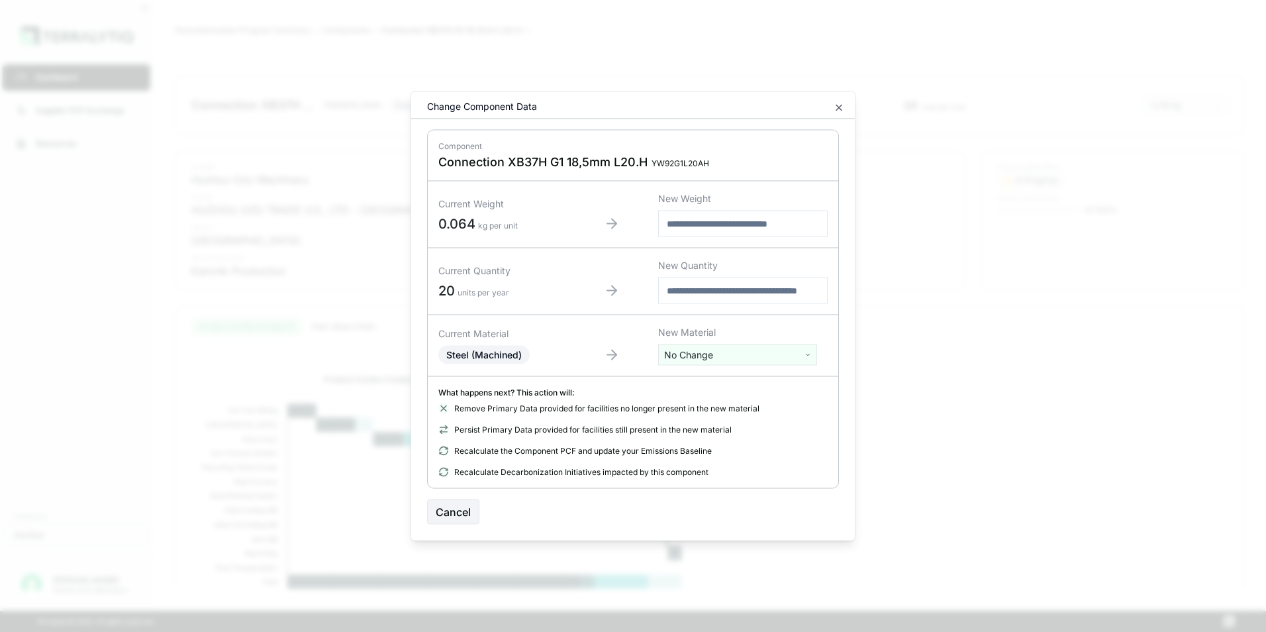
click at [699, 356] on html "Dashboard Supplier PCF Exchange Resources Customers Danfoss [PERSON_NAME] Huzho…" at bounding box center [633, 316] width 1266 height 632
type input "****"
click at [710, 406] on div "Stainless Steel" at bounding box center [737, 404] width 152 height 19
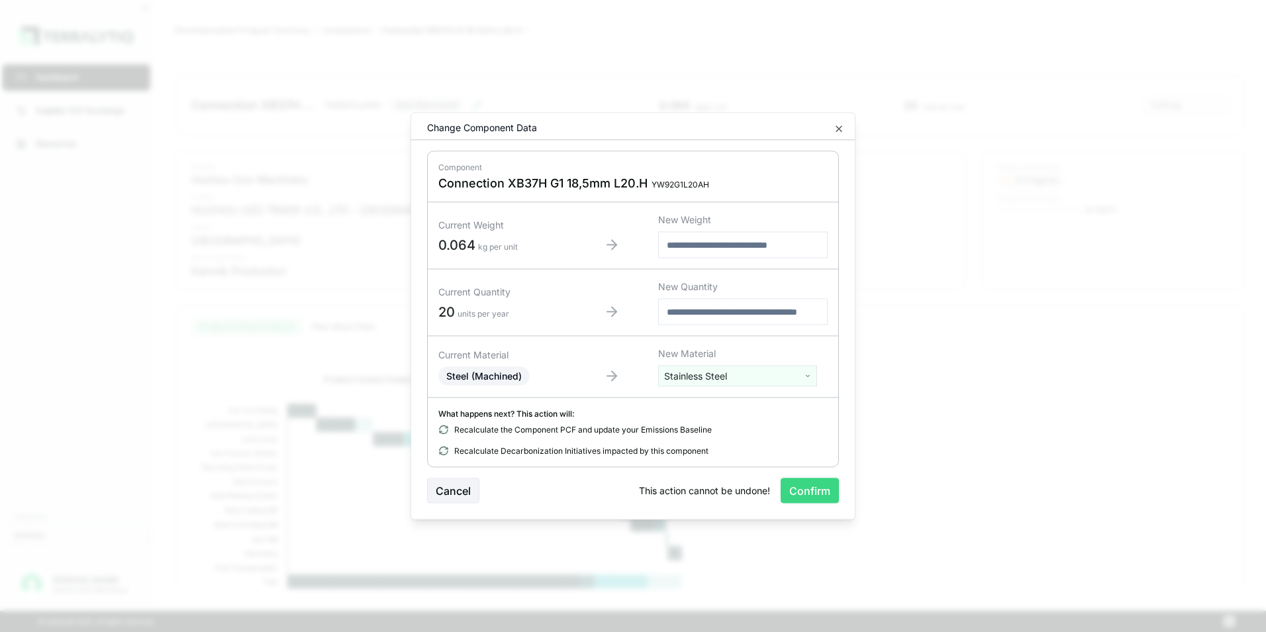
click at [798, 490] on button "Confirm" at bounding box center [810, 490] width 58 height 25
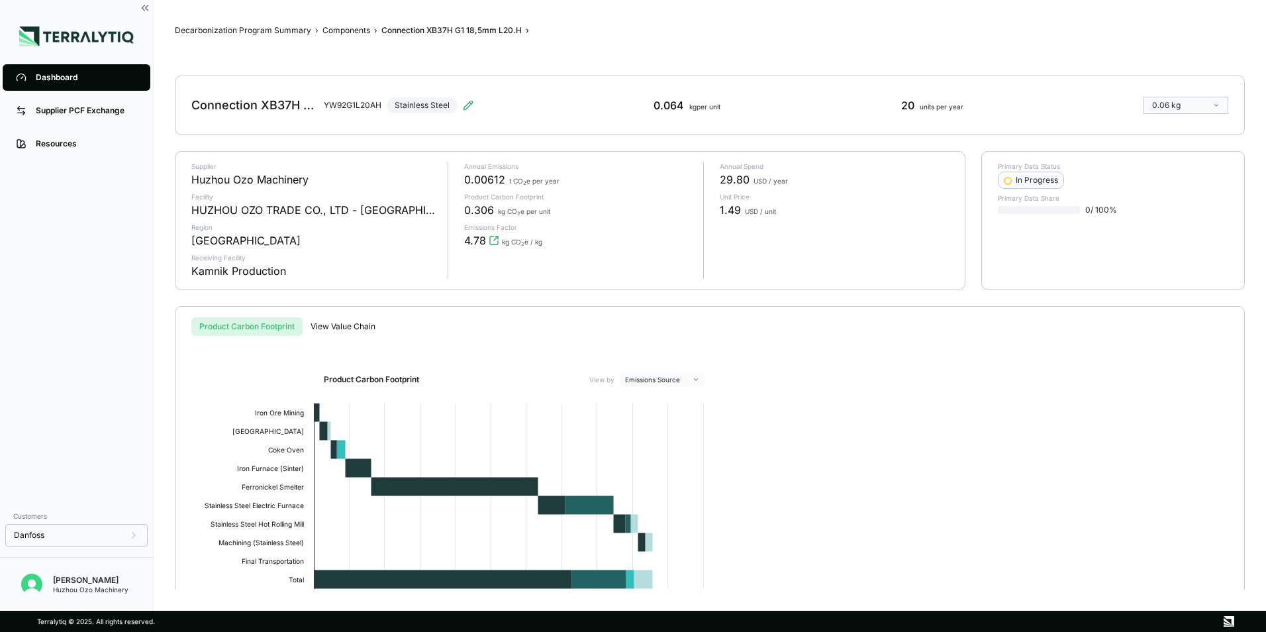
click at [54, 74] on div "Dashboard" at bounding box center [86, 77] width 101 height 11
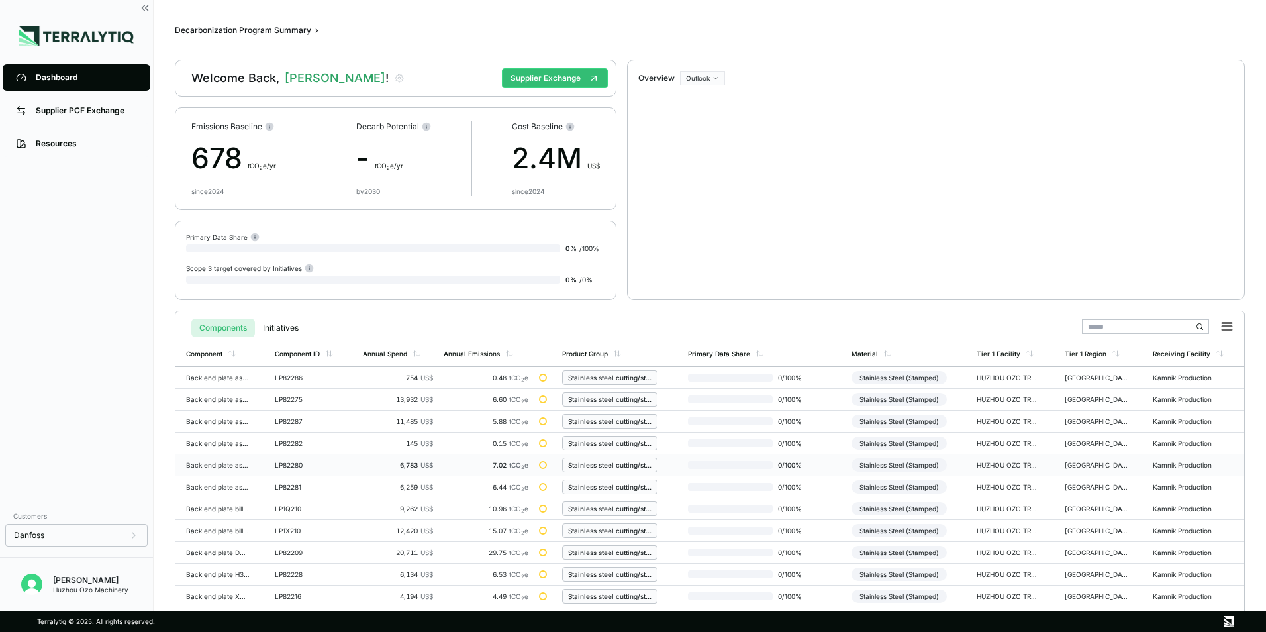
scroll to position [308, 0]
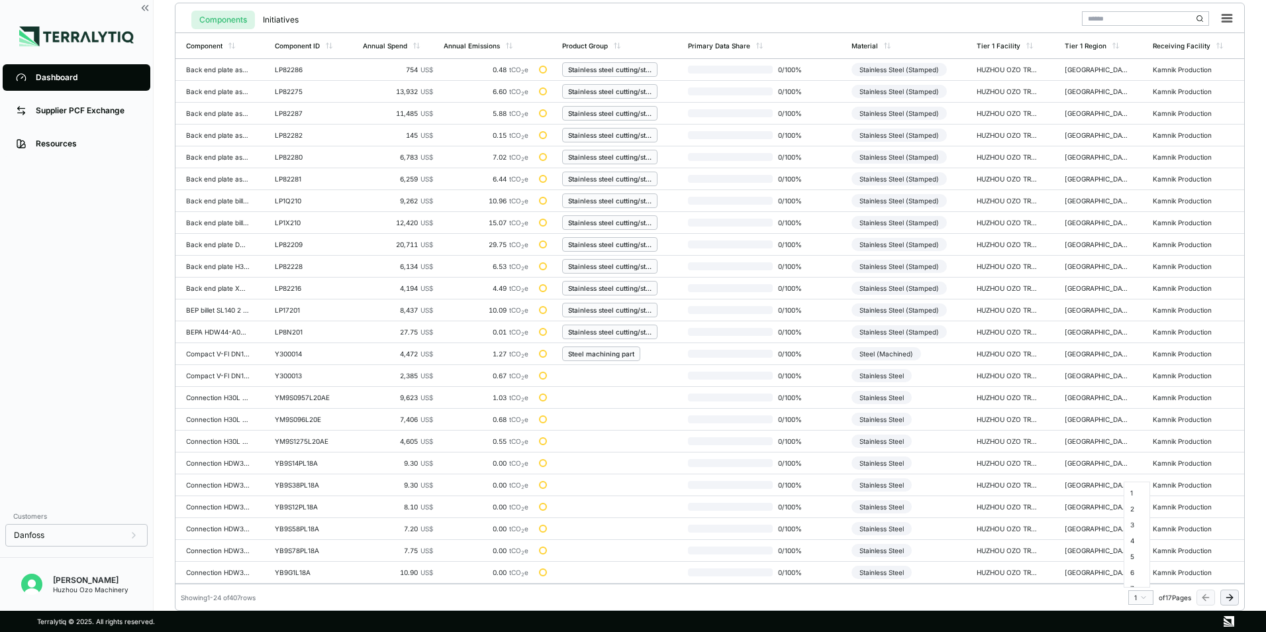
click at [1143, 601] on html "Dashboard Supplier PCF Exchange Resources Customers Danfoss [PERSON_NAME] Huzho…" at bounding box center [633, 316] width 1266 height 632
click at [1133, 526] on div "3" at bounding box center [1137, 524] width 20 height 16
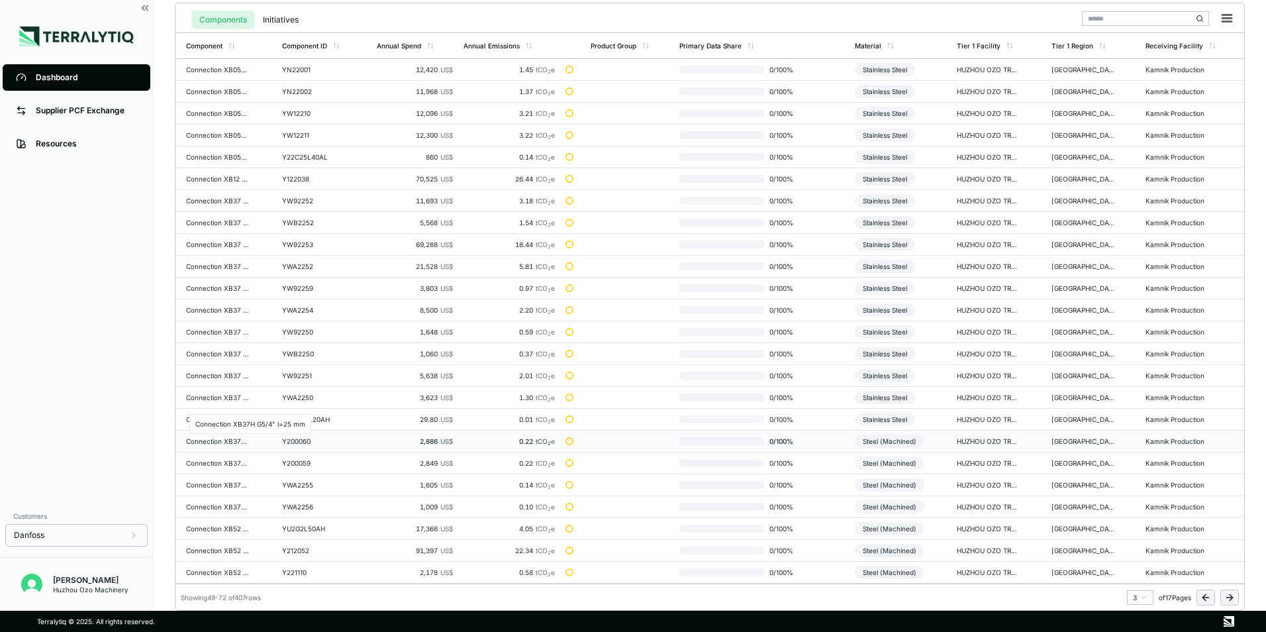
click at [213, 443] on div "Connection XB37H G5/4" l=25 mm" at bounding box center [218, 441] width 64 height 8
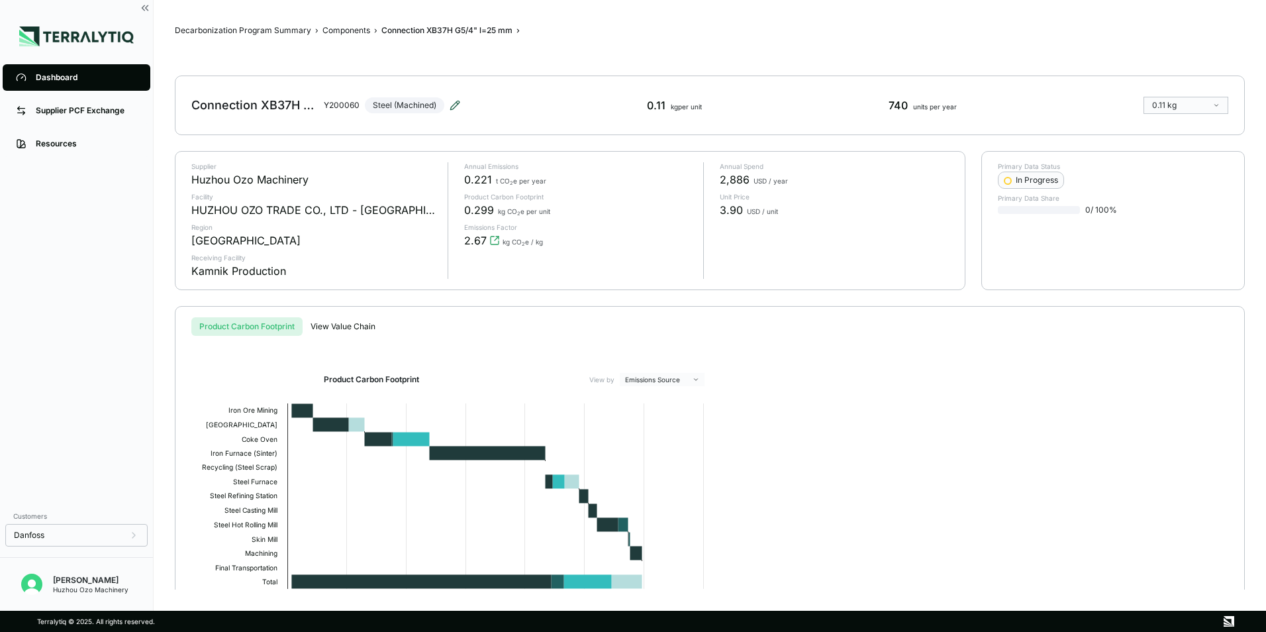
click at [456, 104] on icon at bounding box center [455, 105] width 11 height 11
click at [451, 103] on icon at bounding box center [455, 105] width 11 height 11
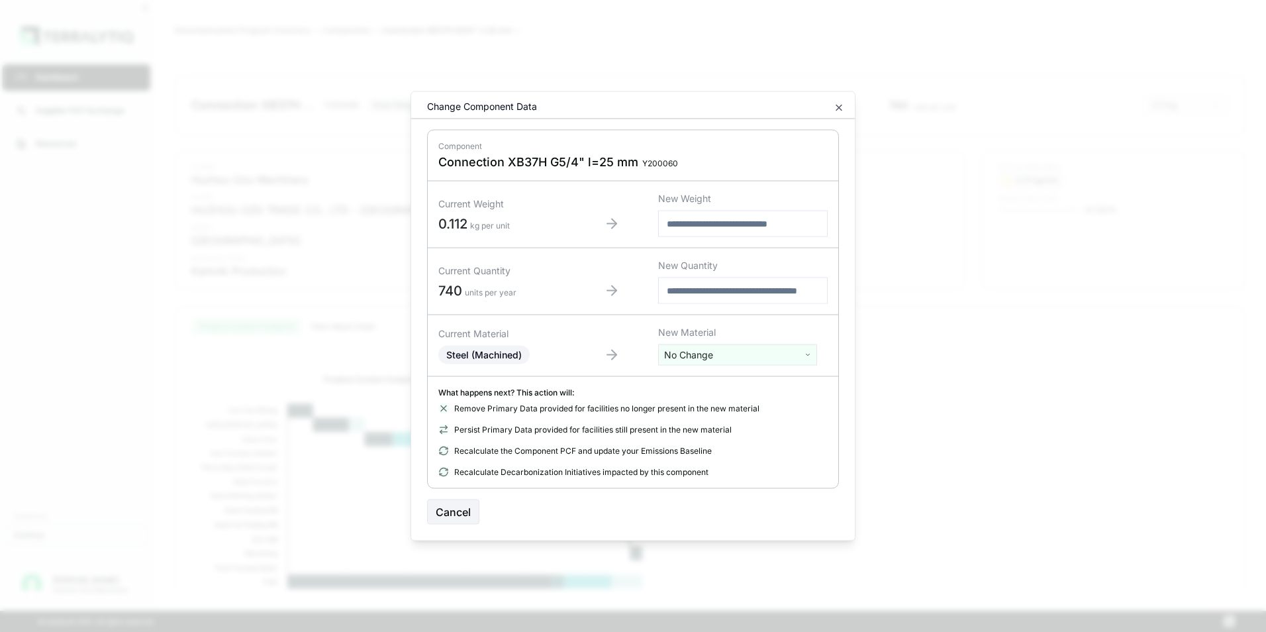
click at [712, 357] on html "Dashboard Supplier PCF Exchange Resources Customers Danfoss [PERSON_NAME] Huzho…" at bounding box center [633, 316] width 1266 height 632
type input "****"
click at [719, 399] on div "Stainless Steel" at bounding box center [737, 404] width 152 height 19
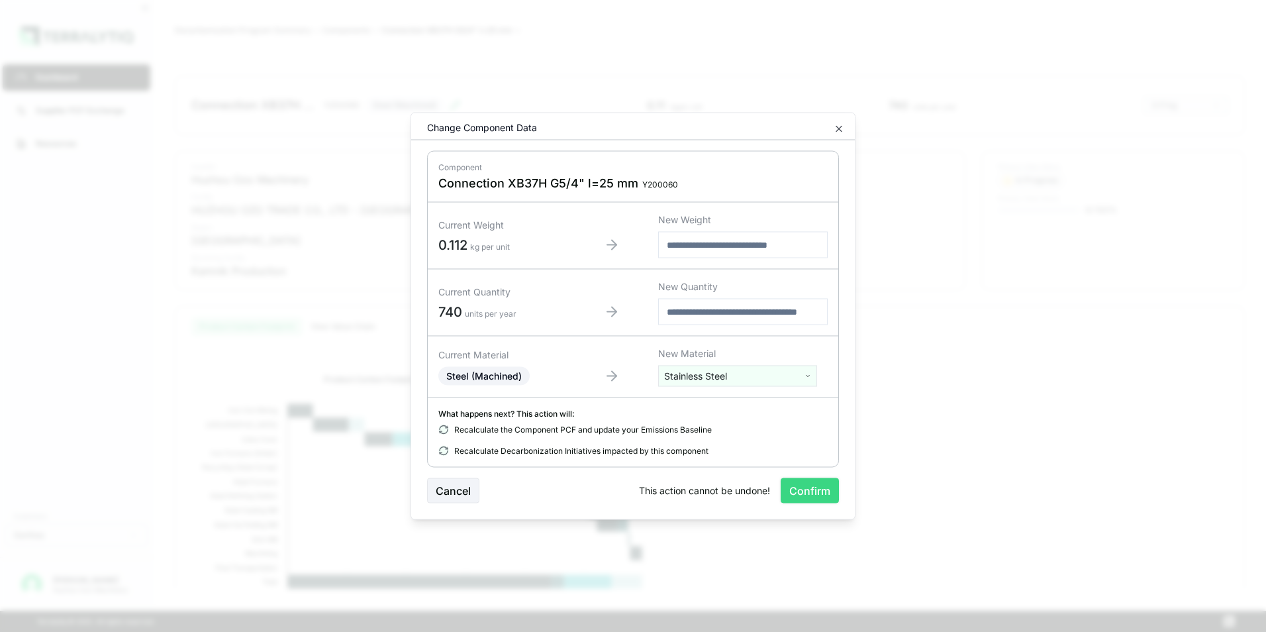
click at [801, 491] on button "Confirm" at bounding box center [810, 490] width 58 height 25
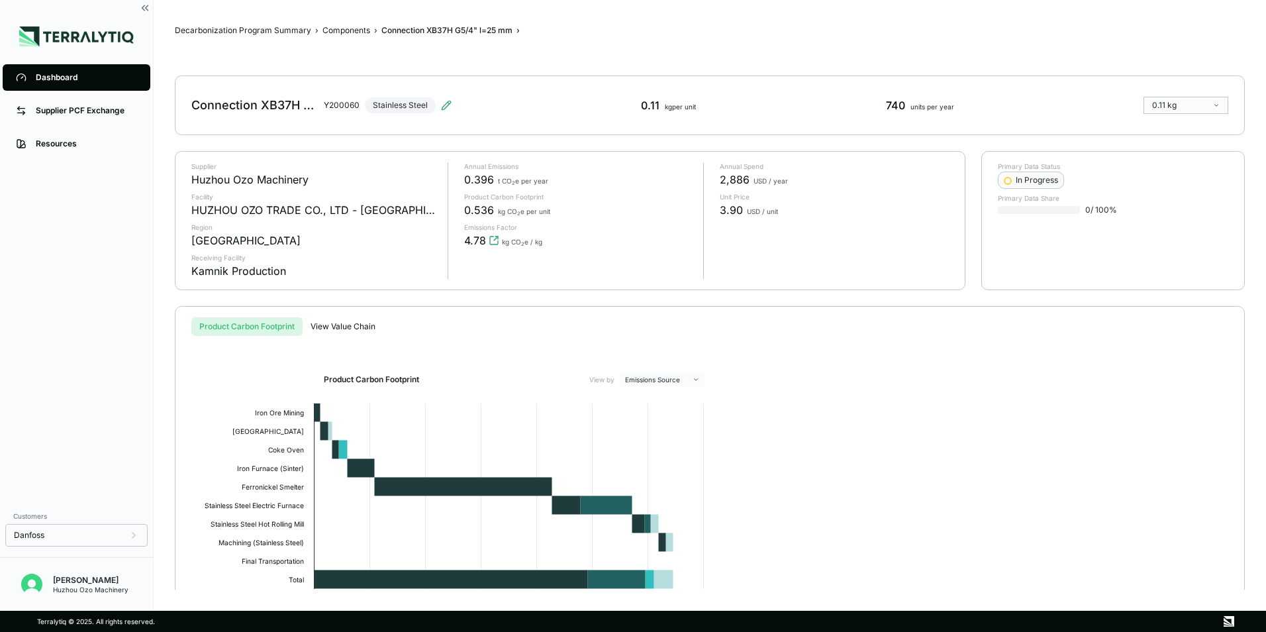
click at [75, 81] on div "Dashboard" at bounding box center [86, 77] width 101 height 11
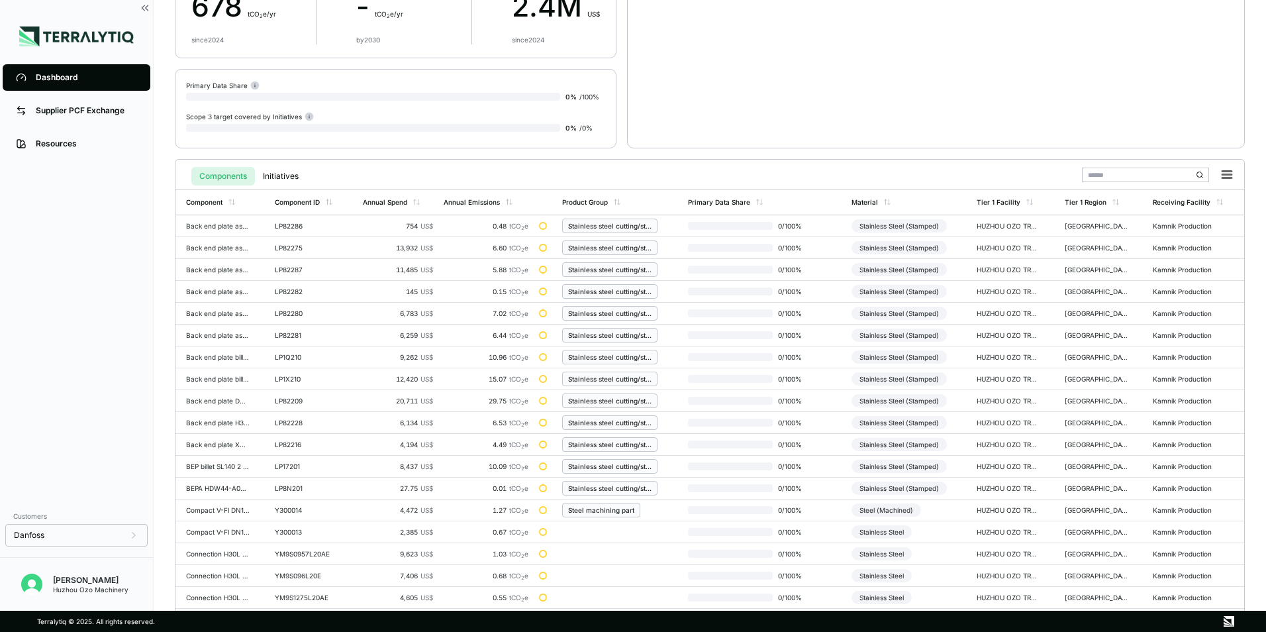
scroll to position [308, 0]
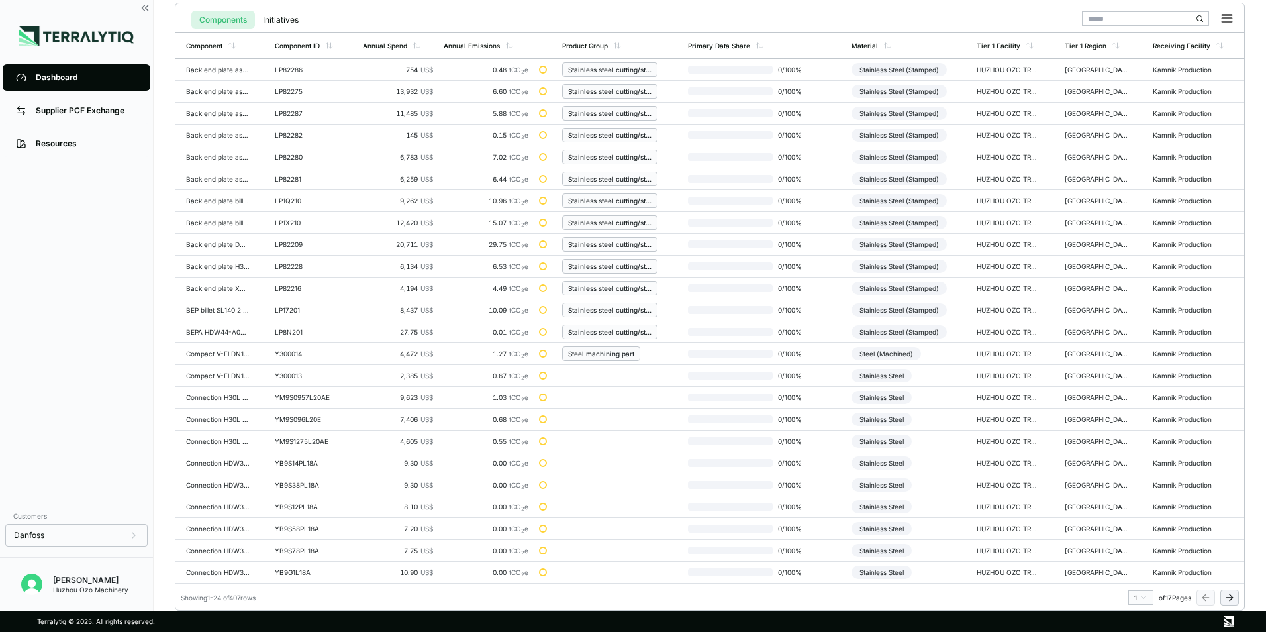
click at [1226, 597] on icon at bounding box center [1229, 597] width 6 height 0
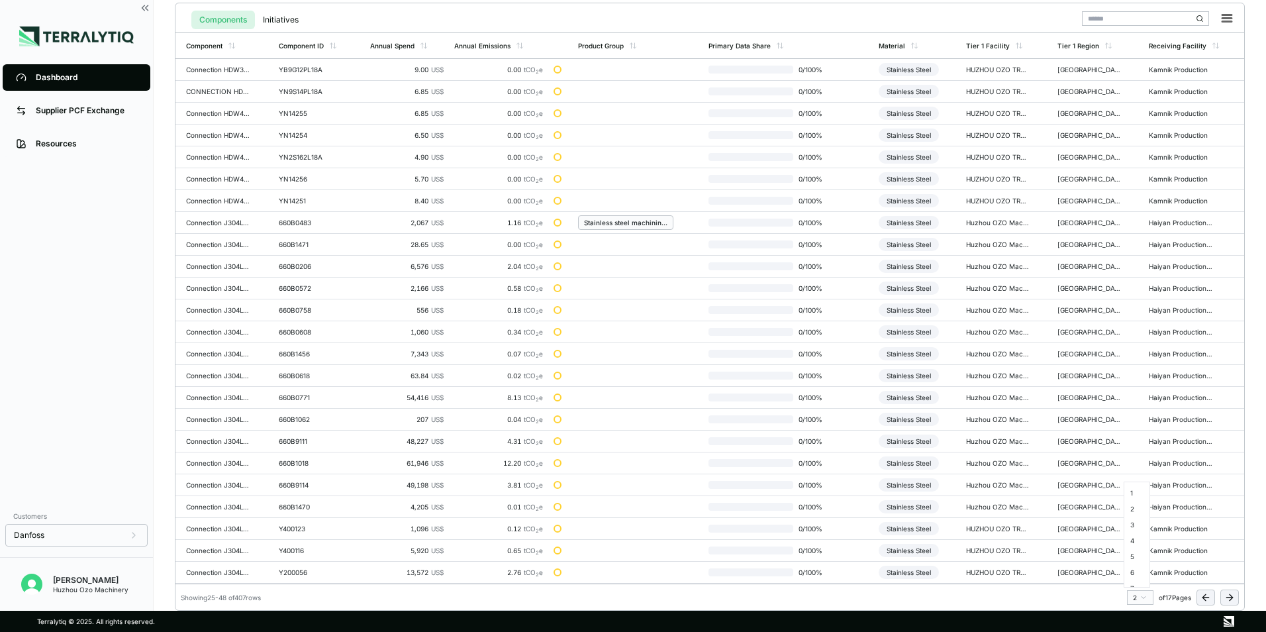
click at [1141, 600] on html "Dashboard Supplier PCF Exchange Resources Customers Danfoss [PERSON_NAME] Huzho…" at bounding box center [633, 316] width 1266 height 632
click at [1130, 524] on div "3" at bounding box center [1137, 524] width 20 height 16
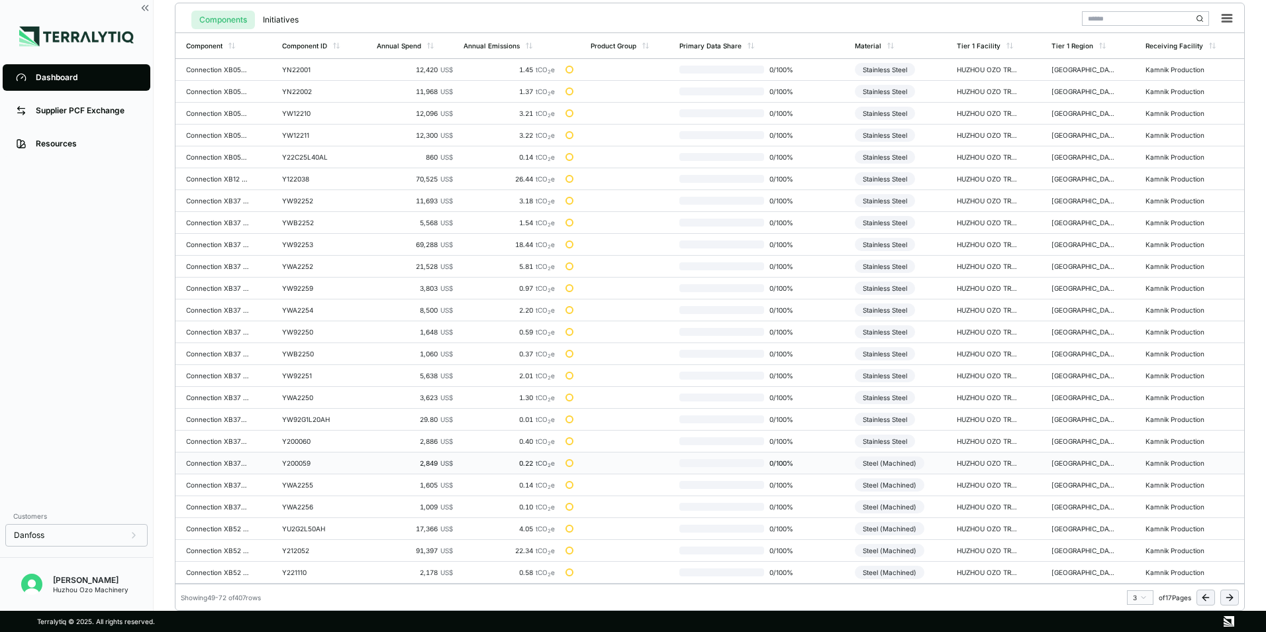
click at [211, 463] on div "Connection XB37LMH G5/4" l=25 mm" at bounding box center [218, 463] width 64 height 8
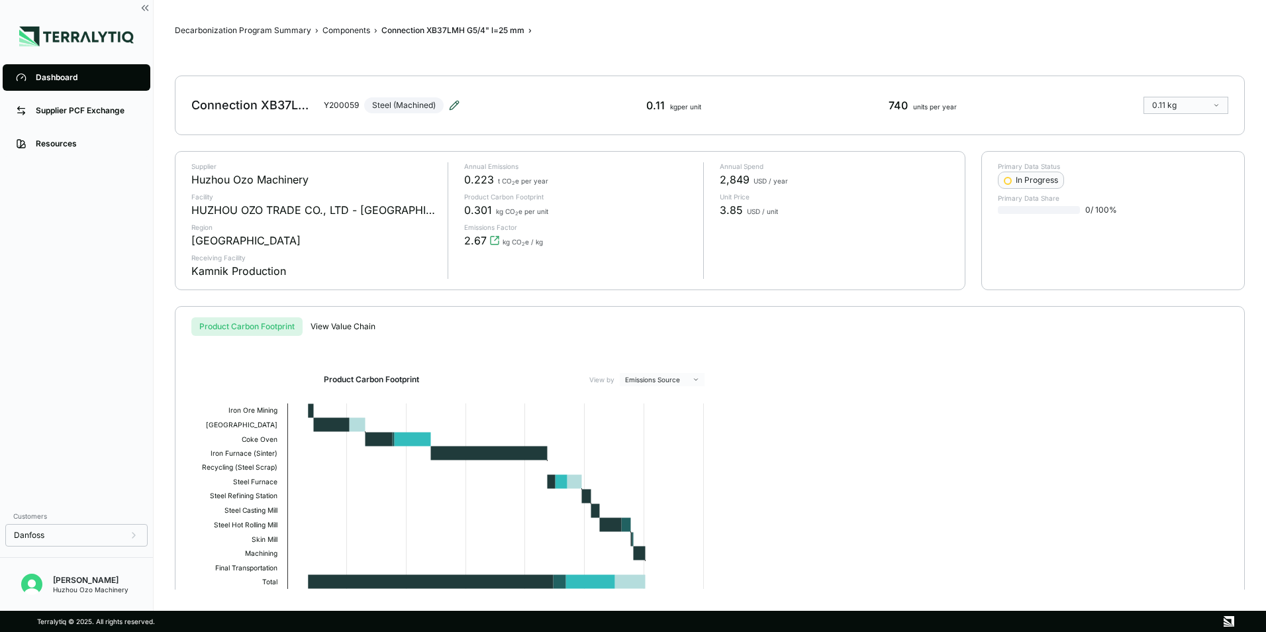
click at [455, 102] on icon at bounding box center [454, 105] width 11 height 11
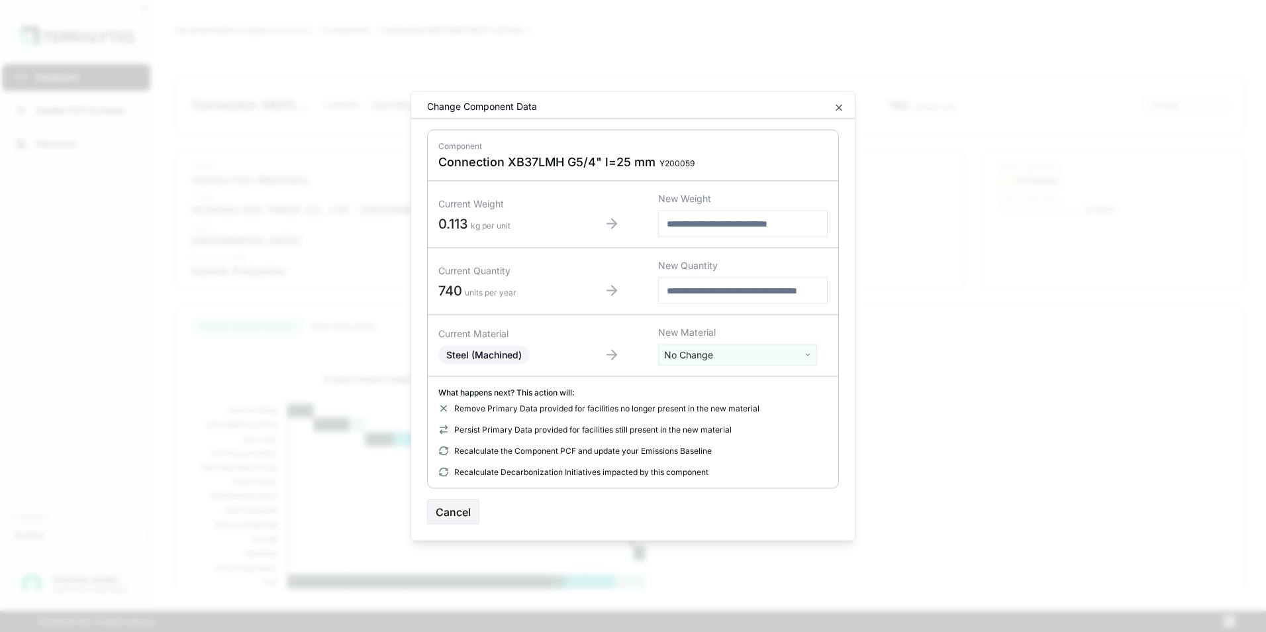
click at [711, 350] on html "Dashboard Supplier PCF Exchange Resources Customers Danfoss [PERSON_NAME] Huzho…" at bounding box center [633, 316] width 1266 height 632
type input "***"
click at [715, 423] on div "Stainless Steel" at bounding box center [737, 422] width 152 height 19
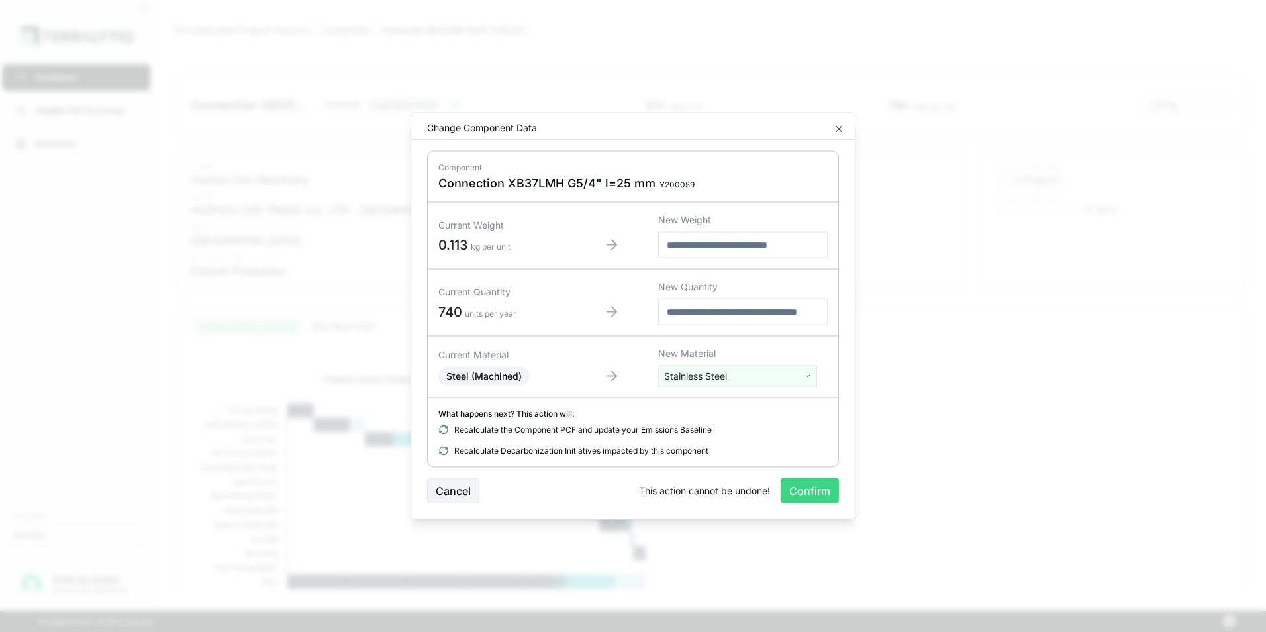
click at [828, 495] on button "Confirm" at bounding box center [810, 490] width 58 height 25
